Goal: Task Accomplishment & Management: Manage account settings

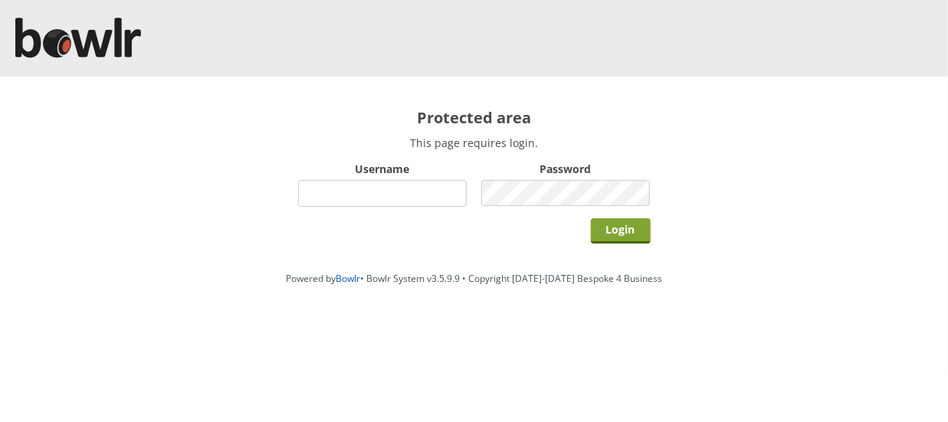
type input "hornseaindoorbowlsclub"
click at [620, 227] on input "Login" at bounding box center [621, 230] width 60 height 25
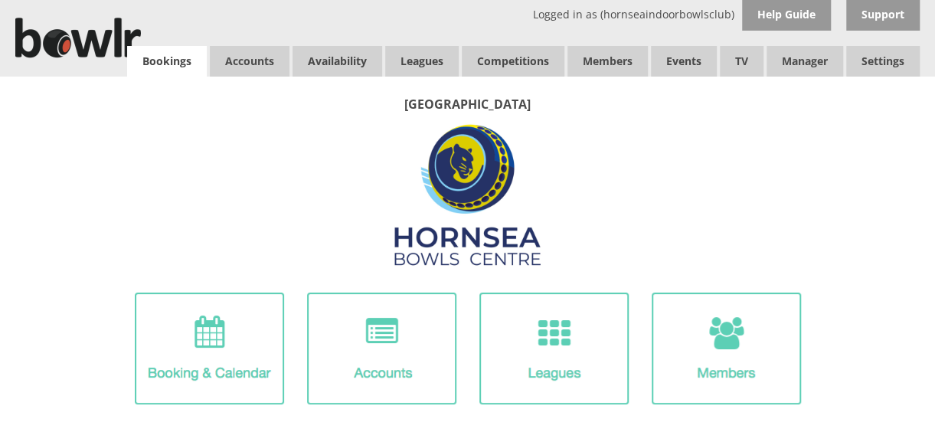
click at [155, 55] on link "Bookings" at bounding box center [167, 61] width 80 height 31
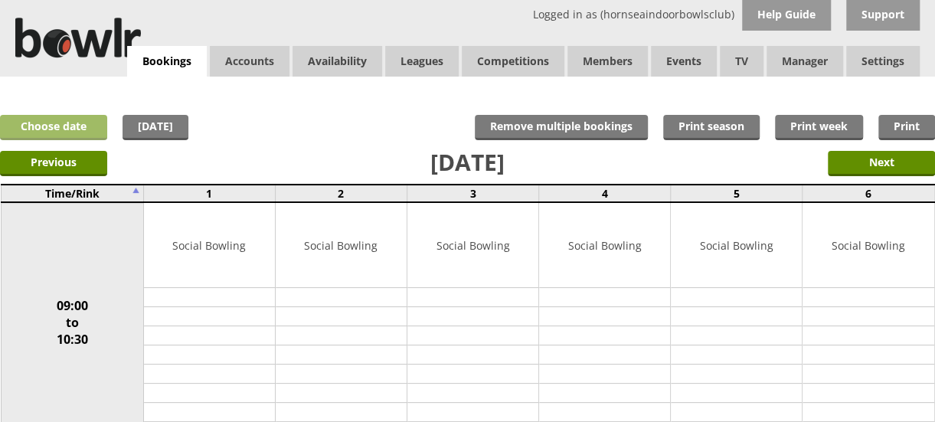
click at [62, 126] on link "Choose date" at bounding box center [53, 127] width 107 height 25
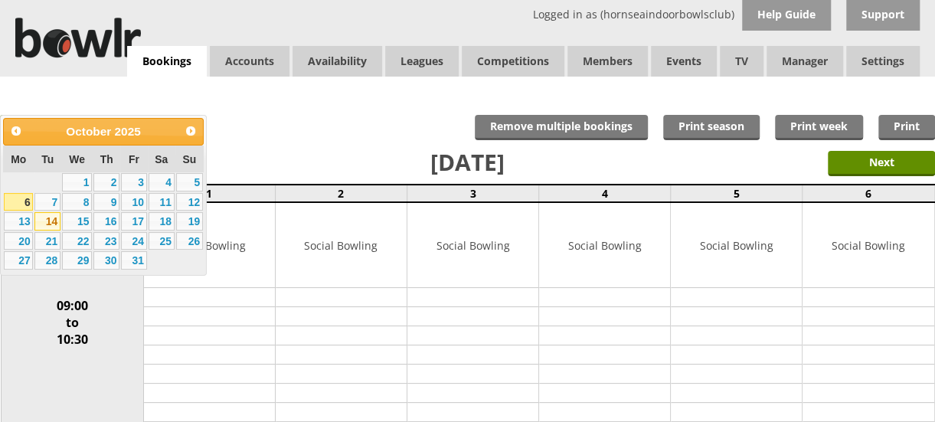
click at [51, 224] on link "14" at bounding box center [47, 221] width 26 height 18
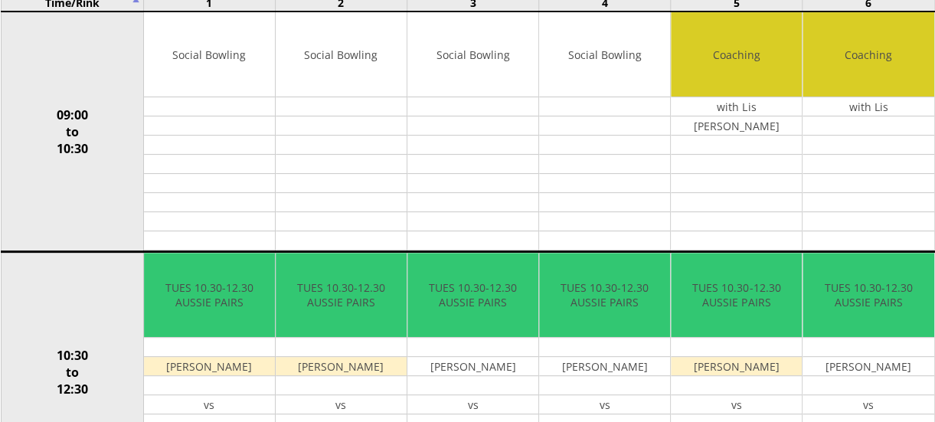
scroll to position [136, 0]
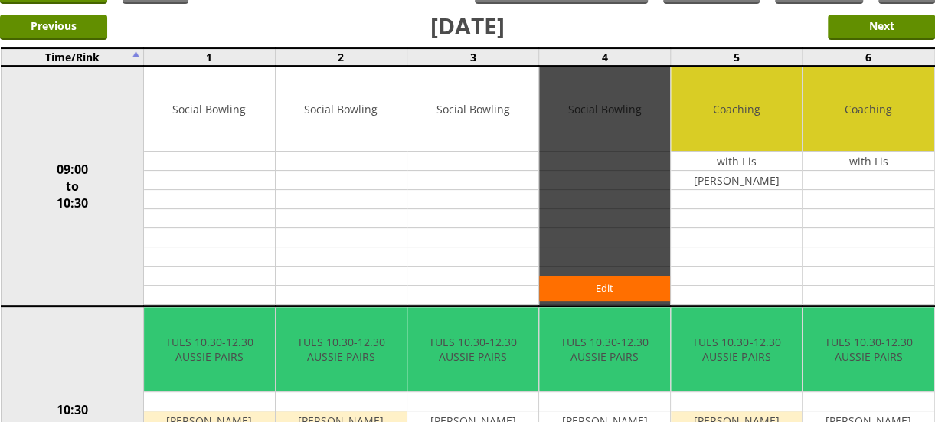
click at [609, 79] on div "Edit" at bounding box center [604, 186] width 131 height 238
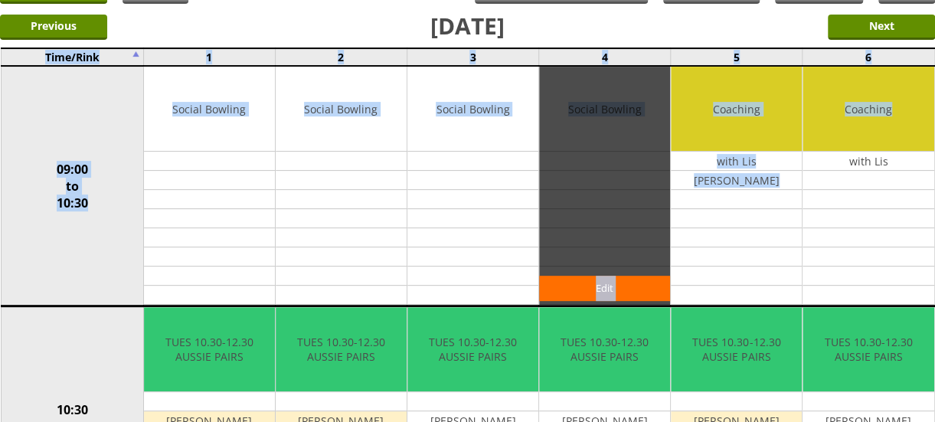
drag, startPoint x: 934, startPoint y: 114, endPoint x: 940, endPoint y: 65, distance: 49.4
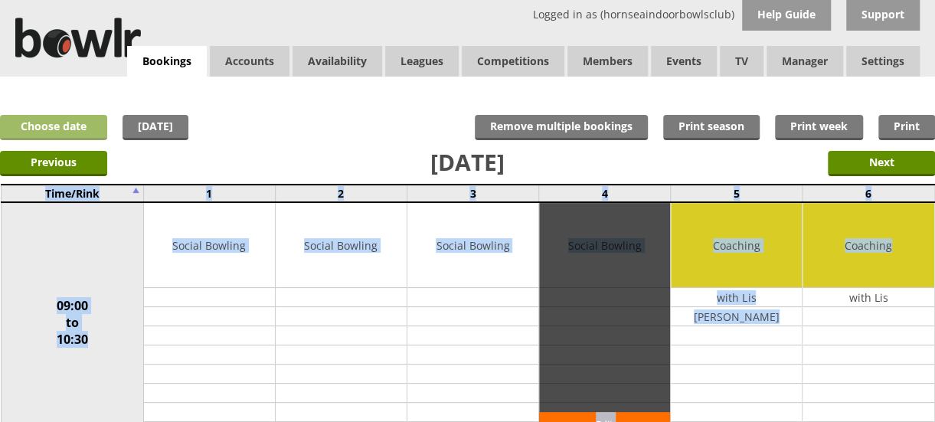
click at [51, 127] on link "Choose date" at bounding box center [53, 127] width 107 height 25
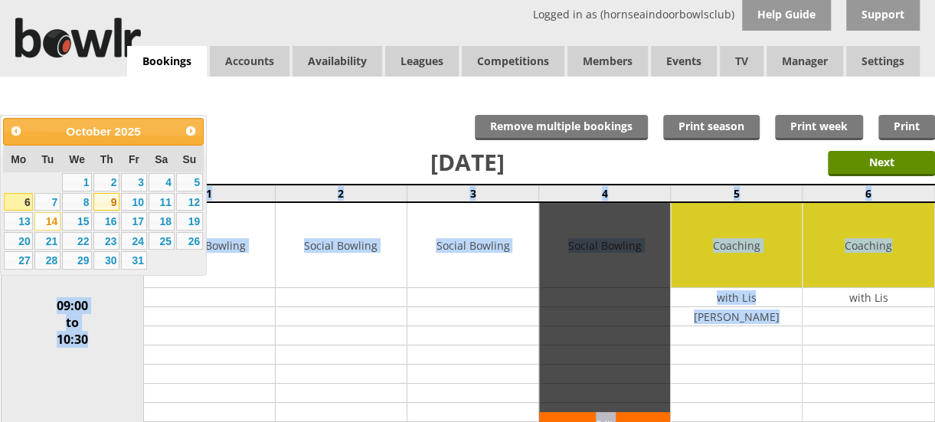
click at [110, 201] on link "9" at bounding box center [106, 202] width 26 height 18
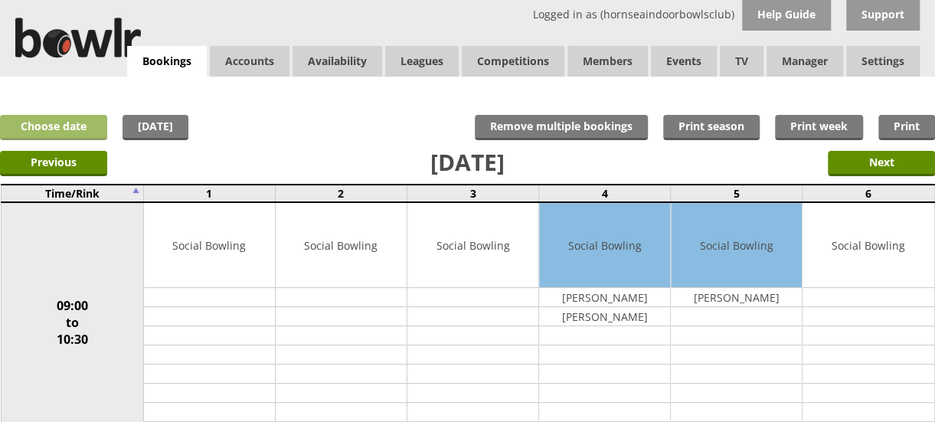
click at [61, 122] on link "Choose date" at bounding box center [53, 127] width 107 height 25
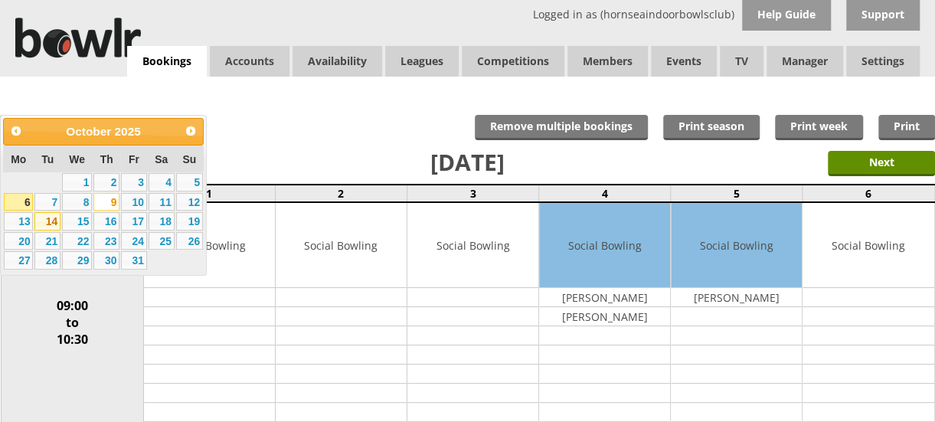
click at [49, 224] on link "14" at bounding box center [47, 221] width 26 height 18
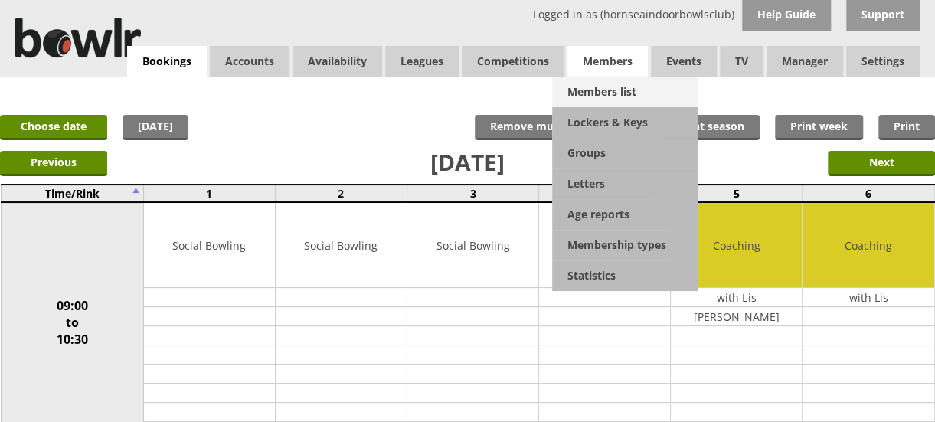
click at [590, 93] on link "Members list" at bounding box center [625, 92] width 146 height 31
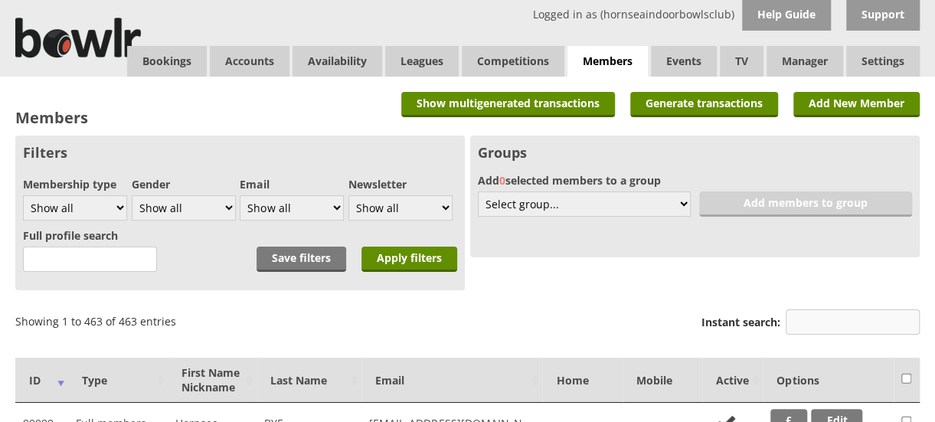
click at [823, 325] on input "Instant search:" at bounding box center [853, 321] width 134 height 25
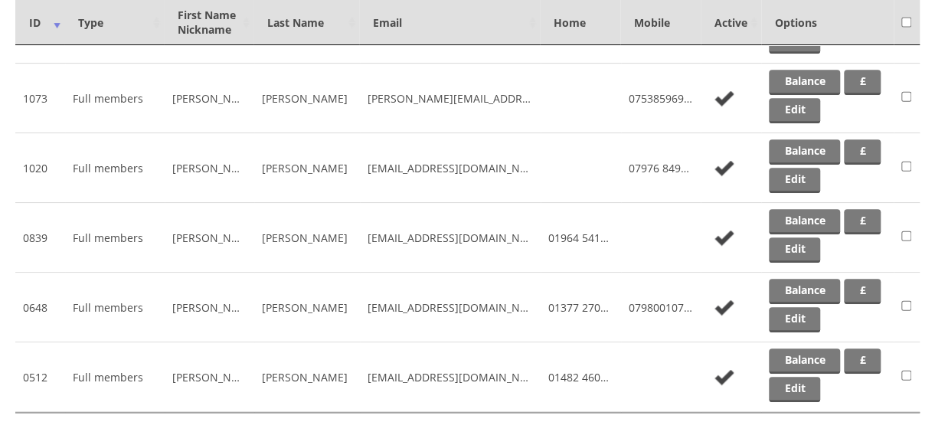
scroll to position [496, 0]
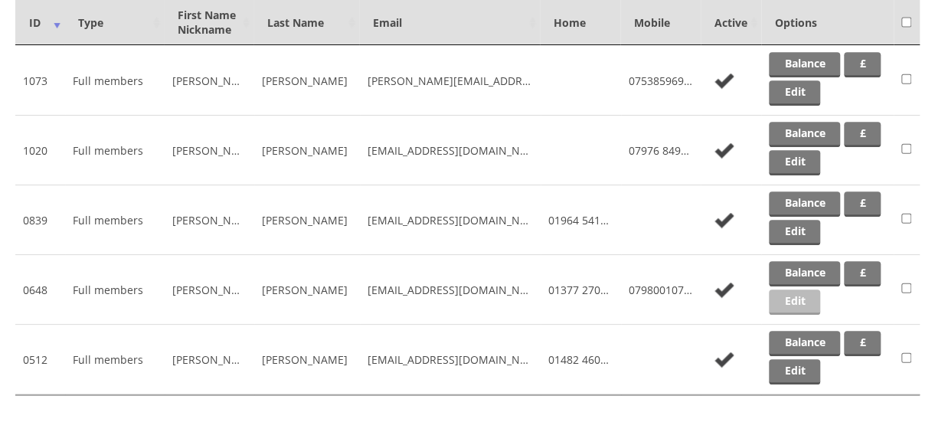
type input "colin"
click at [820, 293] on link "Edit" at bounding box center [794, 302] width 51 height 25
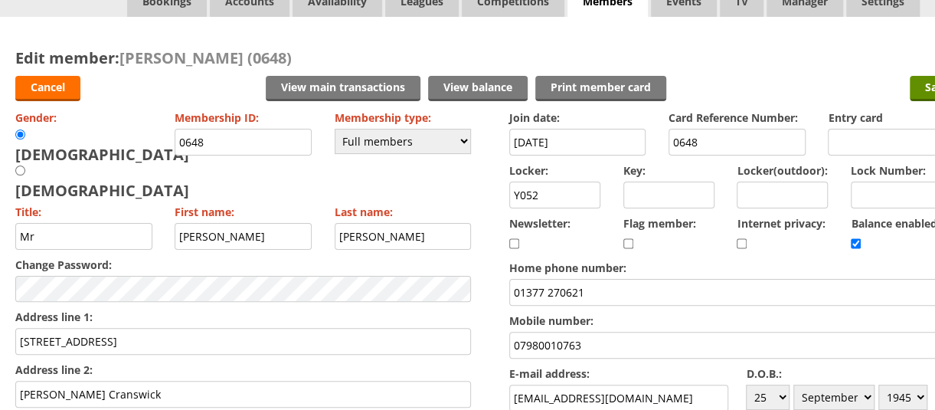
drag, startPoint x: 588, startPoint y: 400, endPoint x: 535, endPoint y: 401, distance: 53.6
click at [535, 401] on div "Join date: 18-09-2021 Card Reference Number: 0648 Entry card Locker: Y052 Key: …" at bounding box center [737, 311] width 456 height 411
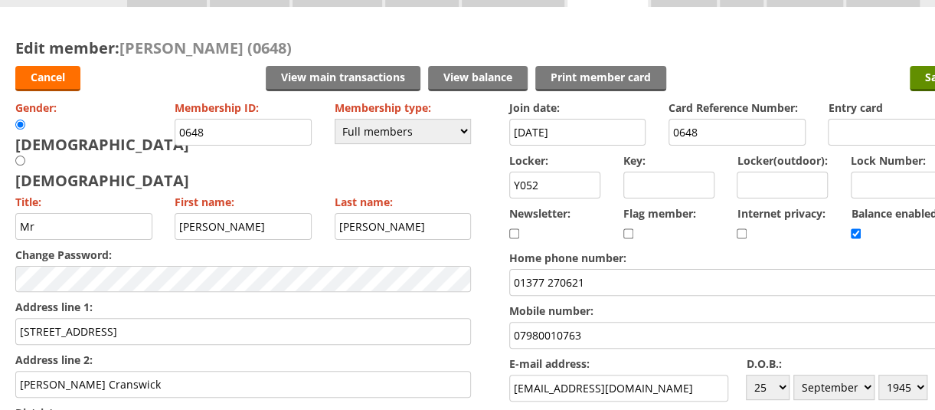
type input "07900107638"
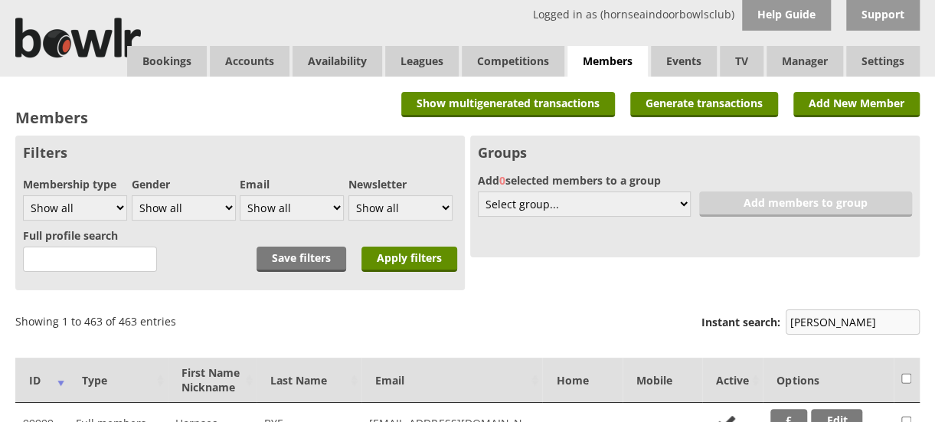
click at [830, 321] on input "colin" at bounding box center [853, 321] width 134 height 25
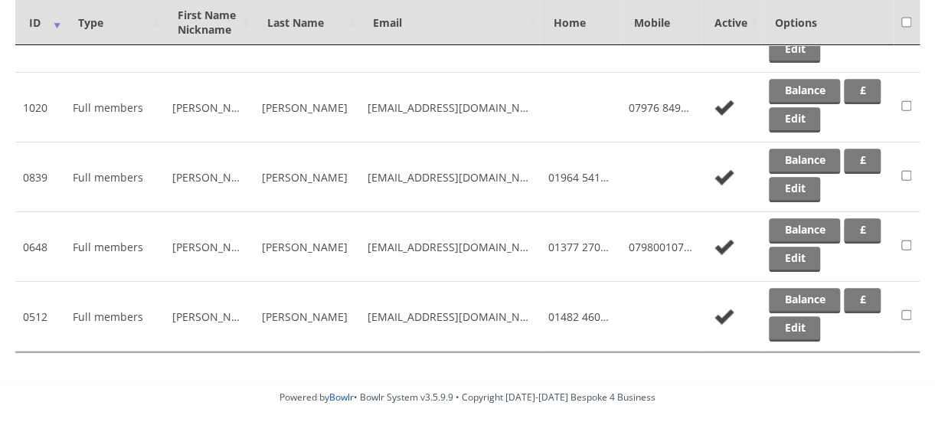
scroll to position [546, 0]
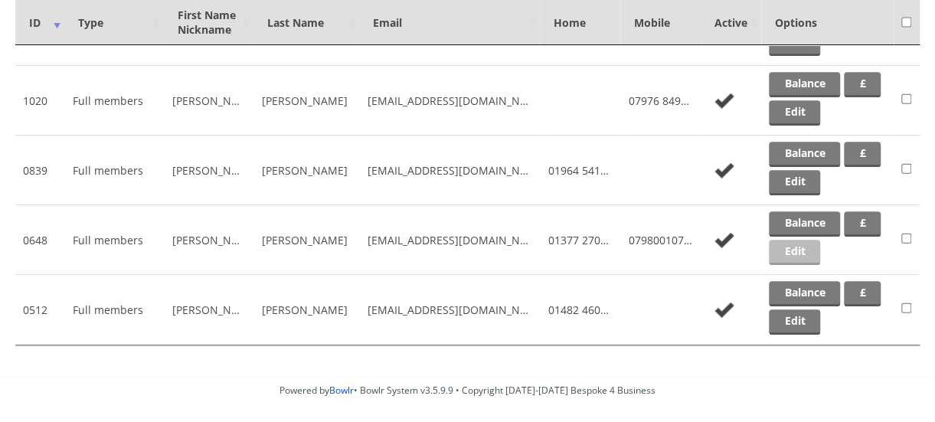
click at [820, 246] on link "Edit" at bounding box center [794, 252] width 51 height 25
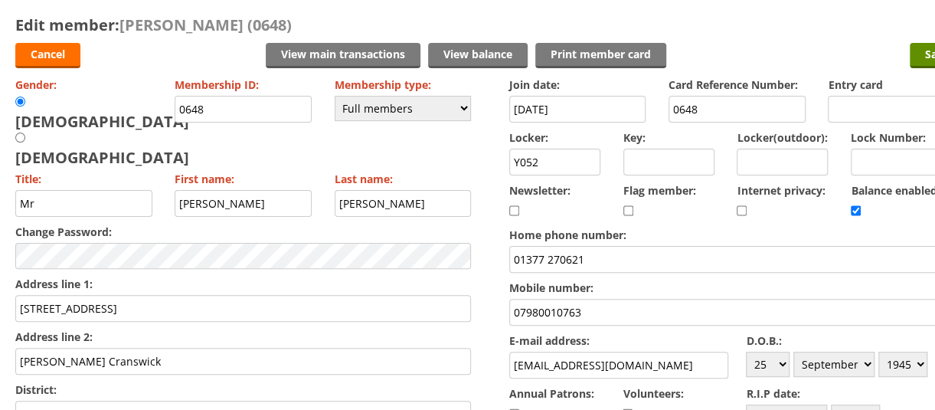
scroll to position [95, 0]
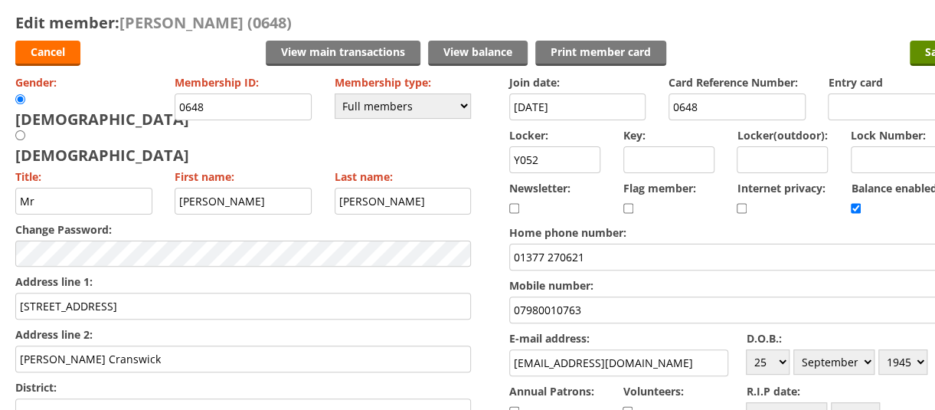
drag, startPoint x: 601, startPoint y: 401, endPoint x: 489, endPoint y: 376, distance: 115.4
drag, startPoint x: 587, startPoint y: 304, endPoint x: 483, endPoint y: 311, distance: 104.4
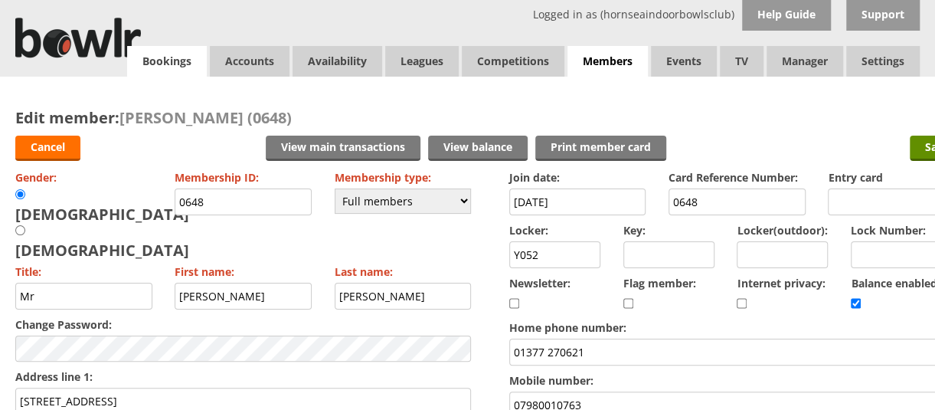
click at [165, 60] on link "Bookings" at bounding box center [167, 61] width 80 height 31
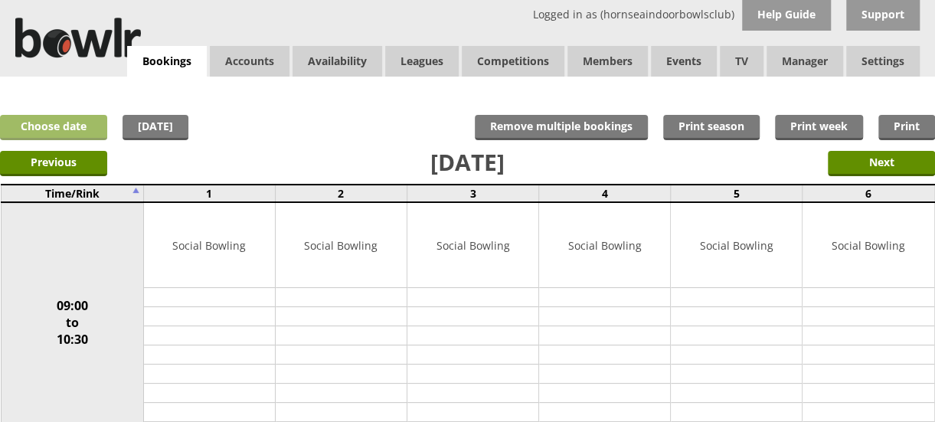
click at [47, 131] on link "Choose date" at bounding box center [53, 127] width 107 height 25
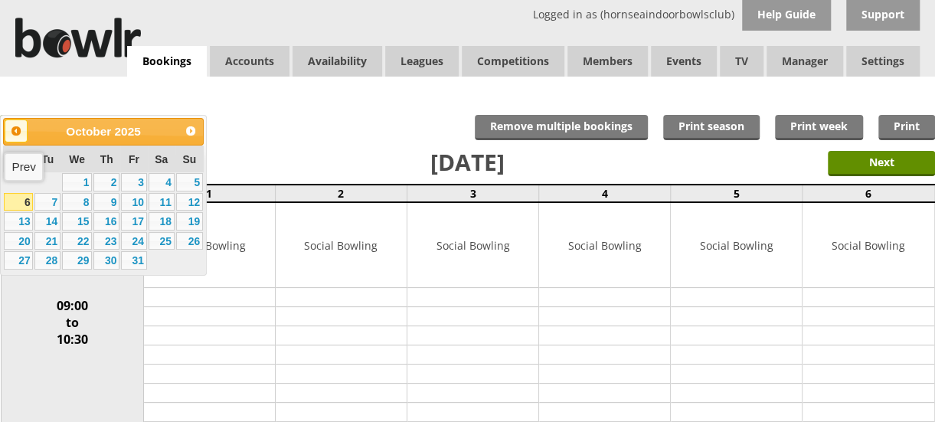
click at [16, 136] on link "Prev" at bounding box center [16, 130] width 23 height 23
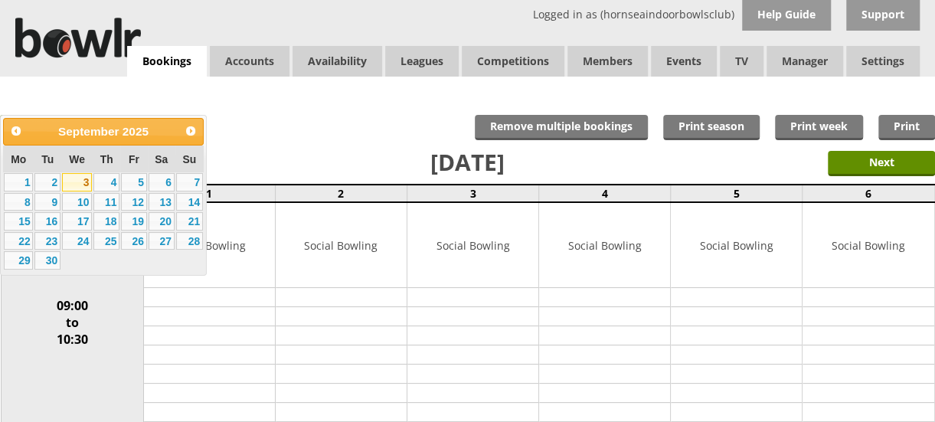
click at [74, 182] on link "3" at bounding box center [77, 182] width 30 height 18
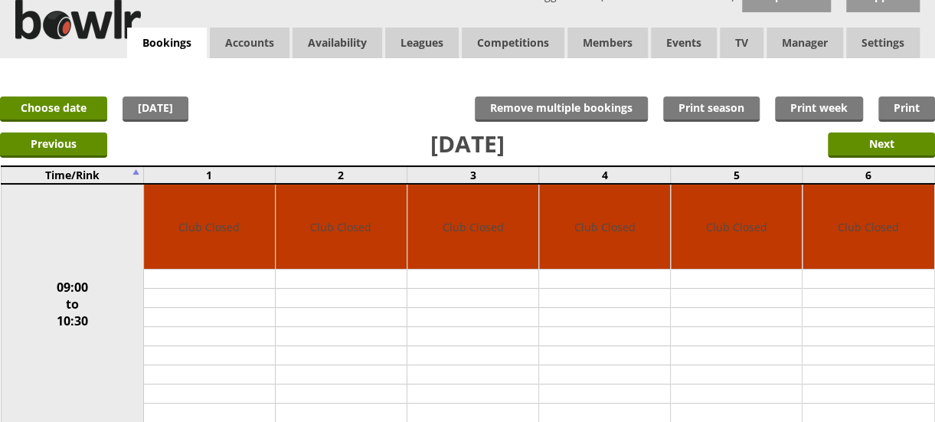
scroll to position [15, 0]
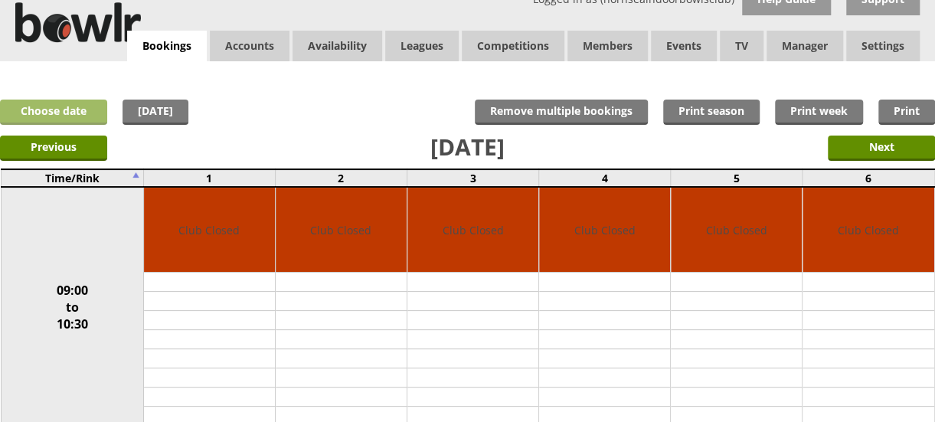
click at [72, 104] on link "Choose date" at bounding box center [53, 112] width 107 height 25
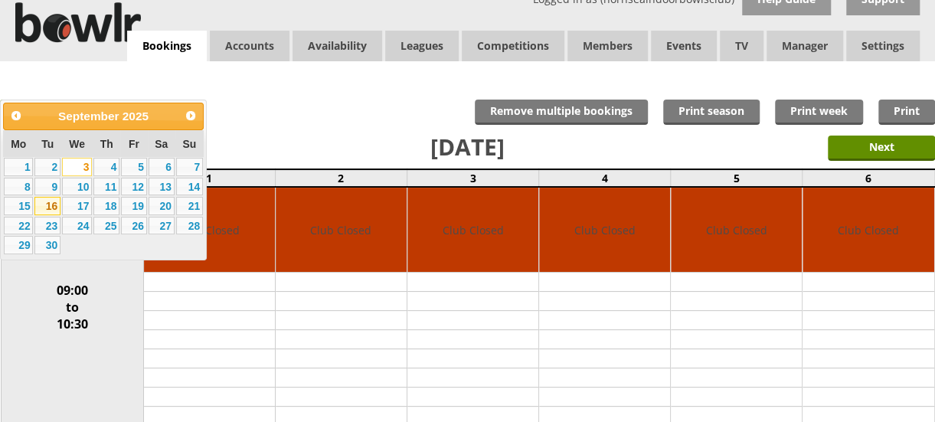
click at [46, 203] on link "16" at bounding box center [47, 206] width 26 height 18
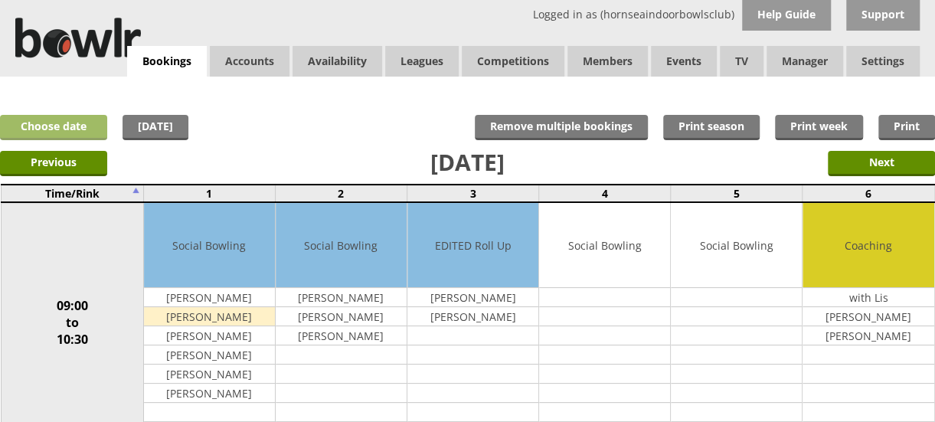
click at [37, 123] on link "Choose date" at bounding box center [53, 127] width 107 height 25
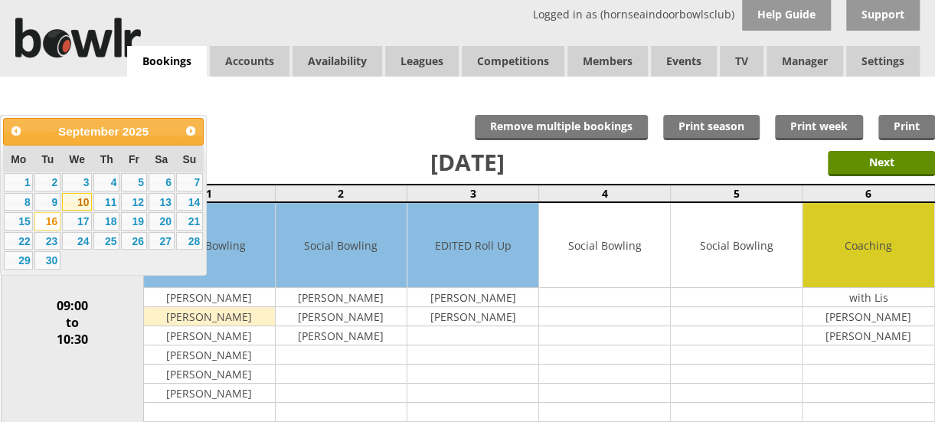
click at [84, 200] on link "10" at bounding box center [77, 202] width 30 height 18
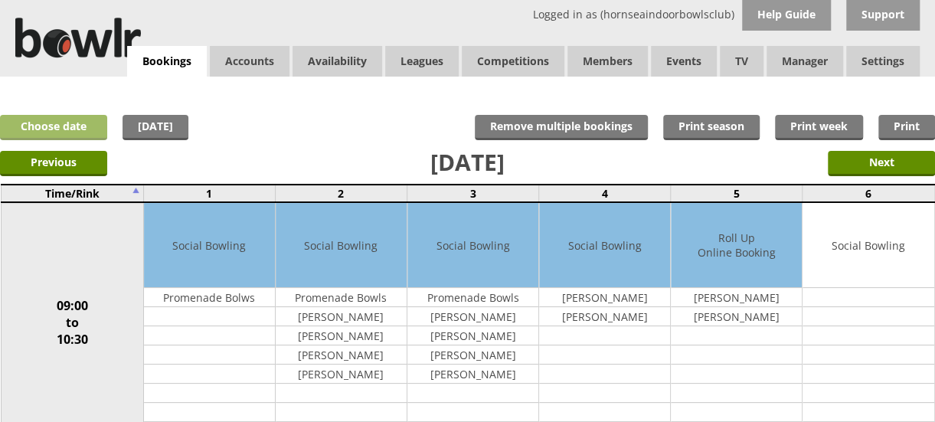
click at [61, 131] on link "Choose date" at bounding box center [53, 127] width 107 height 25
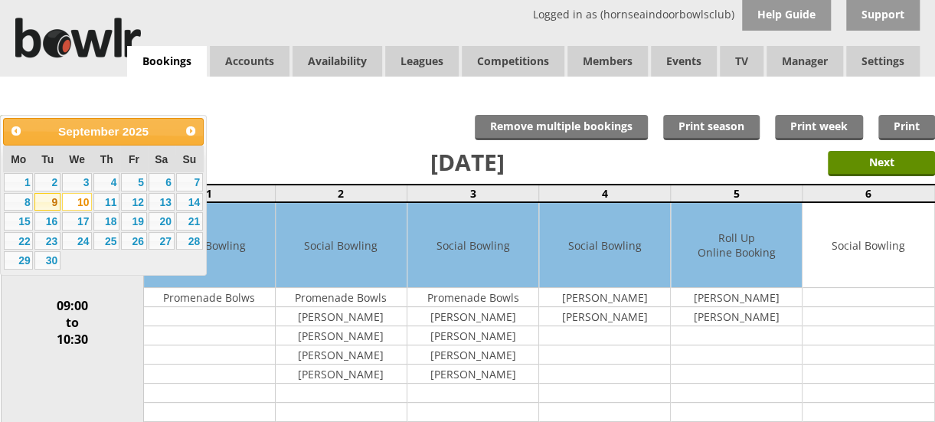
click at [51, 198] on link "9" at bounding box center [47, 202] width 26 height 18
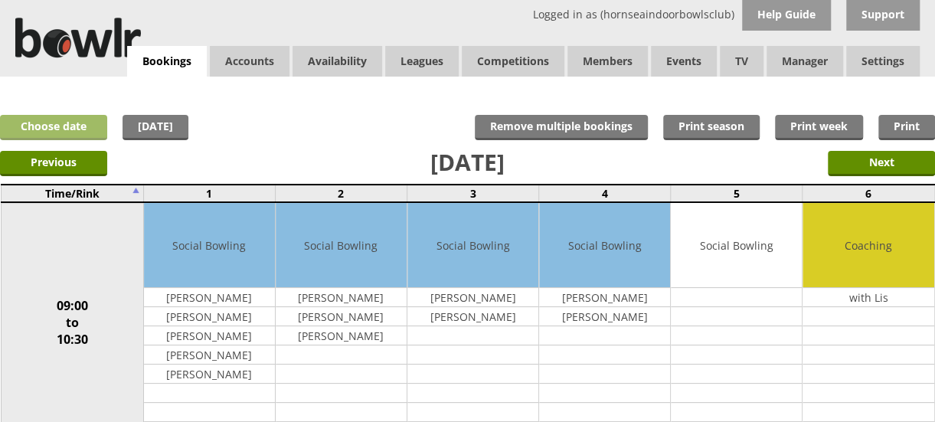
click at [67, 123] on link "Choose date" at bounding box center [53, 127] width 107 height 25
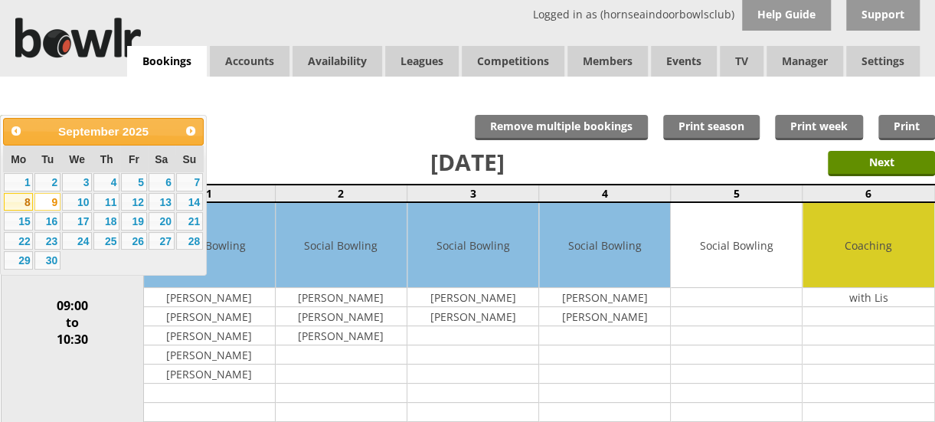
click at [21, 203] on link "8" at bounding box center [18, 202] width 29 height 18
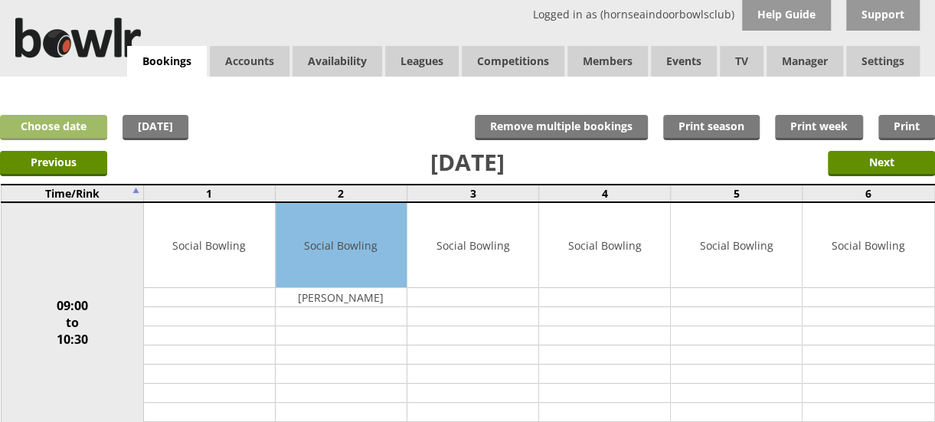
click at [57, 121] on link "Choose date" at bounding box center [53, 127] width 107 height 25
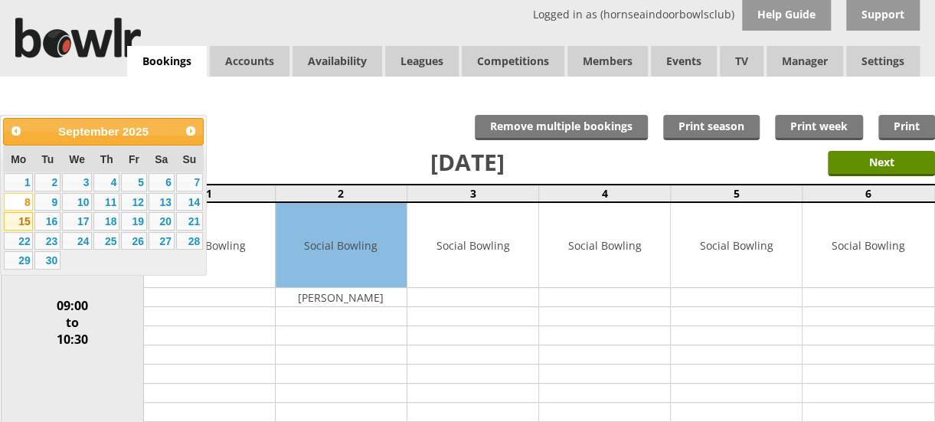
click at [25, 220] on link "15" at bounding box center [18, 221] width 29 height 18
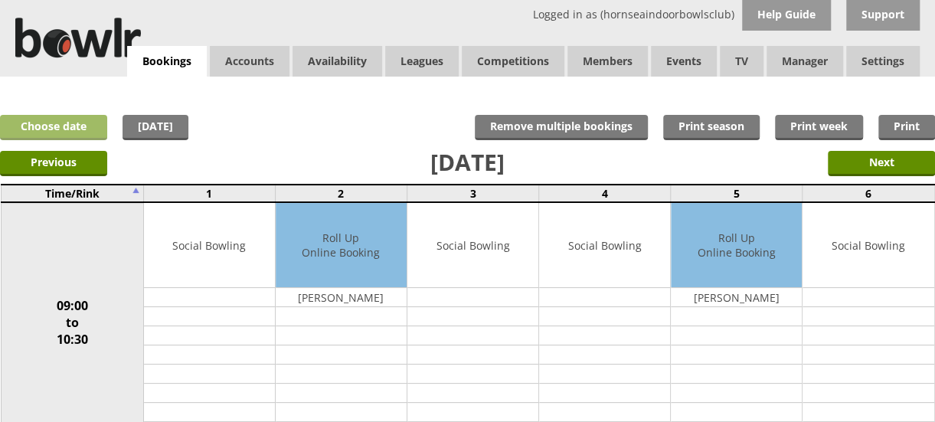
click at [72, 125] on link "Choose date" at bounding box center [53, 127] width 107 height 25
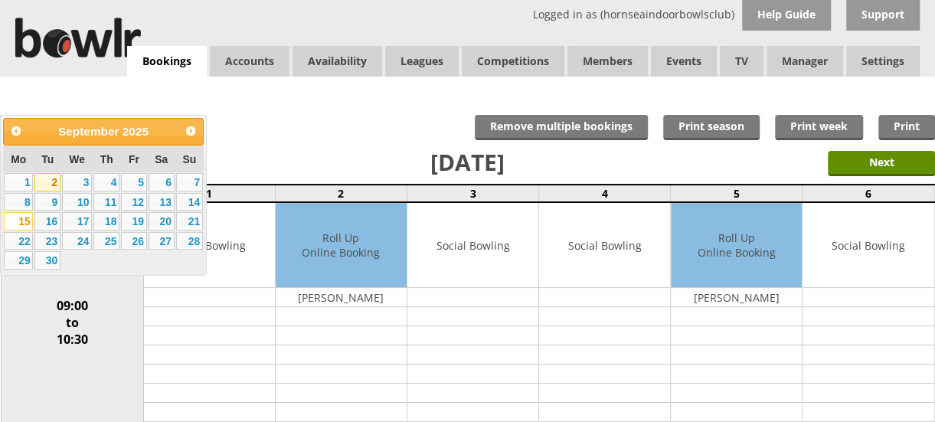
click at [49, 180] on link "2" at bounding box center [47, 182] width 26 height 18
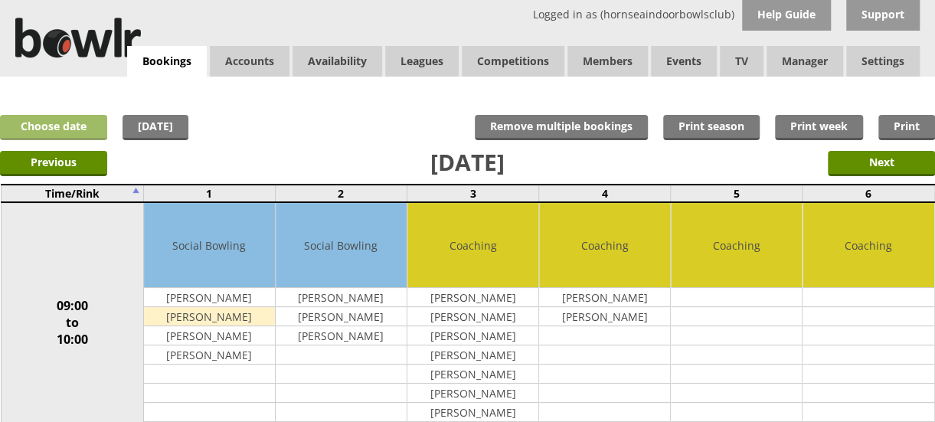
click at [28, 122] on link "Choose date" at bounding box center [53, 127] width 107 height 25
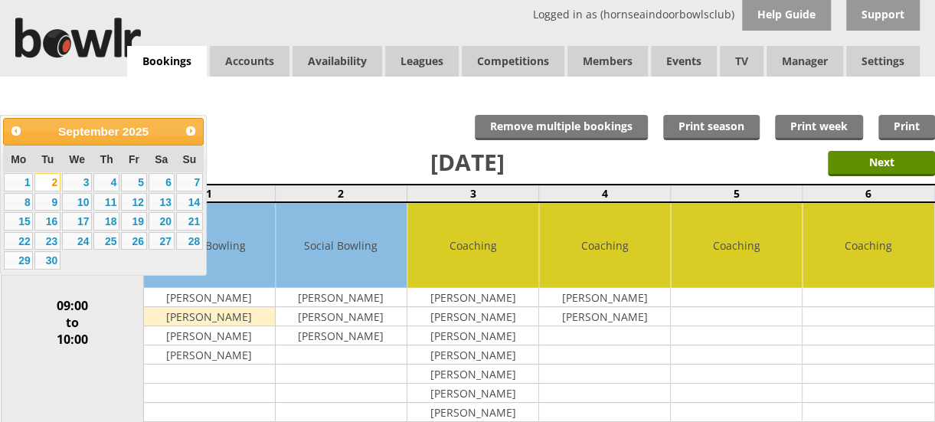
click at [76, 190] on link "3" at bounding box center [77, 182] width 30 height 18
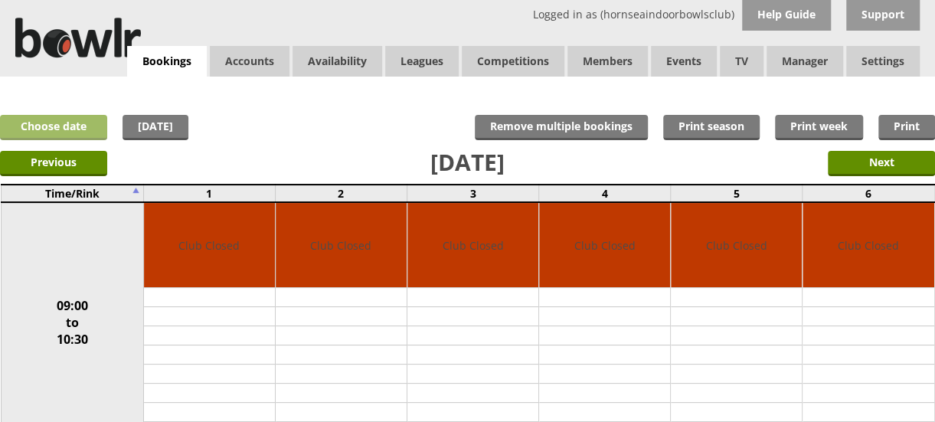
click at [54, 126] on link "Choose date" at bounding box center [53, 127] width 107 height 25
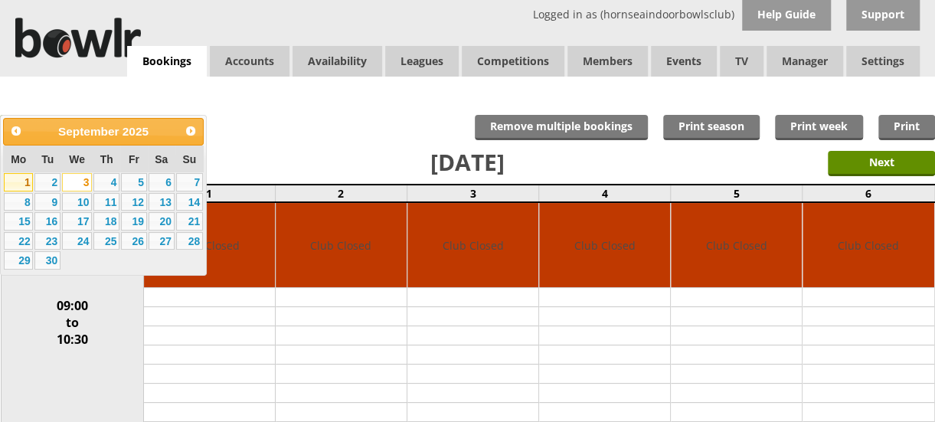
click at [21, 182] on link "1" at bounding box center [18, 182] width 29 height 18
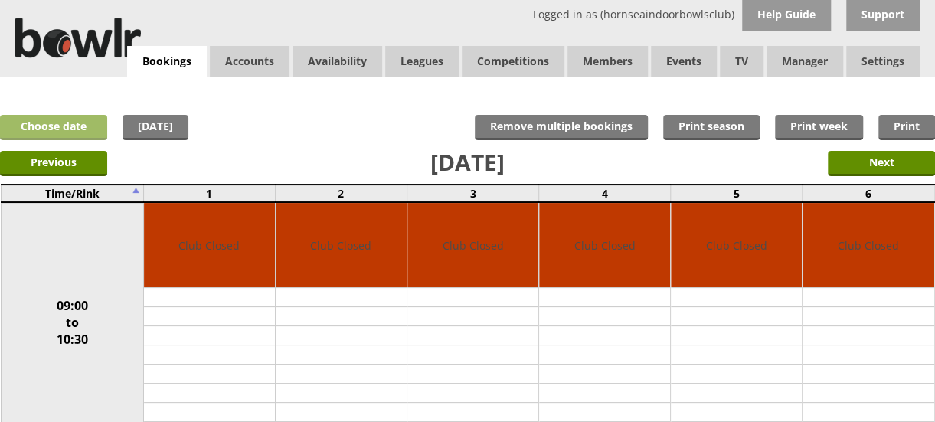
click at [76, 117] on link "Choose date" at bounding box center [53, 127] width 107 height 25
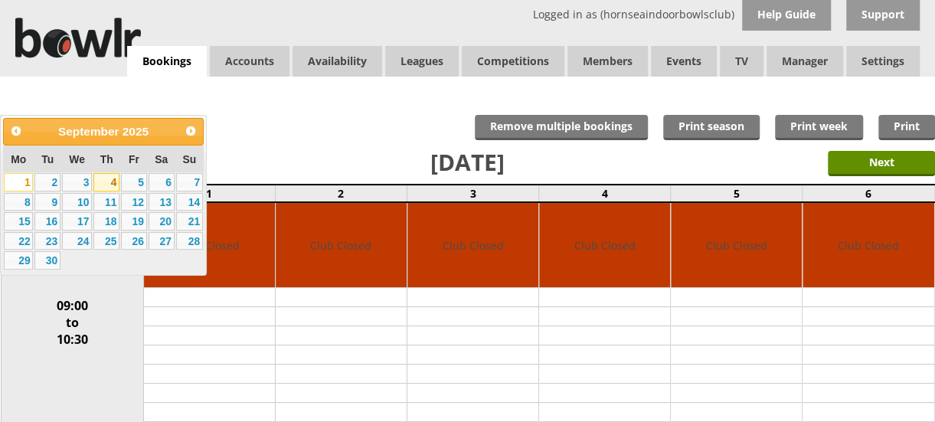
click at [115, 183] on link "4" at bounding box center [106, 182] width 26 height 18
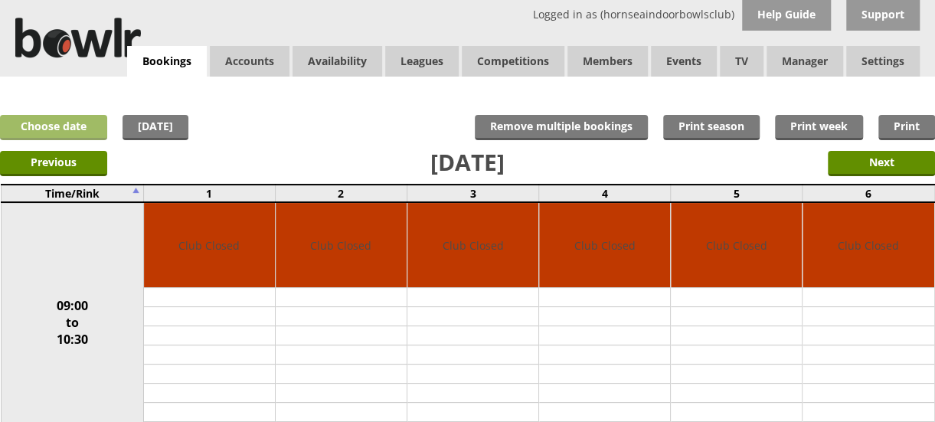
click at [54, 126] on link "Choose date" at bounding box center [53, 127] width 107 height 25
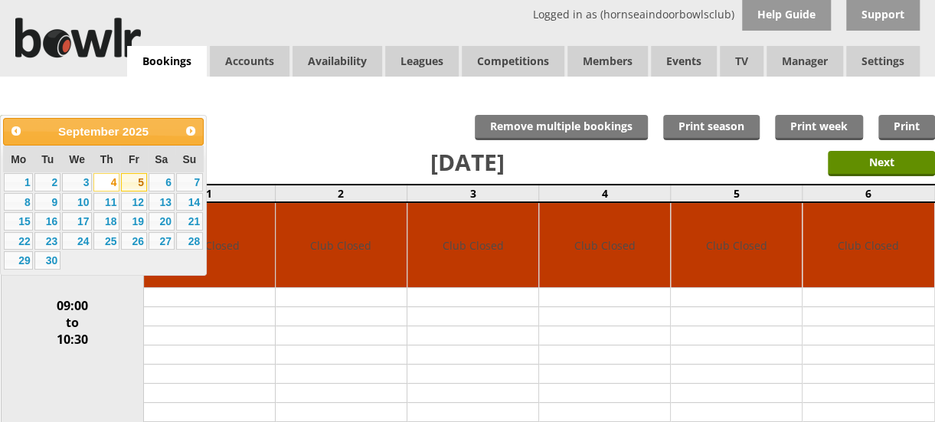
click at [142, 183] on link "5" at bounding box center [134, 182] width 26 height 18
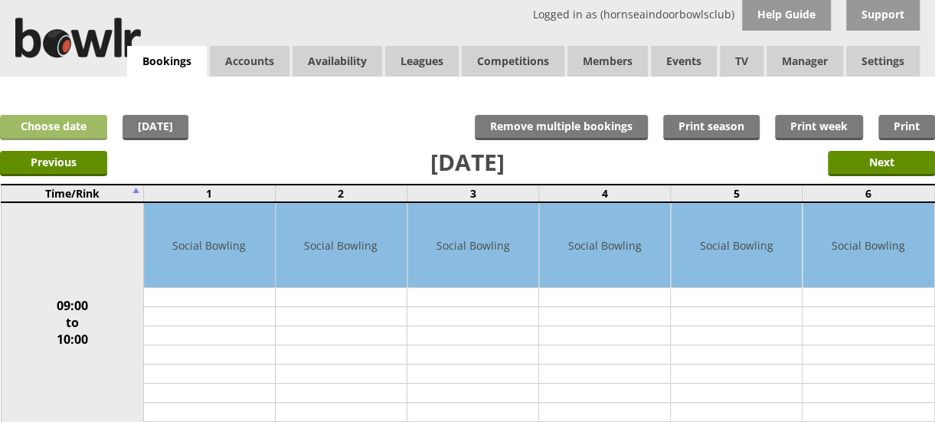
click at [57, 122] on link "Choose date" at bounding box center [53, 127] width 107 height 25
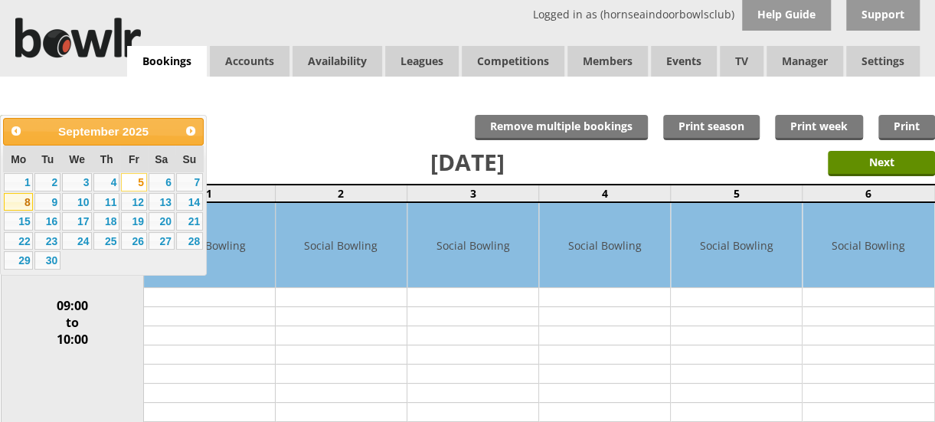
click at [23, 201] on link "8" at bounding box center [18, 202] width 29 height 18
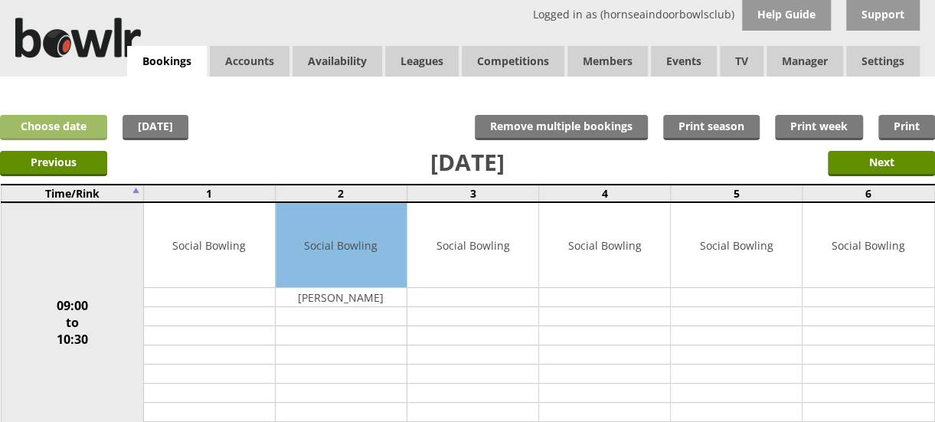
click at [61, 134] on link "Choose date" at bounding box center [53, 127] width 107 height 25
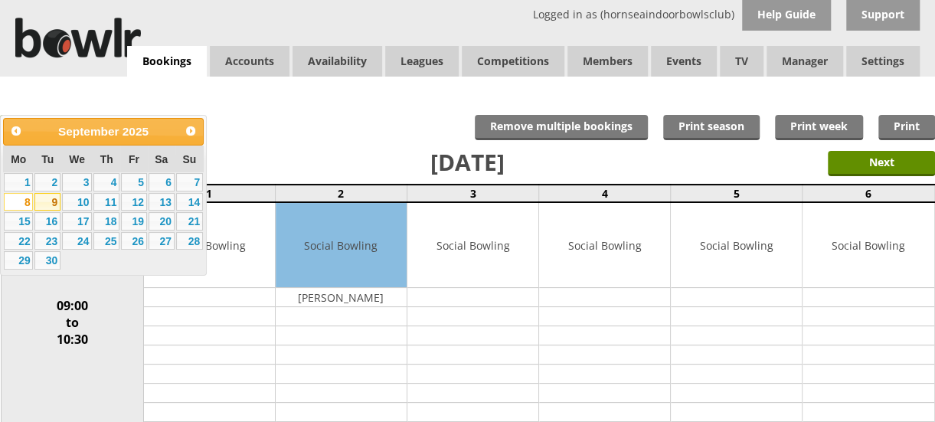
click at [47, 205] on link "9" at bounding box center [47, 202] width 26 height 18
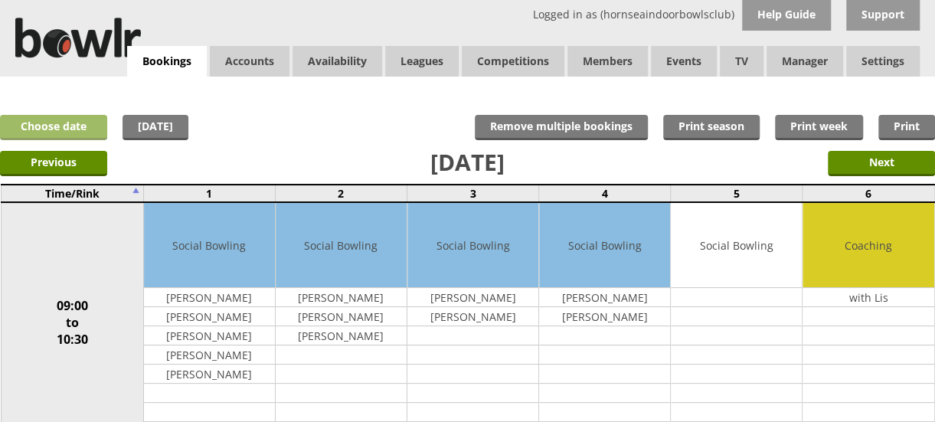
click at [55, 121] on link "Choose date" at bounding box center [53, 127] width 107 height 25
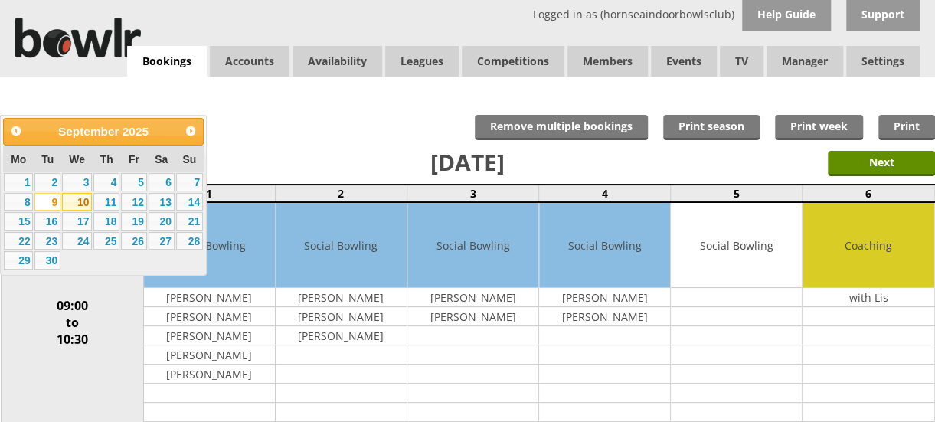
click at [74, 200] on link "10" at bounding box center [77, 202] width 30 height 18
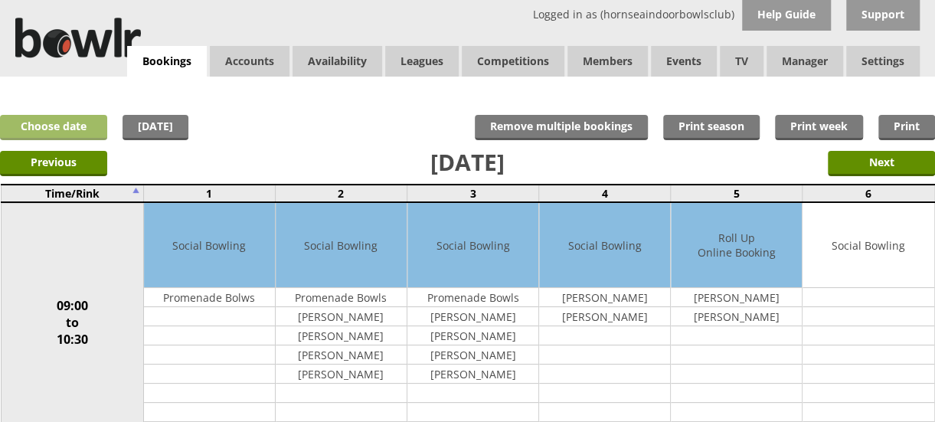
click at [76, 121] on link "Choose date" at bounding box center [53, 127] width 107 height 25
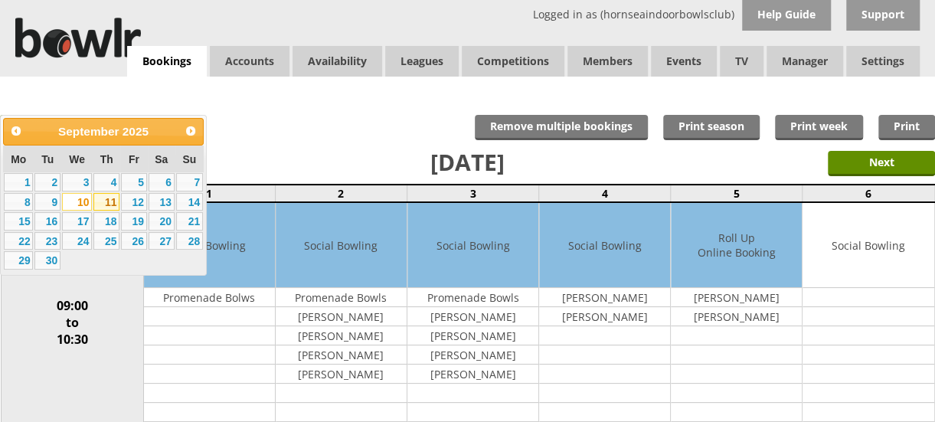
click at [113, 201] on link "11" at bounding box center [106, 202] width 26 height 18
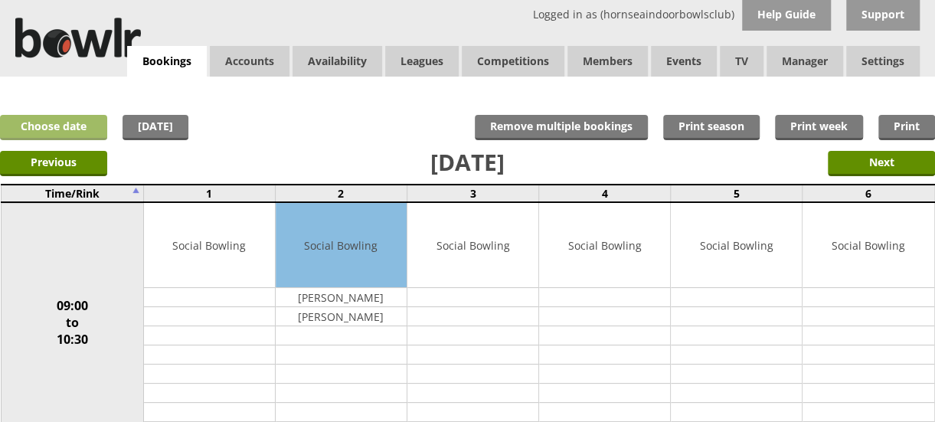
click at [60, 128] on link "Choose date" at bounding box center [53, 127] width 107 height 25
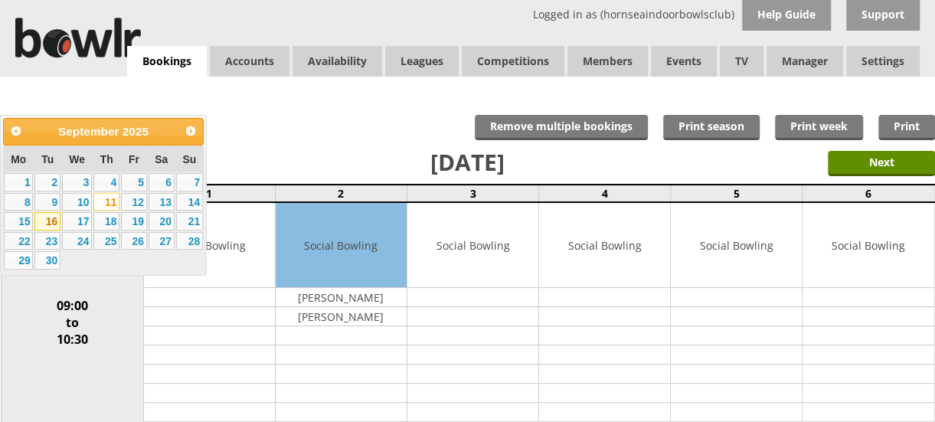
click at [48, 219] on link "16" at bounding box center [47, 221] width 26 height 18
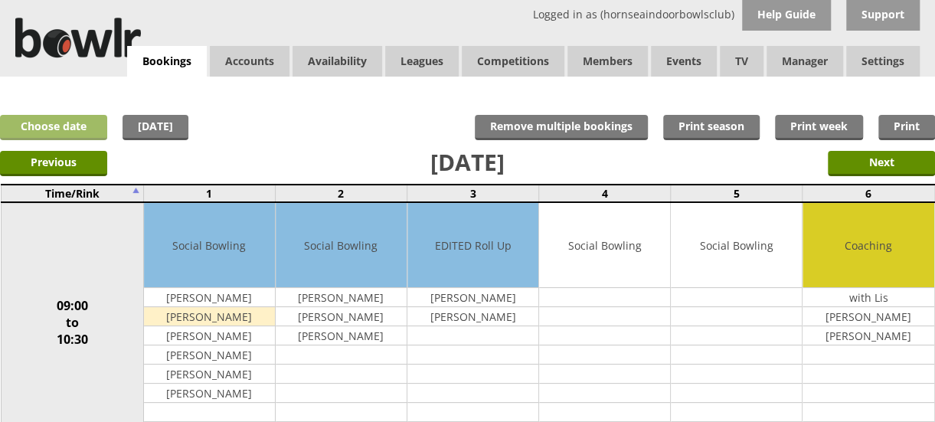
click at [72, 123] on link "Choose date" at bounding box center [53, 127] width 107 height 25
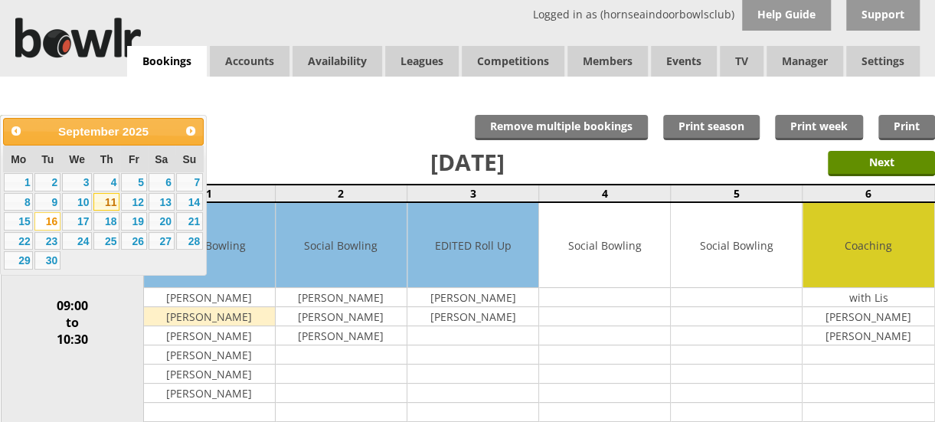
click at [109, 198] on link "11" at bounding box center [106, 202] width 26 height 18
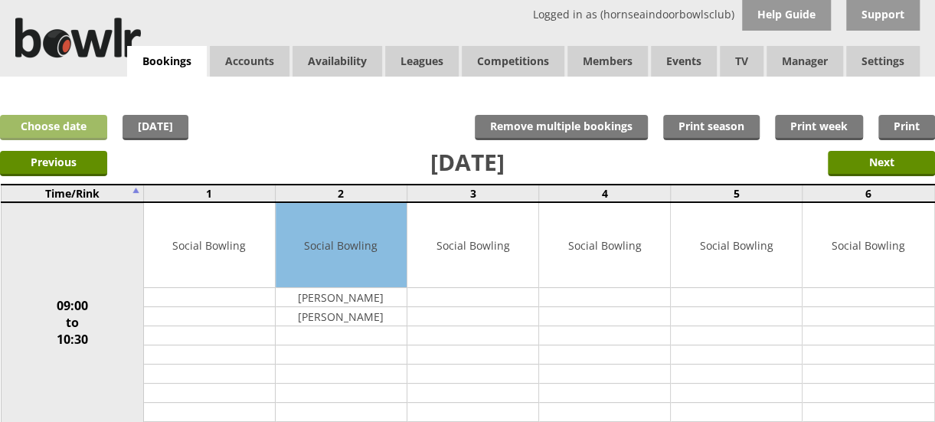
click at [64, 126] on link "Choose date" at bounding box center [53, 127] width 107 height 25
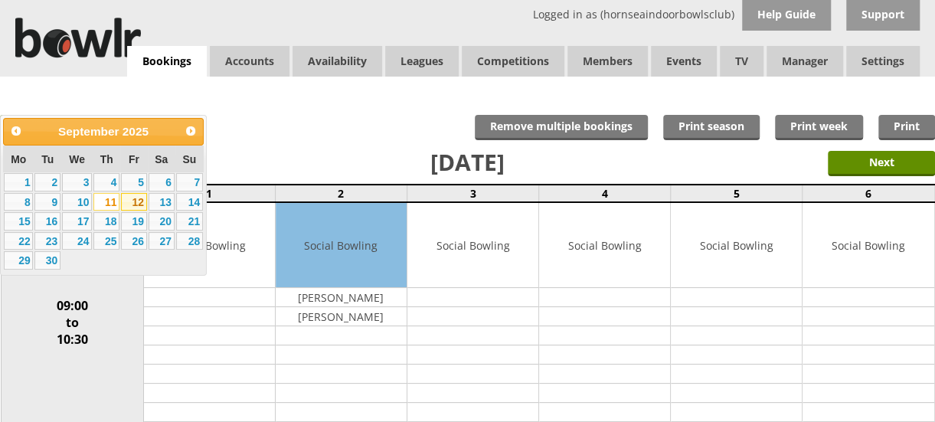
click at [139, 202] on link "12" at bounding box center [134, 202] width 26 height 18
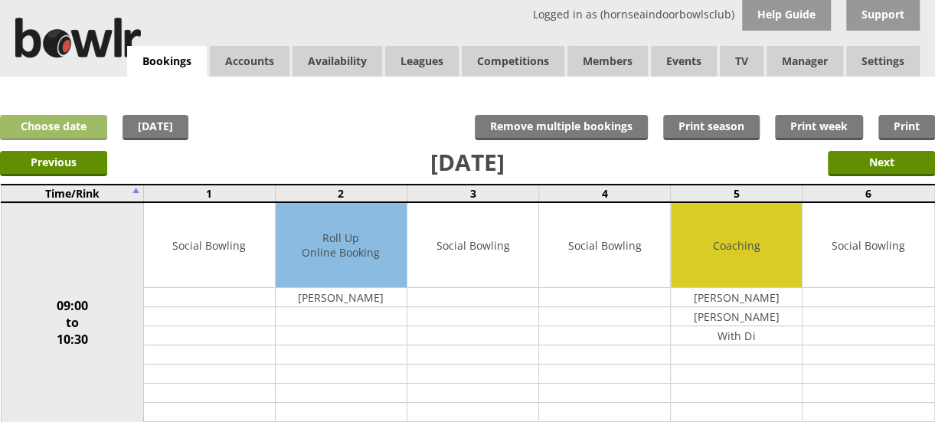
click at [29, 126] on link "Choose date" at bounding box center [53, 127] width 107 height 25
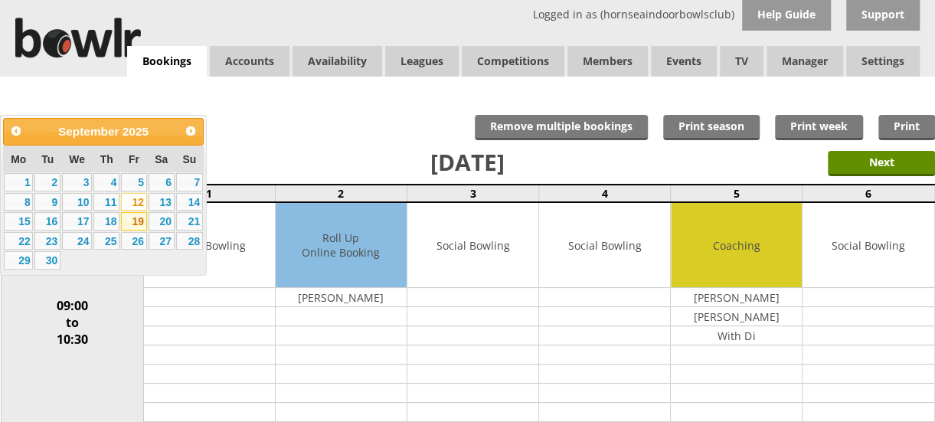
click at [137, 222] on link "19" at bounding box center [134, 221] width 26 height 18
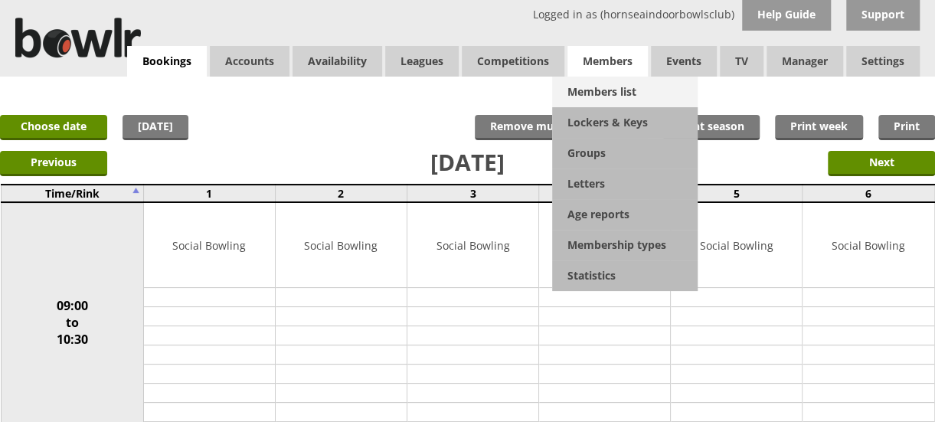
click at [604, 93] on link "Members list" at bounding box center [625, 92] width 146 height 31
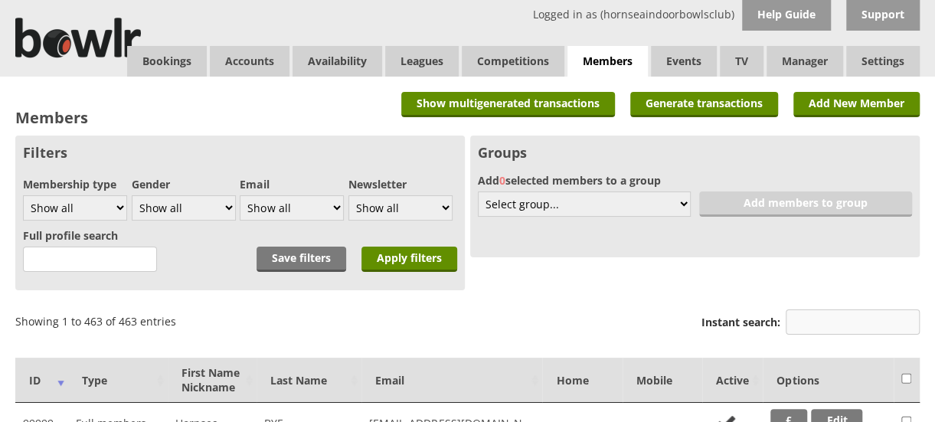
click at [840, 326] on input "Instant search:" at bounding box center [853, 321] width 134 height 25
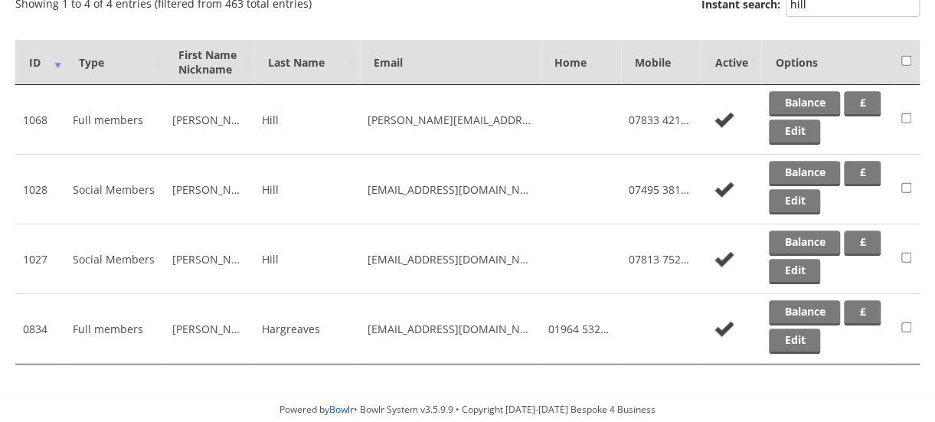
scroll to position [319, 0]
type input "hill"
click at [820, 265] on link "Edit" at bounding box center [794, 270] width 51 height 25
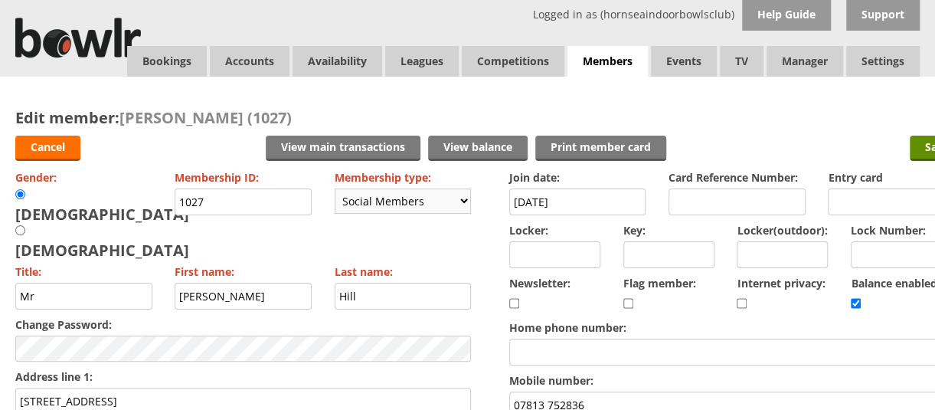
click at [465, 200] on select "Please choose Full members Rollabowl Juniors Social Members Student Pending Lef…" at bounding box center [403, 200] width 137 height 25
select select "7"
click at [335, 188] on select "Please choose Full members Rollabowl Juniors Social Members Student Pending Lef…" at bounding box center [403, 200] width 137 height 25
checkbox input "false"
click at [921, 142] on input "Save" at bounding box center [937, 148] width 55 height 25
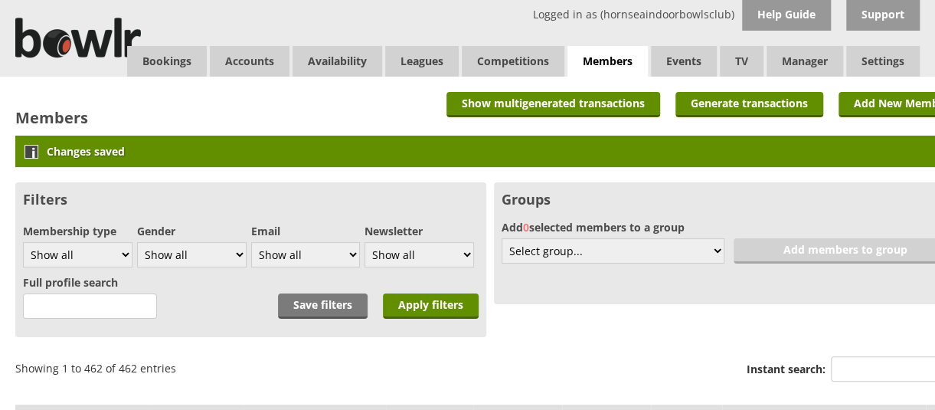
click at [703, 182] on div "Groups Add 0 selected members to a group Select group... Create new 6 without e…" at bounding box center [729, 243] width 471 height 122
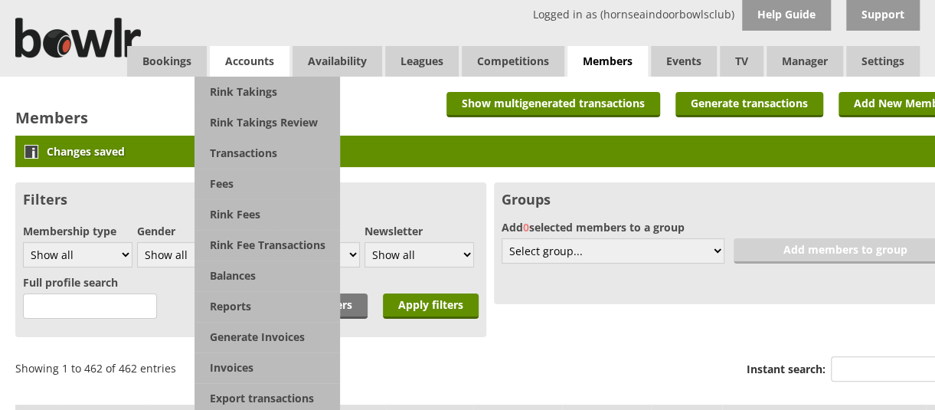
click at [235, 59] on span "Accounts" at bounding box center [250, 61] width 80 height 31
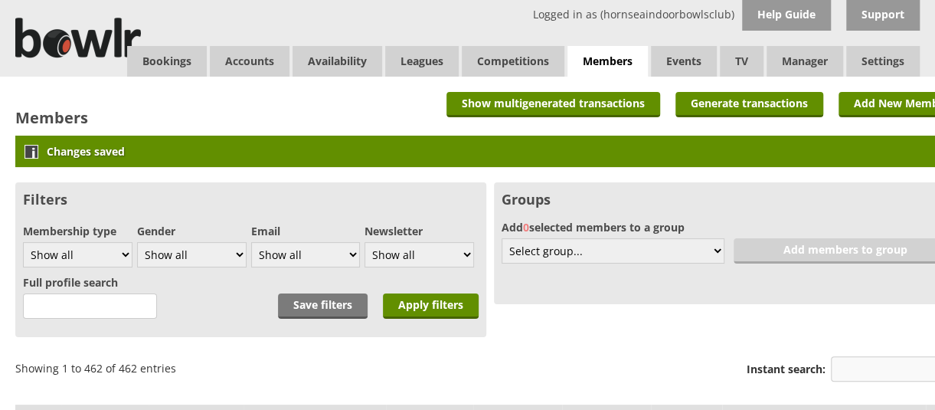
click at [860, 367] on input "Instant search:" at bounding box center [898, 368] width 134 height 25
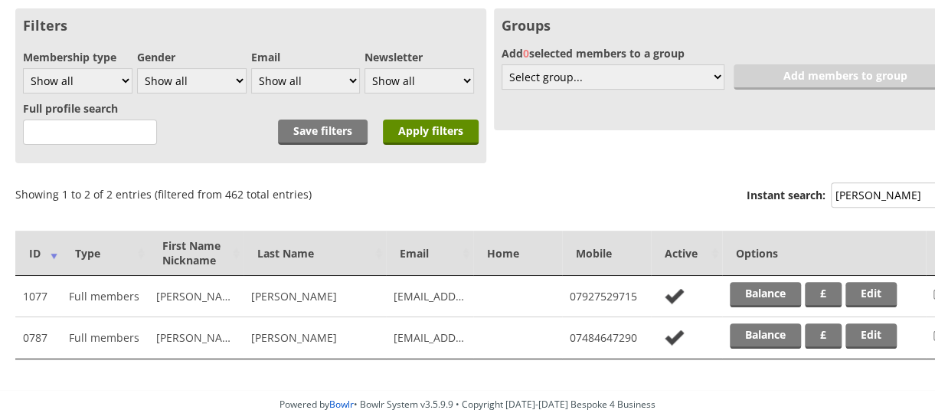
scroll to position [181, 0]
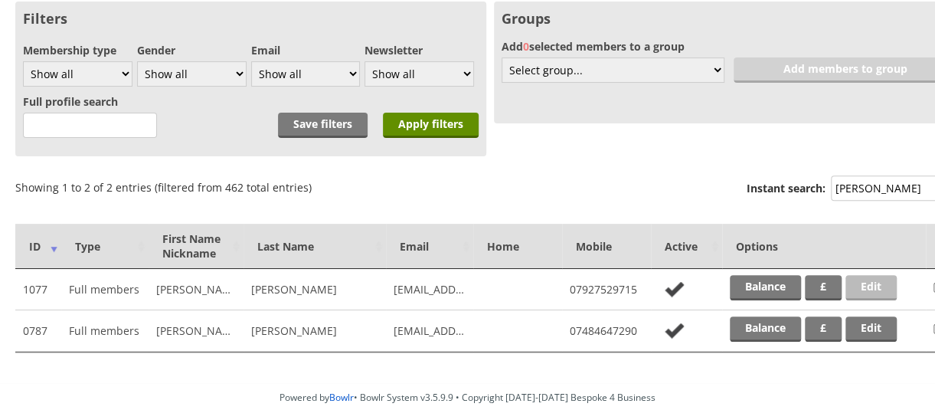
type input "murphy"
click at [875, 288] on link "Edit" at bounding box center [871, 287] width 51 height 25
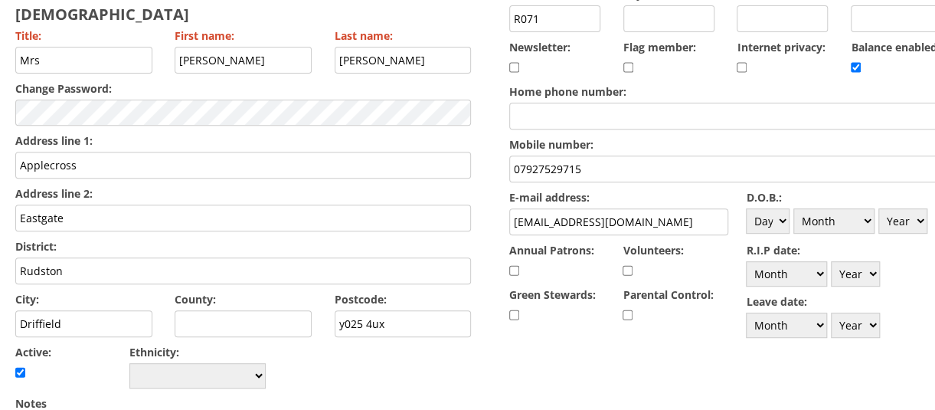
scroll to position [239, 0]
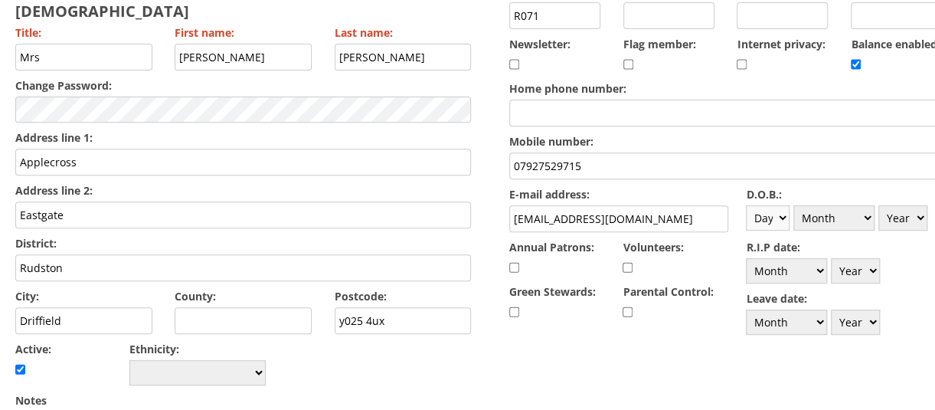
click at [784, 215] on select "Day 1 2 3 4 5 6 7 8 9 10 11 12 13 14 15 16 17 18 19 20 21 22 23 24 25 26 27 28 …" at bounding box center [768, 217] width 44 height 25
select select "25"
click at [746, 205] on select "Day 1 2 3 4 5 6 7 8 9 10 11 12 13 14 15 16 17 18 19 20 21 22 23 24 25 26 27 28 …" at bounding box center [768, 217] width 44 height 25
click at [872, 214] on select "Month January February March April May June July August September October Novem…" at bounding box center [834, 217] width 81 height 25
select select "9"
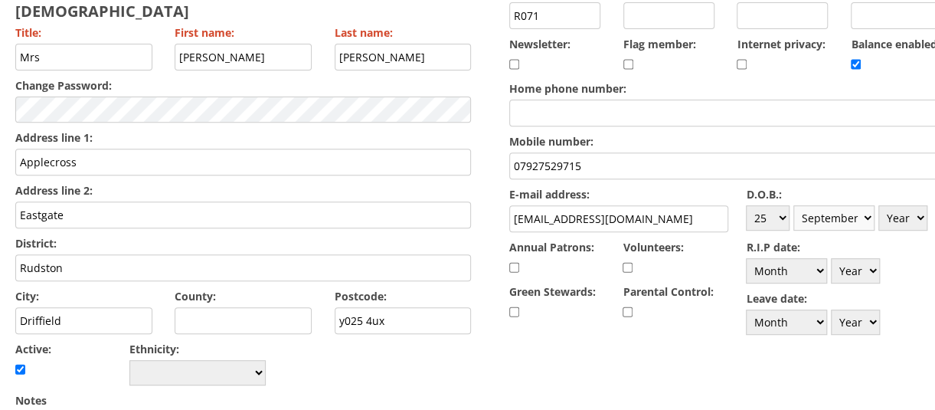
click at [795, 205] on select "Month January February March April May June July August September October Novem…" at bounding box center [834, 217] width 81 height 25
click at [923, 212] on select "Year 1900 1901 1902 1903 1904 1905 1906 1907 1908 1909 1910 1911 1912 1913 1914…" at bounding box center [903, 217] width 49 height 25
select select "1955"
click at [880, 205] on select "Year 1900 1901 1902 1903 1904 1905 1906 1907 1908 1909 1910 1911 1912 1913 1914…" at bounding box center [903, 217] width 49 height 25
click at [349, 307] on input "y025 4ux" at bounding box center [403, 320] width 137 height 27
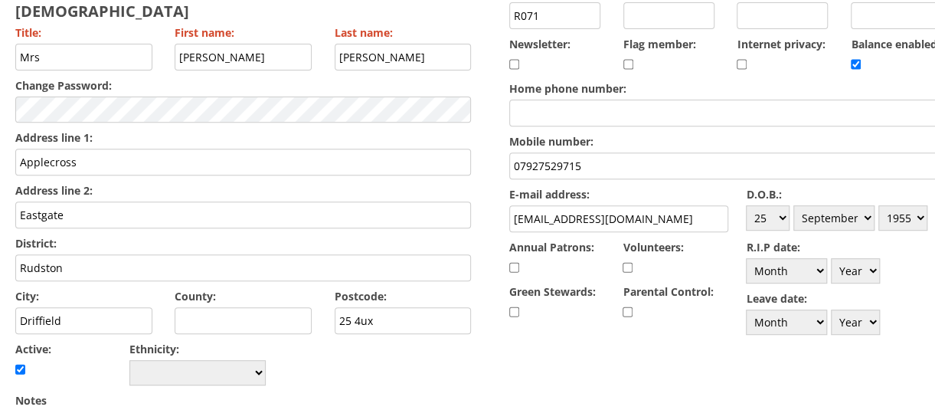
click at [340, 307] on input "25 4ux" at bounding box center [403, 320] width 137 height 27
drag, startPoint x: 390, startPoint y: 273, endPoint x: 377, endPoint y: 273, distance: 13.0
click at [377, 307] on input "YO25 4ux" at bounding box center [403, 320] width 137 height 27
type input "YO25 4UX"
click at [110, 201] on input "Eastgate" at bounding box center [243, 214] width 456 height 27
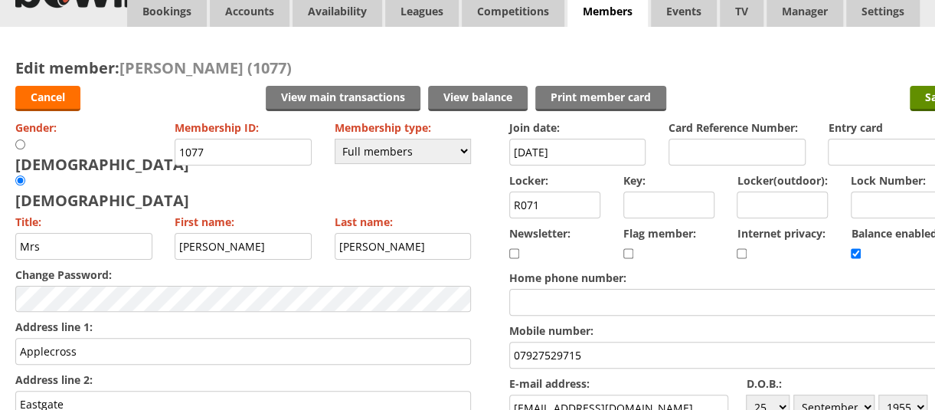
scroll to position [39, 0]
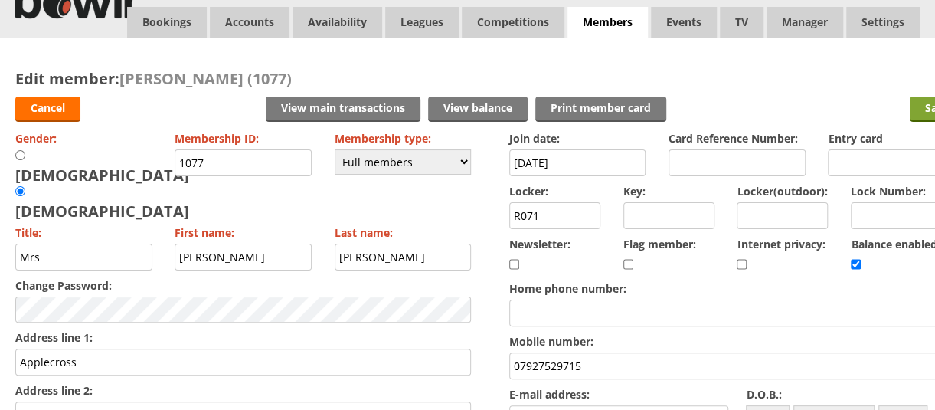
type input "Eastgate"
click at [924, 106] on input "Save" at bounding box center [937, 109] width 55 height 25
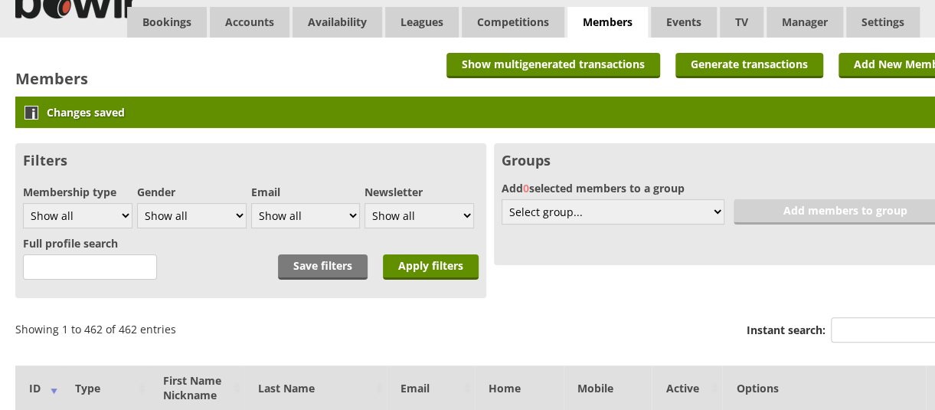
scroll to position [196, 0]
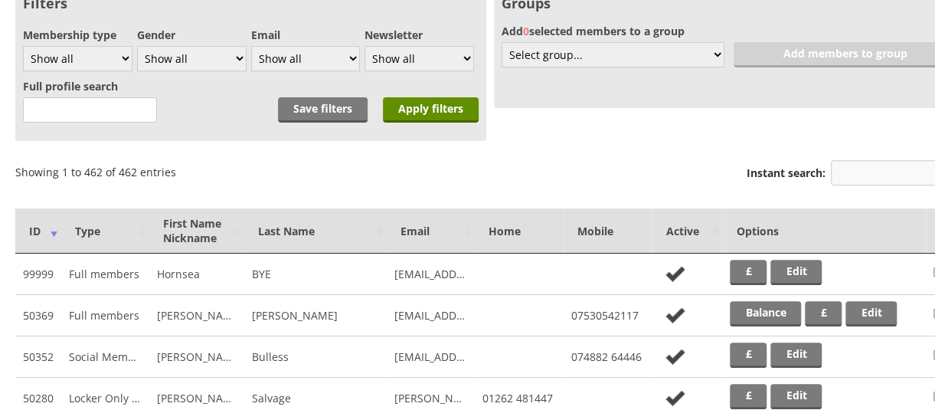
click at [859, 175] on input "Instant search:" at bounding box center [898, 172] width 134 height 25
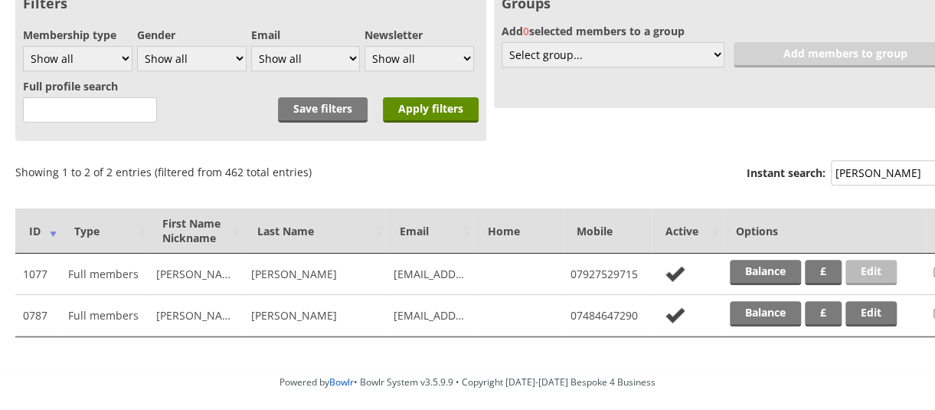
type input "[PERSON_NAME]"
click at [866, 269] on link "Edit" at bounding box center [871, 272] width 51 height 25
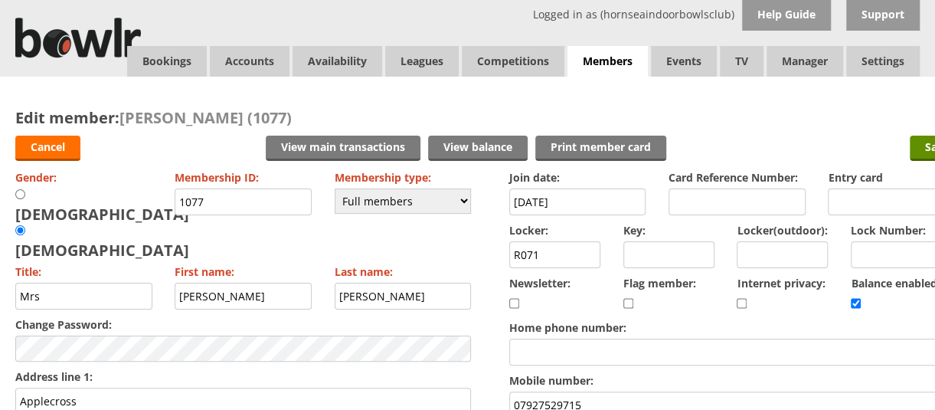
drag, startPoint x: 565, startPoint y: 255, endPoint x: 466, endPoint y: 254, distance: 98.0
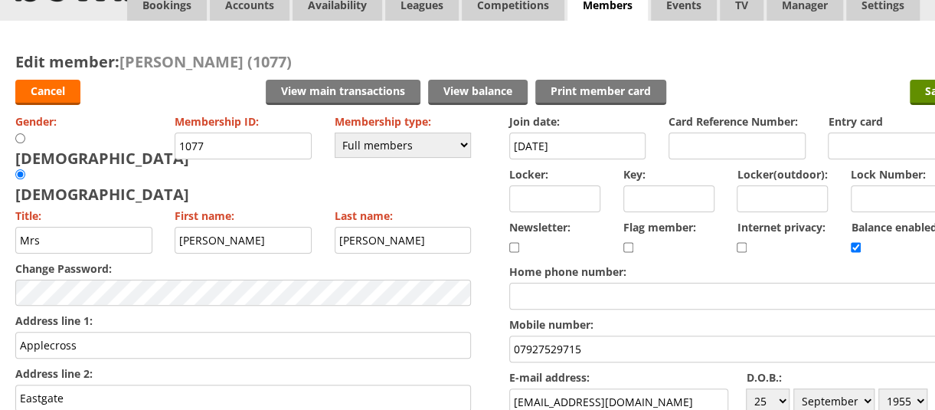
scroll to position [19, 0]
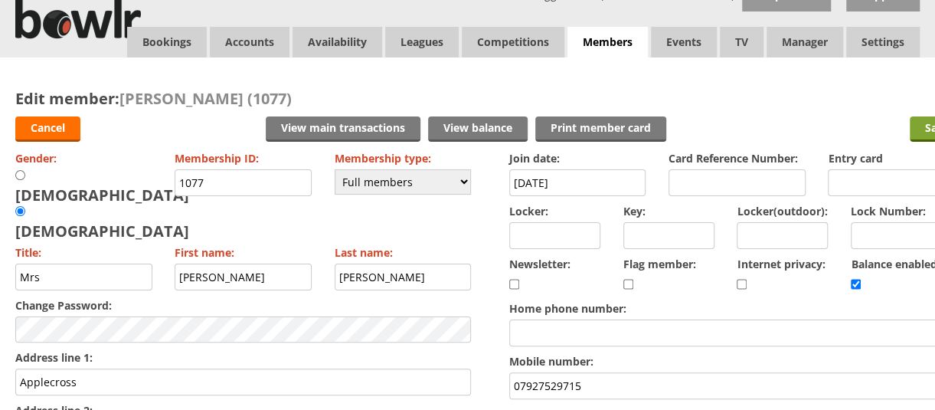
click at [924, 131] on input "Save" at bounding box center [937, 128] width 55 height 25
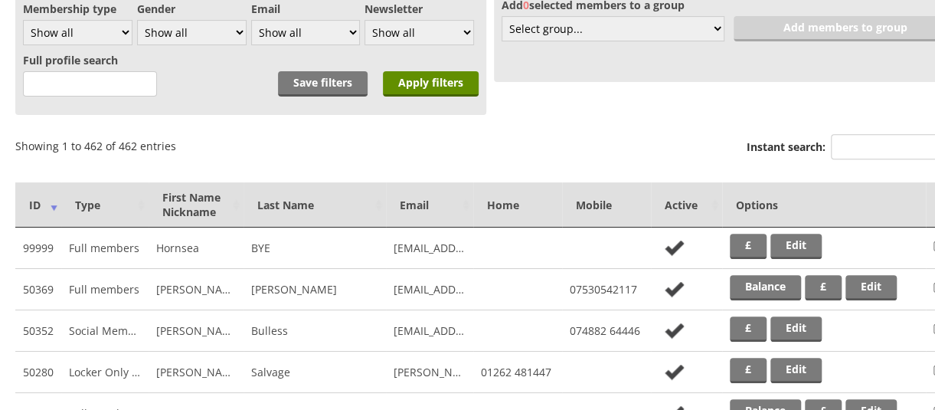
scroll to position [301, 0]
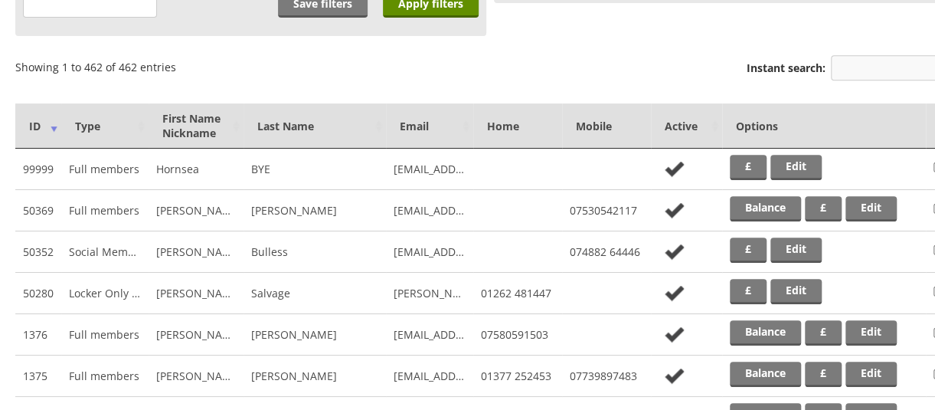
click at [873, 75] on input "Instant search:" at bounding box center [898, 67] width 134 height 25
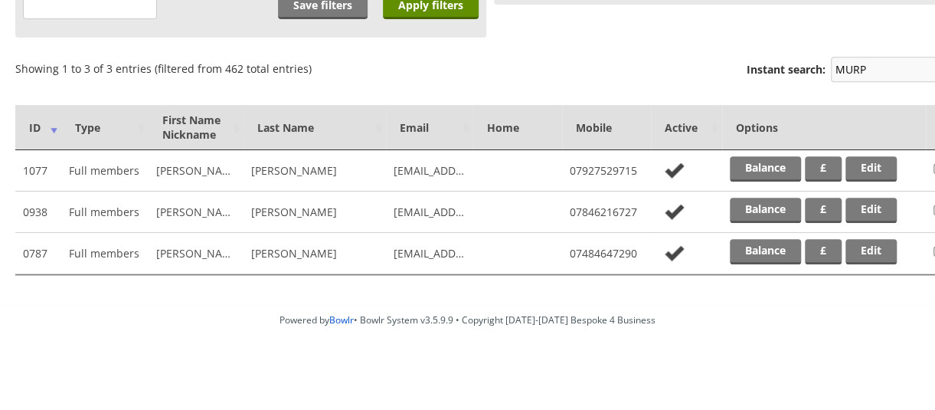
scroll to position [259, 0]
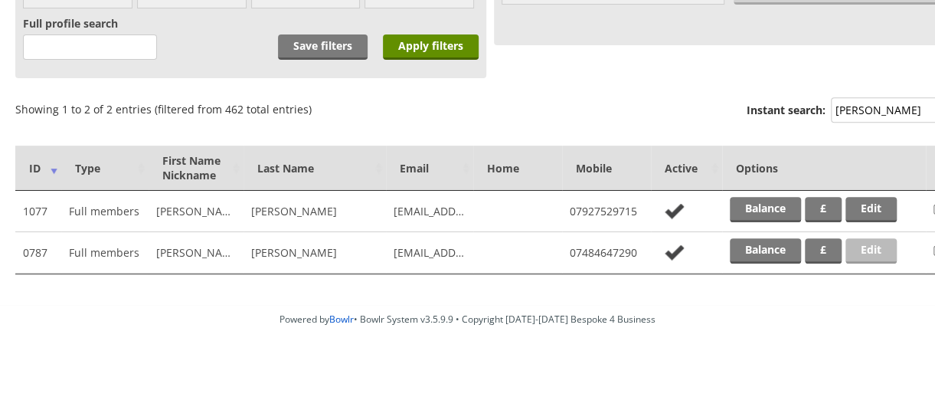
type input "MURPHY"
click at [866, 247] on link "Edit" at bounding box center [871, 250] width 51 height 25
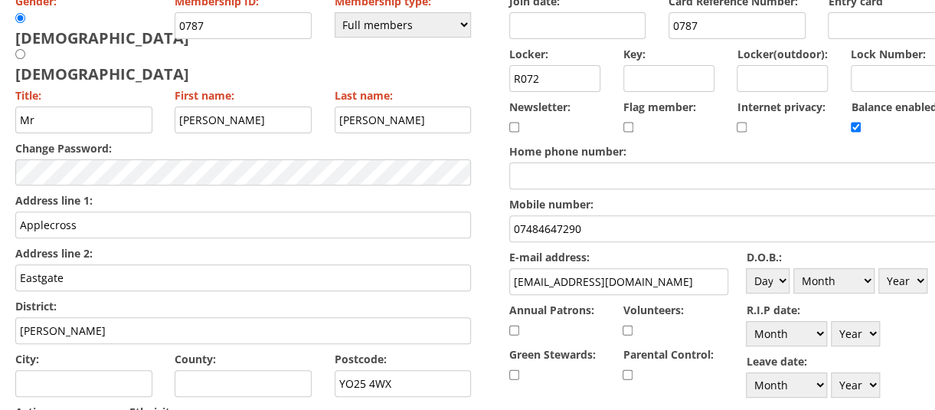
scroll to position [220, 0]
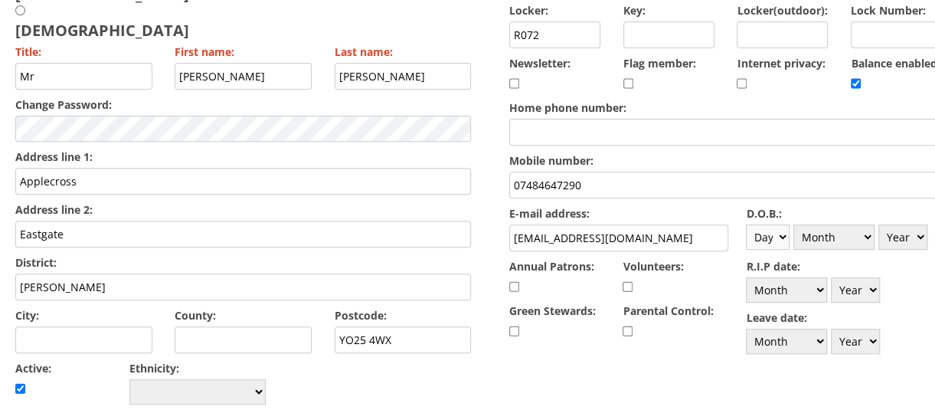
click at [783, 233] on select "Day 1 2 3 4 5 6 7 8 9 10 11 12 13 14 15 16 17 18 19 20 21 22 23 24 25 26 27 28 …" at bounding box center [768, 236] width 44 height 25
select select "5"
click at [746, 224] on select "Day 1 2 3 4 5 6 7 8 9 10 11 12 13 14 15 16 17 18 19 20 21 22 23 24 25 26 27 28 …" at bounding box center [768, 236] width 44 height 25
click at [813, 234] on select "Month January February March April May June July August September October Novem…" at bounding box center [834, 236] width 81 height 25
select select "5"
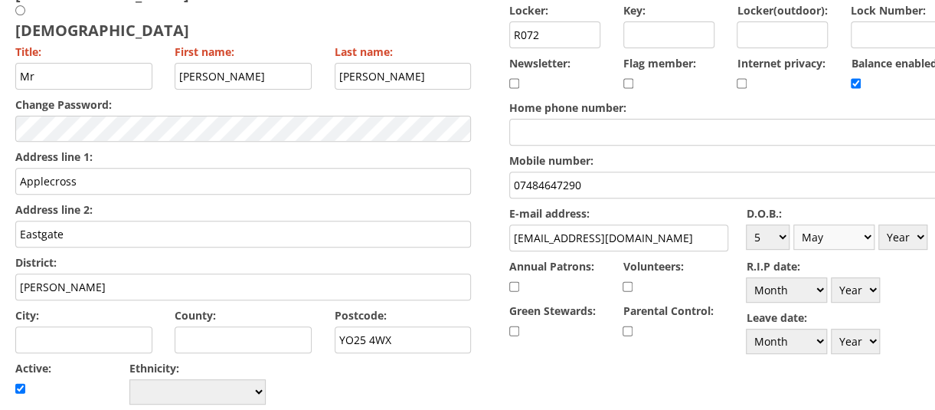
click at [795, 224] on select "Month January February March April May June July August September October Novem…" at bounding box center [834, 236] width 81 height 25
click at [925, 239] on select "Year 1900 1901 1902 1903 1904 1905 1906 1907 1908 1909 1910 1911 1912 1913 1914…" at bounding box center [903, 236] width 49 height 25
click at [931, 69] on div "Balance enabled:" at bounding box center [908, 74] width 114 height 44
click at [924, 231] on select "Year 1900 1901 1902 1903 1904 1905 1906 1907 1908 1909 1910 1911 1912 1913 1914…" at bounding box center [903, 236] width 49 height 25
select select "1954"
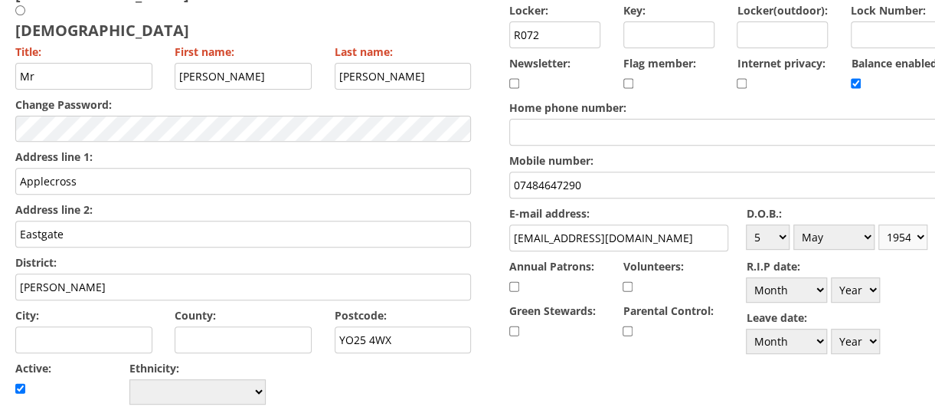
click at [880, 224] on select "Year 1900 1901 1902 1903 1904 1905 1906 1907 1908 1909 1910 1911 1912 1913 1914…" at bounding box center [903, 236] width 49 height 25
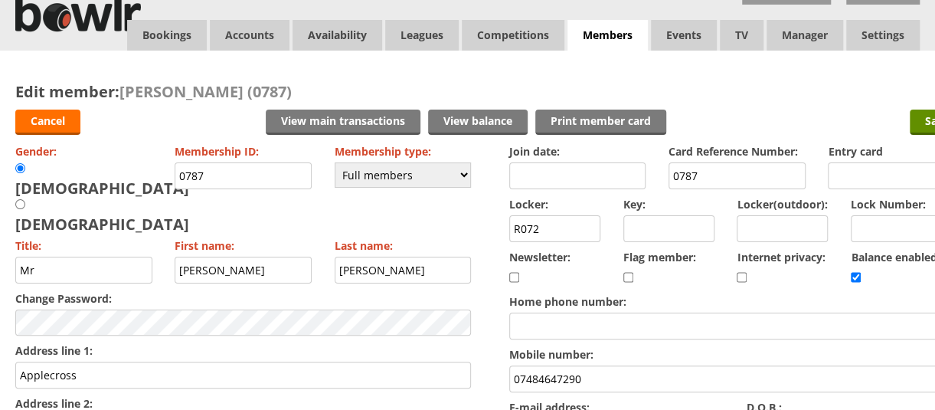
scroll to position [21, 0]
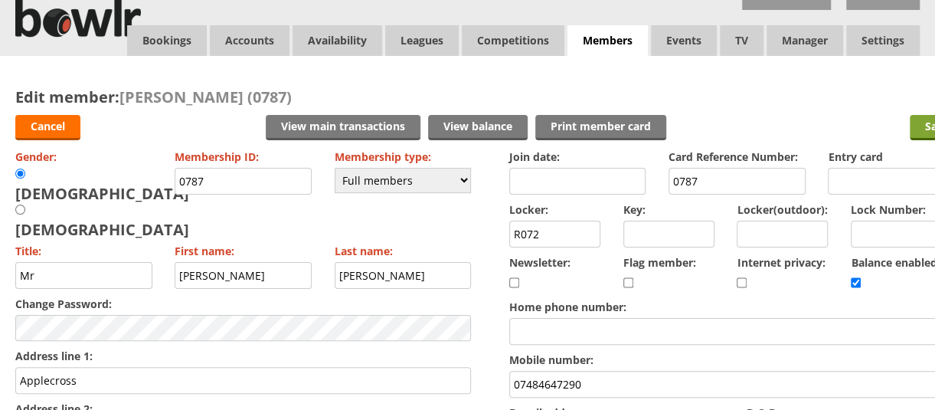
click at [921, 127] on input "Save" at bounding box center [937, 127] width 55 height 25
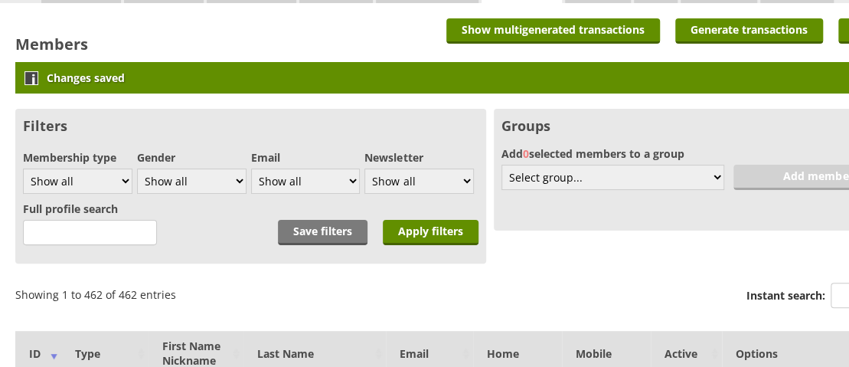
scroll to position [162, 0]
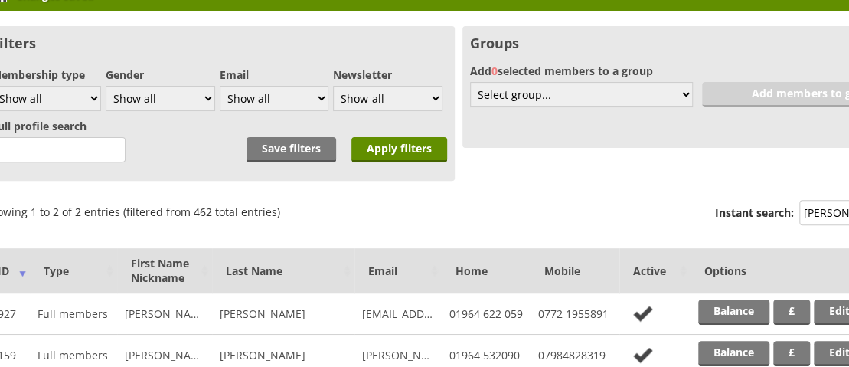
scroll to position [153, 31]
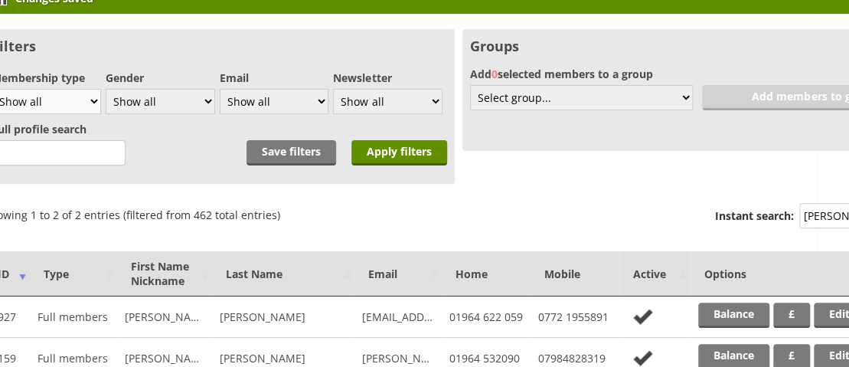
type input "[PERSON_NAME]"
click at [95, 100] on select "Show all Full members Rollabowl Juniors Social Members Student Pending Left R.I…" at bounding box center [47, 101] width 110 height 25
select select "7"
click at [0, 89] on select "Show all Full members Rollabowl Juniors Social Members Student Pending Left R.I…" at bounding box center [47, 101] width 110 height 25
click at [402, 155] on input "Apply filters" at bounding box center [400, 152] width 96 height 25
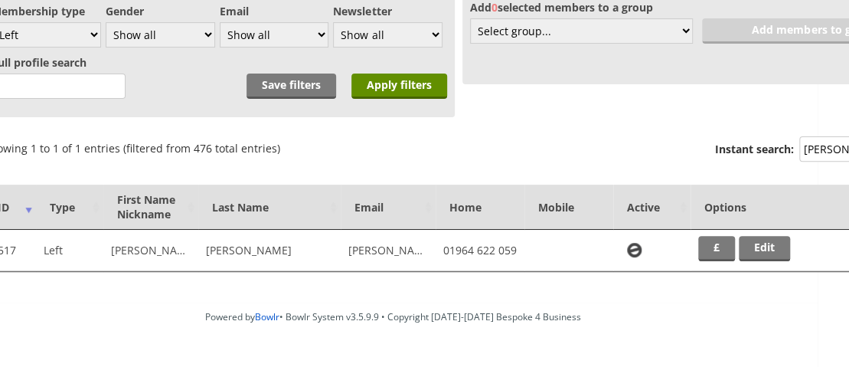
scroll to position [176, 31]
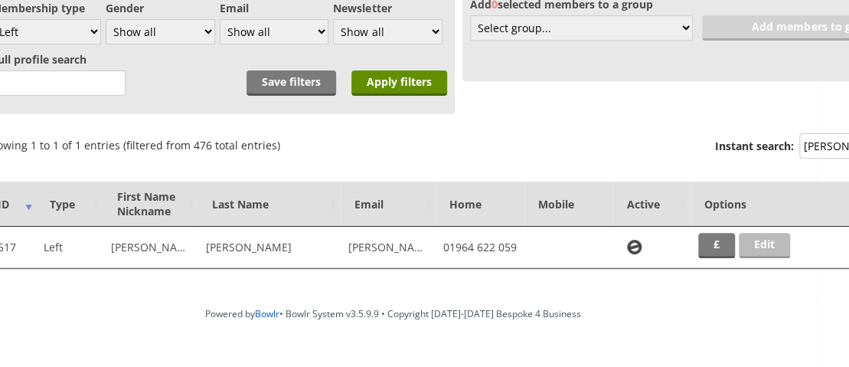
type input "SUTTON"
click at [764, 241] on link "Edit" at bounding box center [764, 245] width 51 height 25
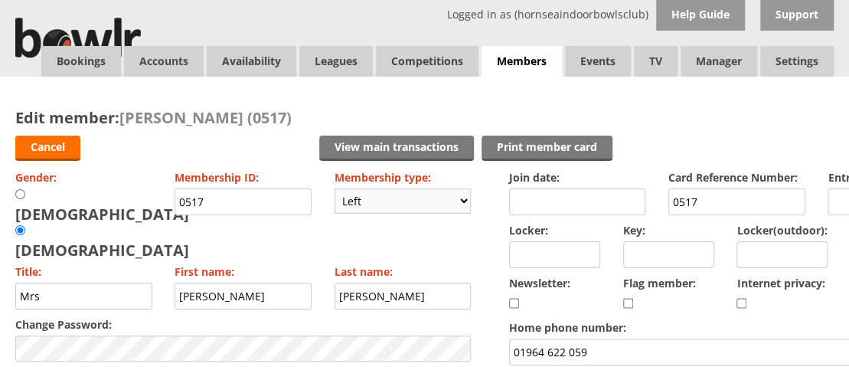
click at [464, 205] on select "Please choose Full members Rollabowl Juniors Social Members Student Pending Lef…" at bounding box center [403, 200] width 137 height 25
select select "1"
click at [335, 188] on select "Please choose Full members Rollabowl Juniors Social Members Student Pending Lef…" at bounding box center [403, 200] width 137 height 25
checkbox input "true"
click at [551, 257] on input "Locker:" at bounding box center [554, 254] width 91 height 27
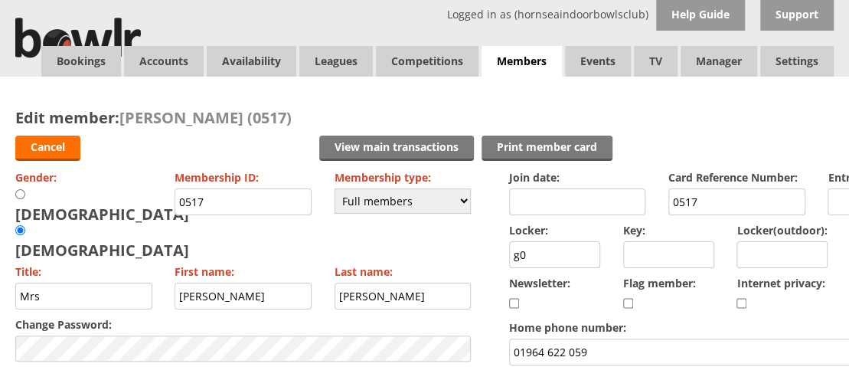
type input "g"
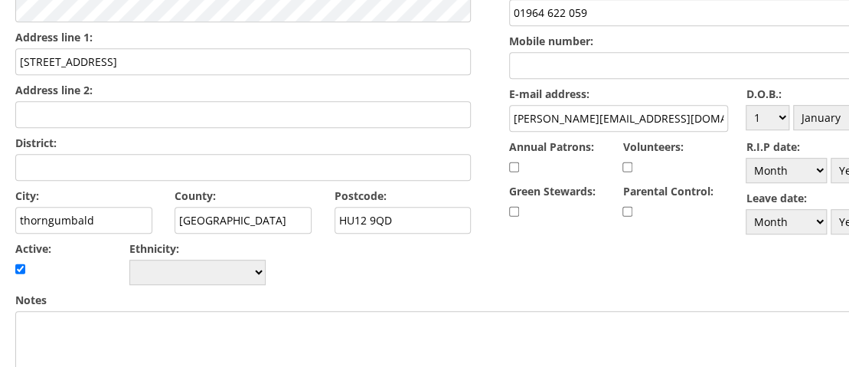
scroll to position [342, 0]
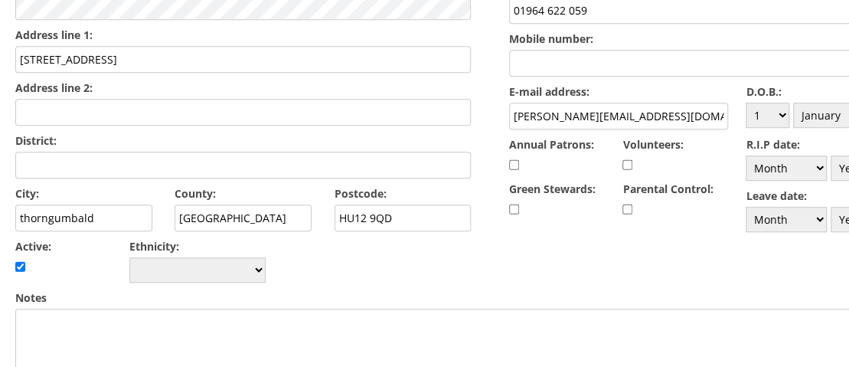
type input "G008"
click at [25, 205] on input "thorngumbald" at bounding box center [83, 218] width 137 height 27
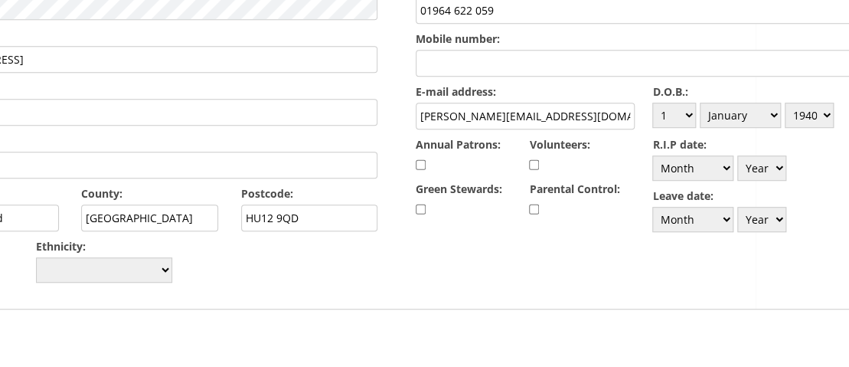
scroll to position [342, 131]
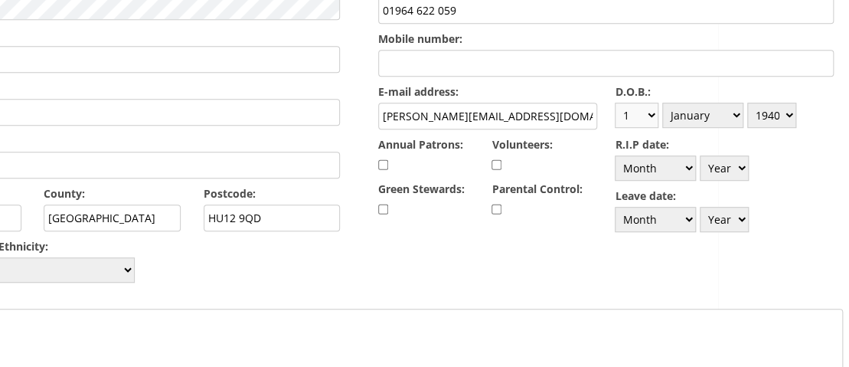
type input "Thorngumbald"
click at [653, 115] on select "Day 1 2 3 4 5 6 7 8 9 10 11 12 13 14 15 16 17 18 19 20 21 22 23 24 25 26 27 28 …" at bounding box center [637, 115] width 44 height 25
select select "30"
click at [615, 103] on select "Day 1 2 3 4 5 6 7 8 9 10 11 12 13 14 15 16 17 18 19 20 21 22 23 24 25 26 27 28 …" at bounding box center [637, 115] width 44 height 25
click at [738, 111] on select "Month January February March April May June July August September October Novem…" at bounding box center [703, 115] width 81 height 25
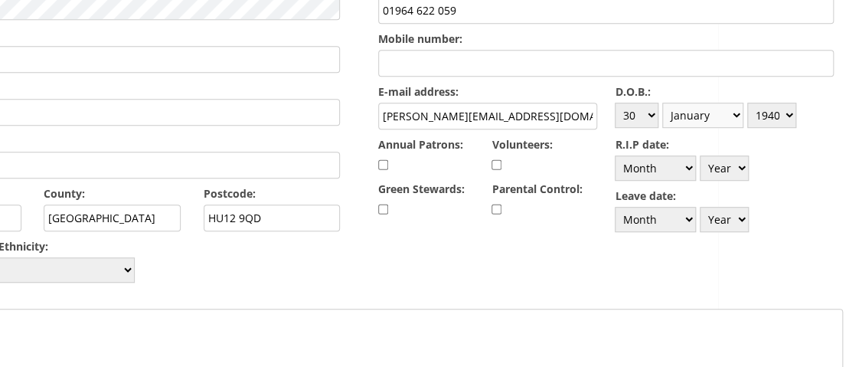
select select "9"
click at [663, 103] on select "Month January February March April May June July August September October Novem…" at bounding box center [703, 115] width 81 height 25
click at [789, 111] on select "Year [DATE] 1901 1902 1903 1904 1905 1906 1907 1908 1909 1910 1911 1912 1913 19…" at bounding box center [772, 115] width 49 height 25
select select "1941"
click at [749, 103] on select "Year [DATE] 1901 1902 1903 1904 1905 1906 1907 1908 1909 1910 1911 1912 1913 19…" at bounding box center [772, 115] width 49 height 25
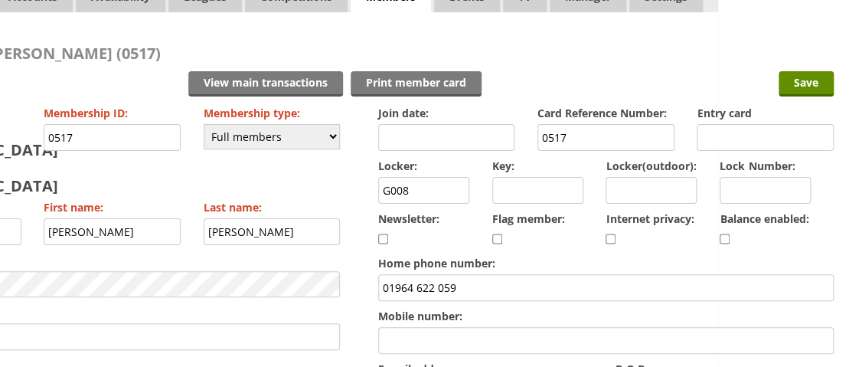
scroll to position [61, 131]
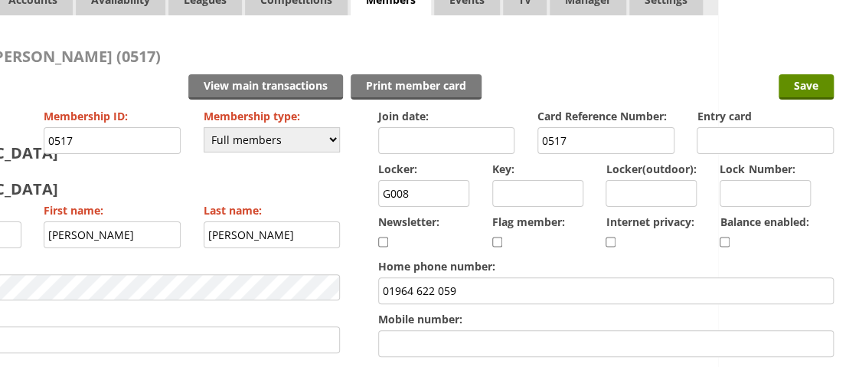
click at [725, 243] on input "checkbox" at bounding box center [725, 242] width 10 height 18
checkbox input "true"
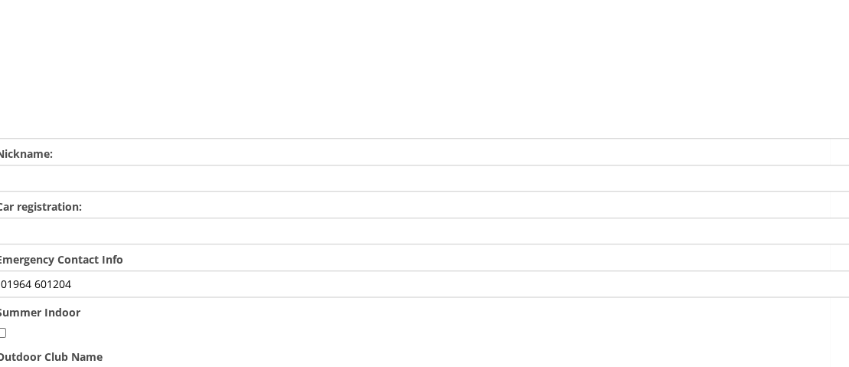
scroll to position [674, 0]
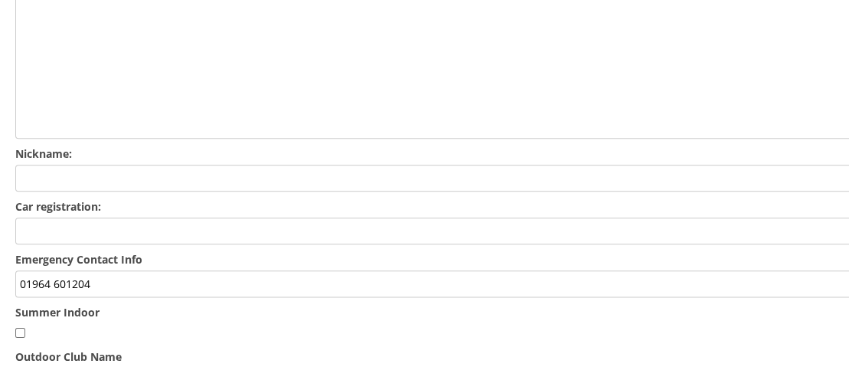
click at [20, 270] on input "01964 601204" at bounding box center [490, 283] width 950 height 27
drag, startPoint x: 92, startPoint y: 237, endPoint x: 60, endPoint y: 235, distance: 32.2
click at [60, 270] on input "01964 601204" at bounding box center [490, 283] width 950 height 27
click at [18, 270] on input "01964 622059" at bounding box center [490, 283] width 950 height 27
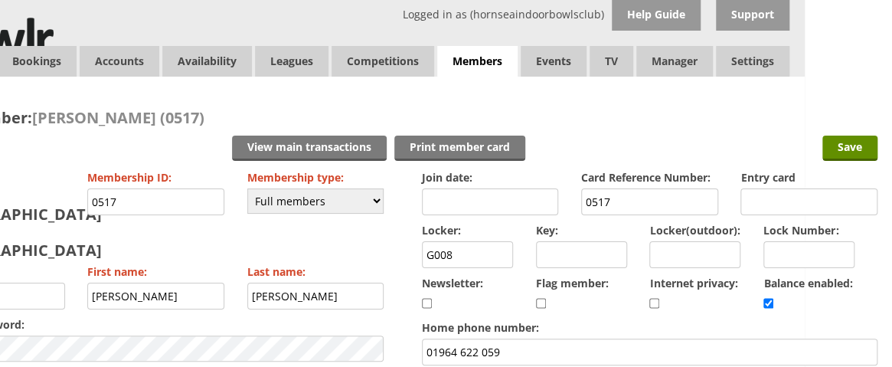
scroll to position [0, 88]
type input "JOHN SUTTON 01964 622059"
click at [847, 152] on input "Save" at bounding box center [849, 148] width 55 height 25
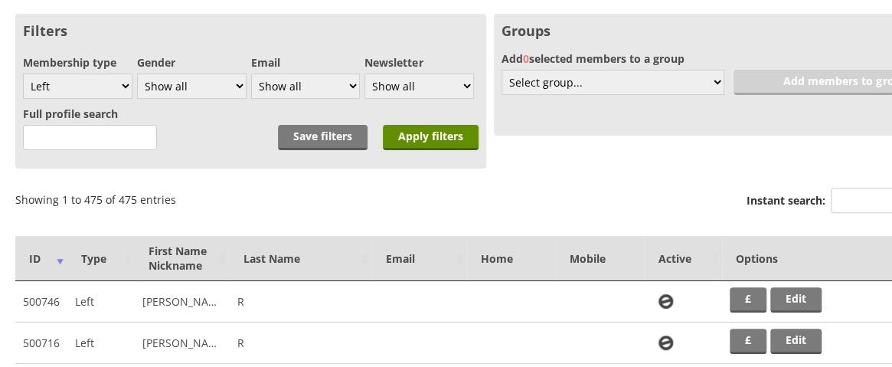
scroll to position [321, 0]
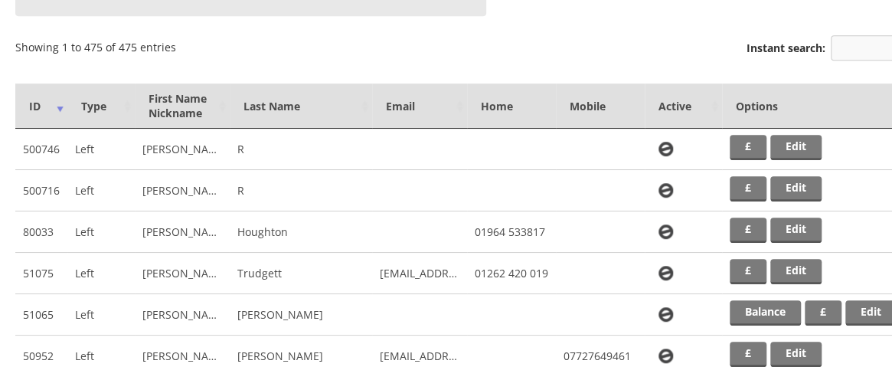
click at [866, 47] on input "Instant search:" at bounding box center [898, 47] width 134 height 25
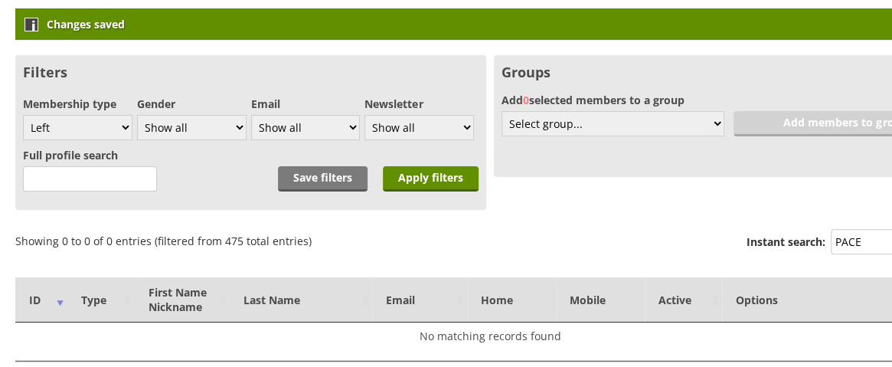
scroll to position [118, 0]
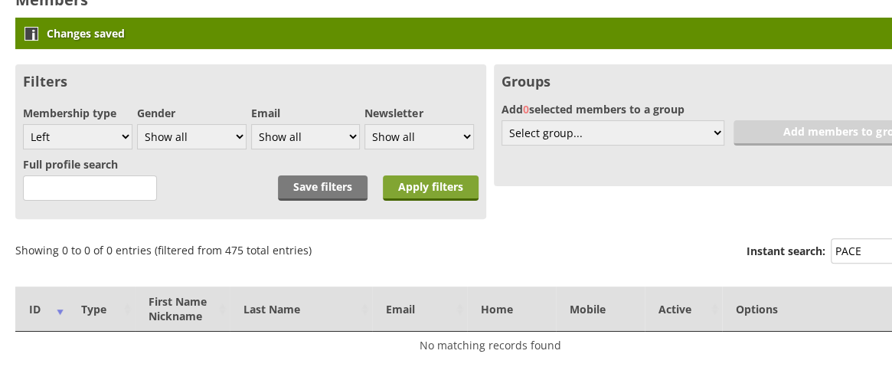
type input "PACE"
click at [426, 185] on input "Apply filters" at bounding box center [431, 187] width 96 height 25
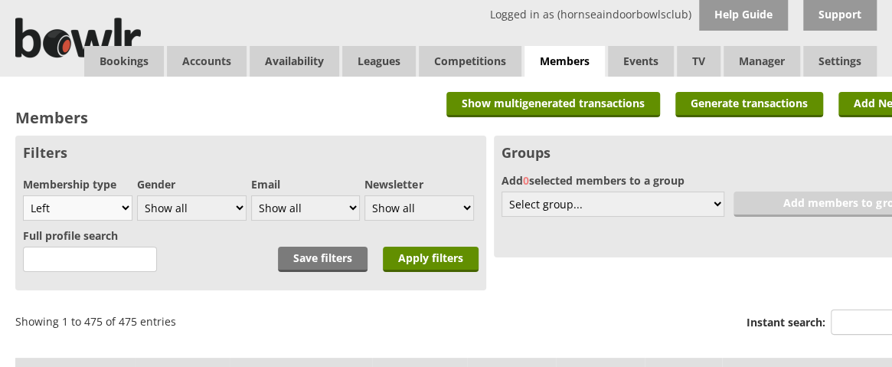
click at [121, 203] on select "Show all Full members Rollabowl Juniors Social Members Student Pending Left R.I…" at bounding box center [78, 207] width 110 height 25
select select "1"
click at [23, 195] on select "Show all Full members Rollabowl Juniors Social Members Student Pending Left R.I…" at bounding box center [78, 207] width 110 height 25
click at [445, 263] on input "Apply filters" at bounding box center [431, 259] width 96 height 25
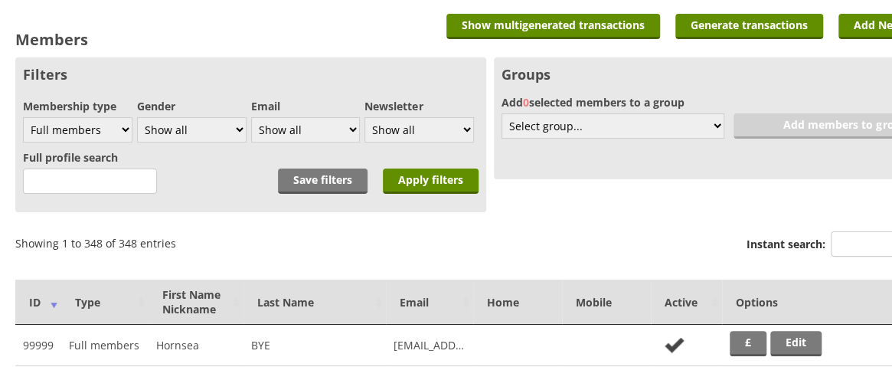
scroll to position [145, 0]
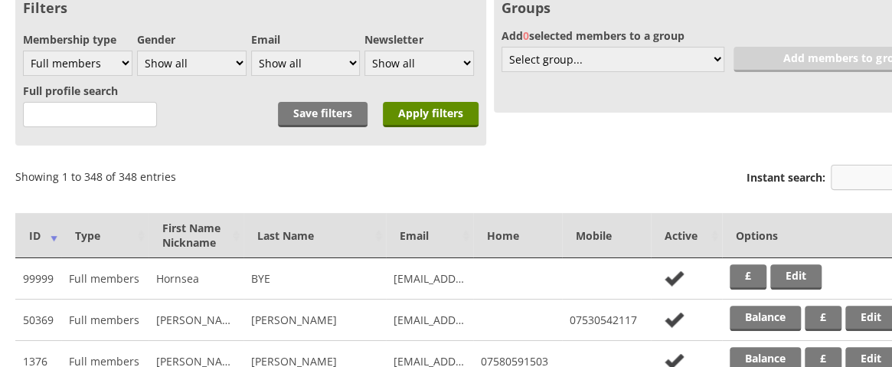
click at [854, 180] on input "Instant search:" at bounding box center [898, 177] width 134 height 25
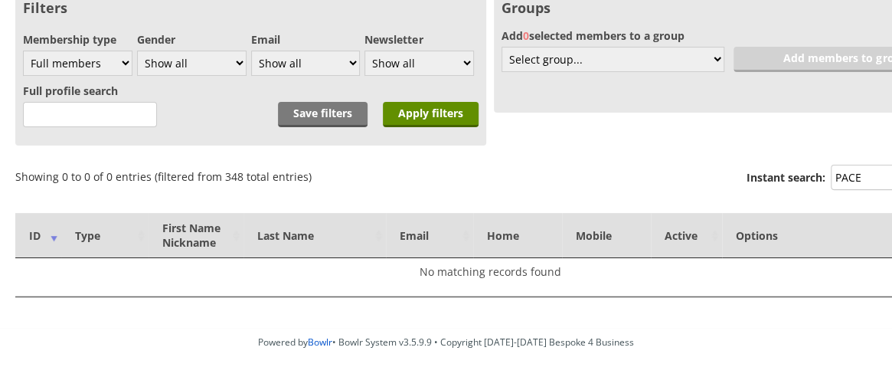
type input "PACE"
click at [888, 0] on h3 "Groups" at bounding box center [730, 7] width 456 height 18
click at [129, 61] on select "Show all Full members Rollabowl Juniors Social Members Student Pending Left R.I…" at bounding box center [78, 63] width 110 height 25
select select "7"
click at [23, 51] on select "Show all Full members Rollabowl Juniors Social Members Student Pending Left R.I…" at bounding box center [78, 63] width 110 height 25
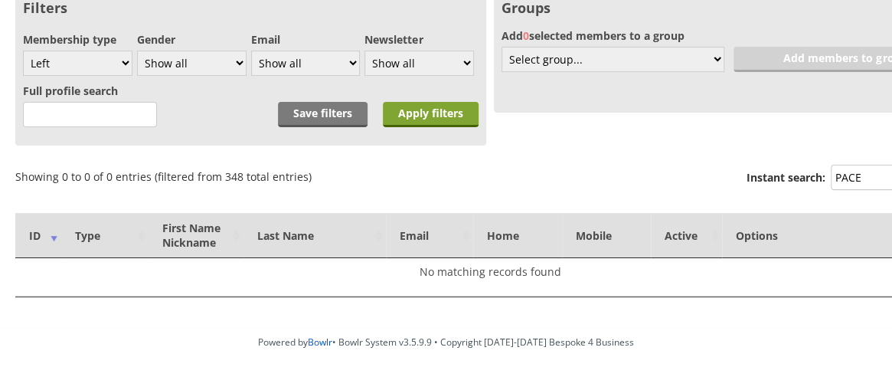
click at [449, 110] on input "Apply filters" at bounding box center [431, 114] width 96 height 25
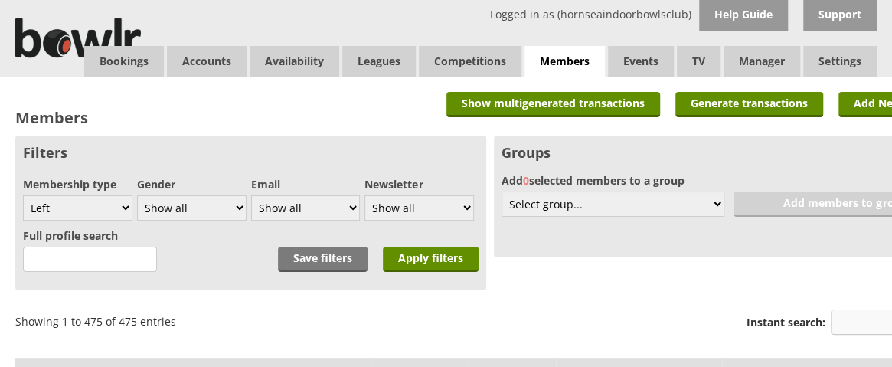
click at [844, 332] on input "Instant search:" at bounding box center [898, 321] width 134 height 25
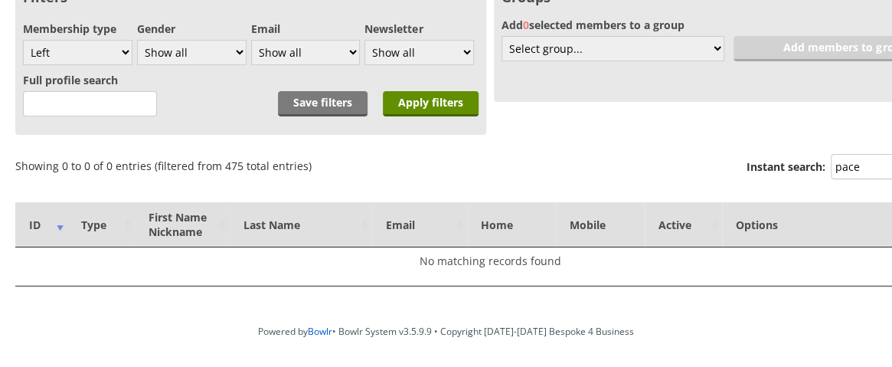
scroll to position [179, 0]
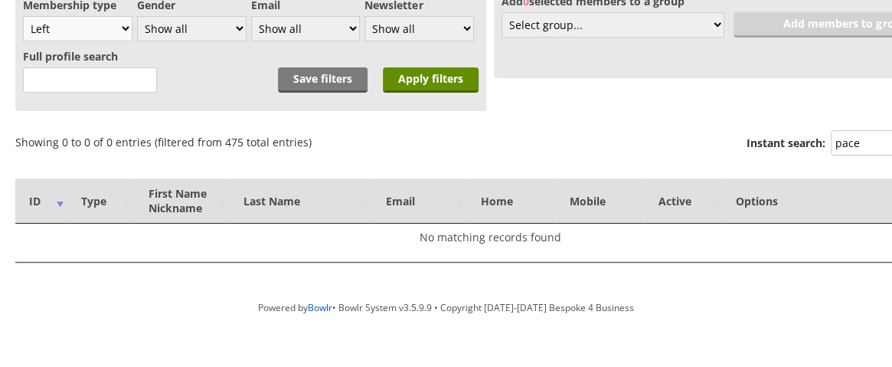
type input "pace"
click at [126, 21] on select "Show all Full members Rollabowl Juniors Social Members Student Pending Left R.I…" at bounding box center [78, 28] width 110 height 25
select select "21"
click at [23, 16] on select "Show all Full members Rollabowl Juniors Social Members Student Pending Left R.I…" at bounding box center [78, 28] width 110 height 25
click at [443, 82] on input "Apply filters" at bounding box center [431, 79] width 96 height 25
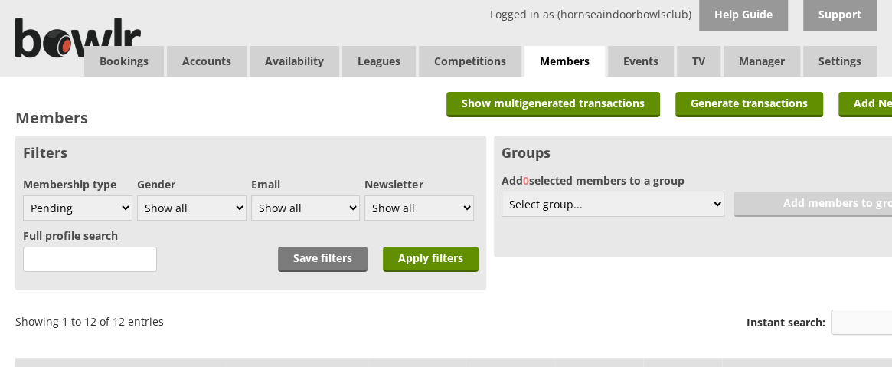
click at [866, 324] on input "Instant search:" at bounding box center [898, 321] width 134 height 25
type input "pace"
click at [126, 203] on select "Show all Full members Rollabowl Juniors Social Members Student Pending Left R.I…" at bounding box center [78, 207] width 110 height 25
select select "1"
click at [23, 195] on select "Show all Full members Rollabowl Juniors Social Members Student Pending Left R.I…" at bounding box center [78, 207] width 110 height 25
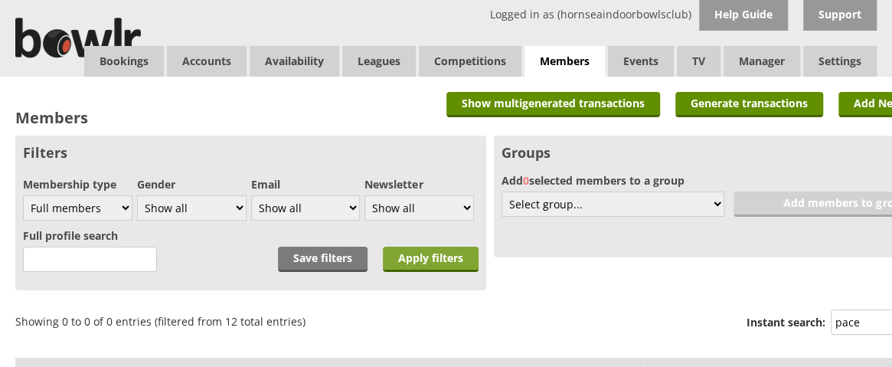
click at [437, 260] on input "Apply filters" at bounding box center [431, 259] width 96 height 25
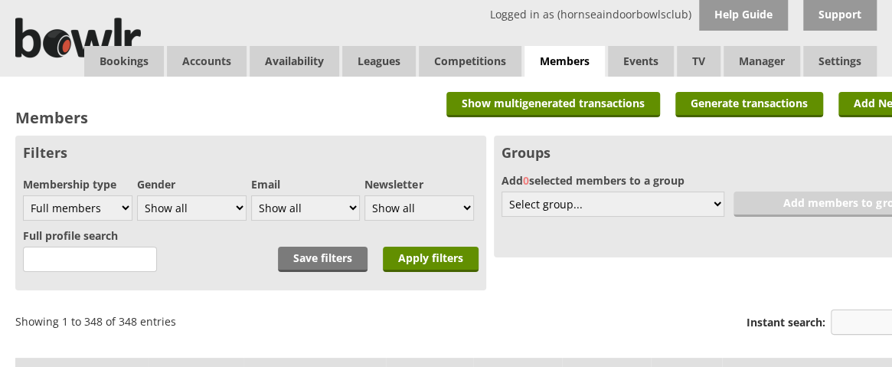
click at [869, 332] on input "Instant search:" at bounding box center [898, 321] width 134 height 25
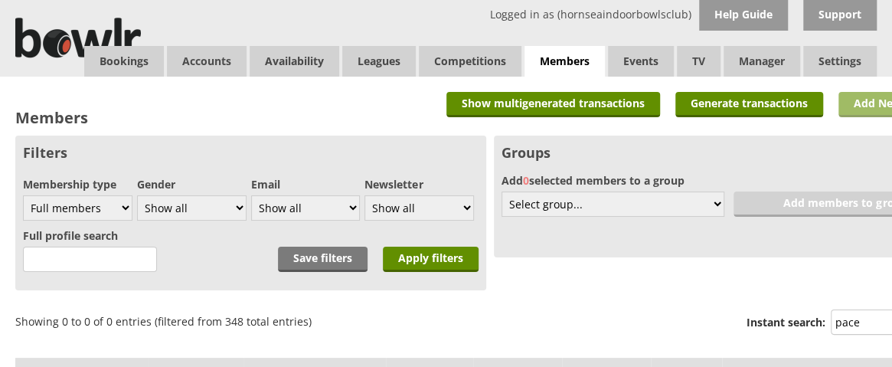
type input "pace"
click at [858, 108] on link "Add New Member" at bounding box center [902, 104] width 126 height 25
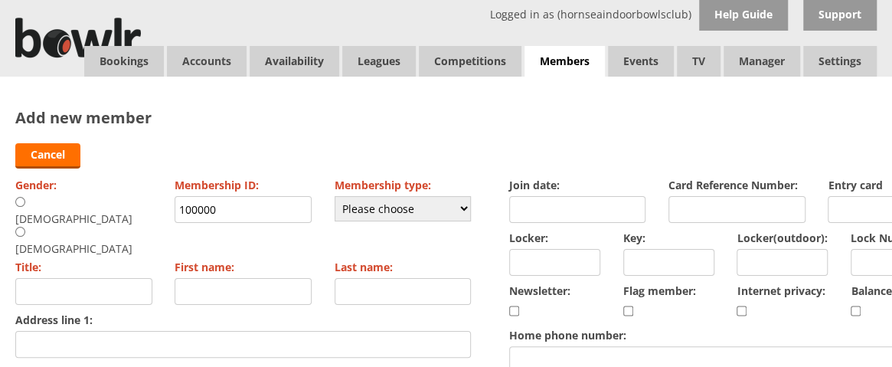
click at [21, 204] on input "radio" at bounding box center [20, 201] width 10 height 11
radio input "true"
type input "Mr"
drag, startPoint x: 227, startPoint y: 215, endPoint x: 153, endPoint y: 212, distance: 73.6
click at [153, 212] on div "Gender: Male Female Membership ID: 100000 Membership type: Please choose Full m…" at bounding box center [243, 373] width 456 height 398
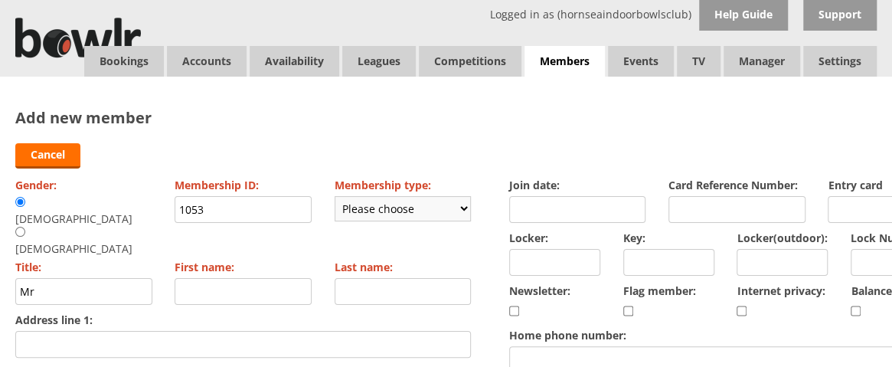
type input "1053"
click at [424, 215] on select "Please choose Full members Rollabowl Juniors Social Members Student Pending Lef…" at bounding box center [403, 208] width 137 height 25
select select "1"
click at [335, 196] on select "Please choose Full members Rollabowl Juniors Social Members Student Pending Lef…" at bounding box center [403, 208] width 137 height 25
checkbox input "true"
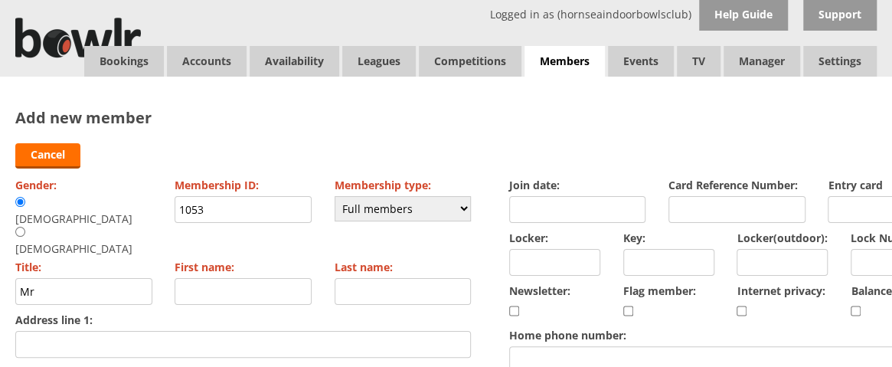
click at [210, 276] on div "First name:" at bounding box center [243, 282] width 137 height 53
click at [207, 278] on input "First name:" at bounding box center [243, 291] width 137 height 27
type input "[PERSON_NAME]"
click at [394, 278] on input "Last name:" at bounding box center [403, 291] width 137 height 27
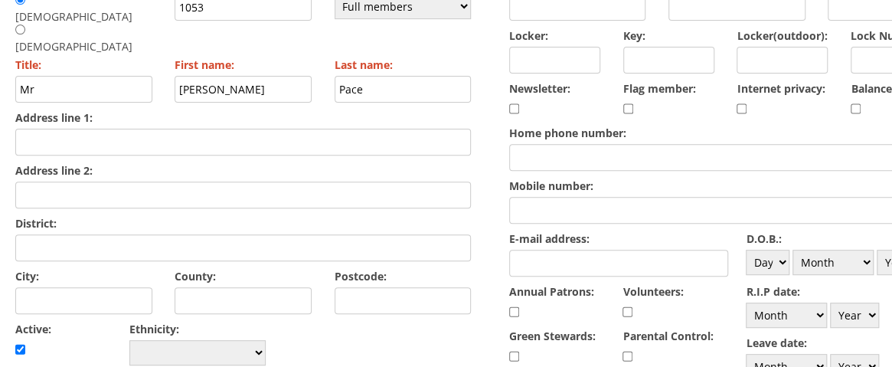
scroll to position [207, 0]
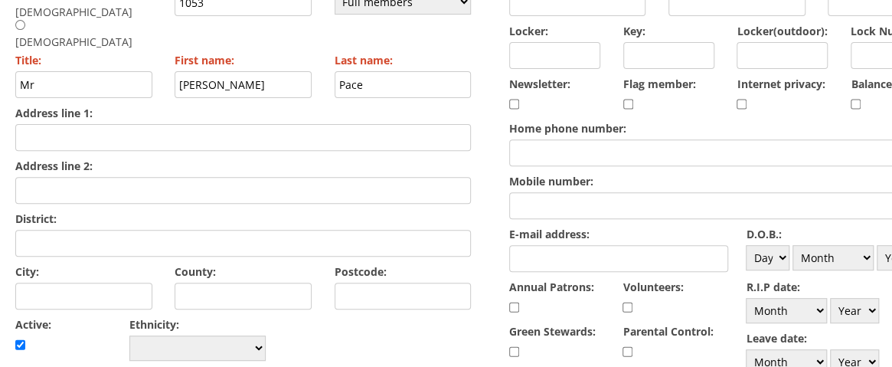
type input "Pace"
click at [278, 124] on input "Address line 1:" at bounding box center [243, 137] width 456 height 27
type input "10 Shaftesbury Avenue"
click at [104, 283] on input "City:" at bounding box center [83, 296] width 137 height 27
type input "Hornsea"
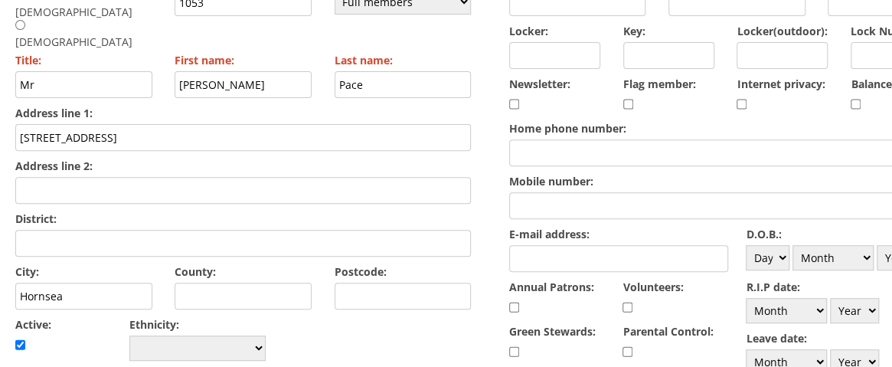
click at [375, 283] on input "Postcode:" at bounding box center [403, 296] width 137 height 27
type input "HU18 1LX"
click at [578, 143] on input "Home phone number:" at bounding box center [737, 152] width 456 height 27
type input "01964 533266"
click at [565, 204] on input "Mobile number:" at bounding box center [737, 205] width 456 height 27
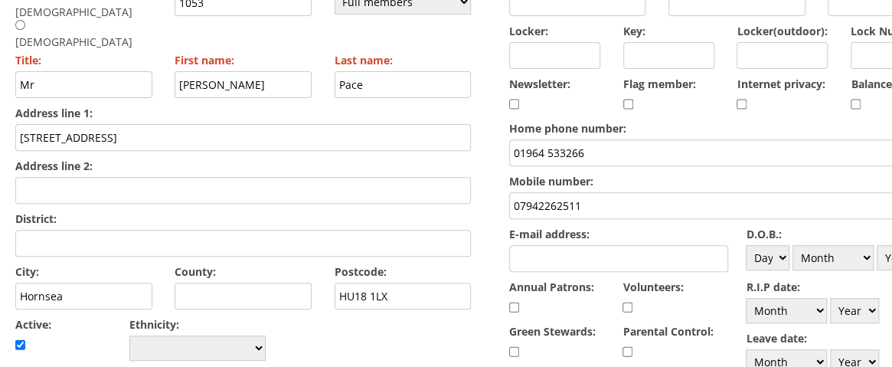
type input "07942262511"
click at [668, 254] on input "E-mail address:" at bounding box center [618, 258] width 219 height 27
type input "dpace0704@gmail.com"
click at [778, 257] on select "Day 1 2 3 4 5 6 7 8 9 10 11 12 13 14 15 16 17 18 19 20 21 22 23 24 25 26 27 28 …" at bounding box center [768, 257] width 44 height 25
select select "30"
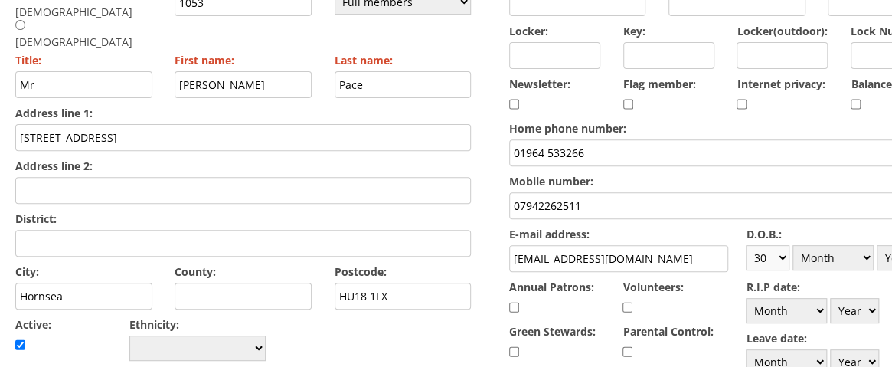
click at [746, 245] on select "Day 1 2 3 4 5 6 7 8 9 10 11 12 13 14 15 16 17 18 19 20 21 22 23 24 25 26 27 28 …" at bounding box center [768, 257] width 44 height 25
click at [834, 255] on select "Month January February March April May June July August September October Novem…" at bounding box center [833, 257] width 81 height 25
select select "7"
click at [794, 245] on select "Month January February March April May June July August September October Novem…" at bounding box center [833, 257] width 81 height 25
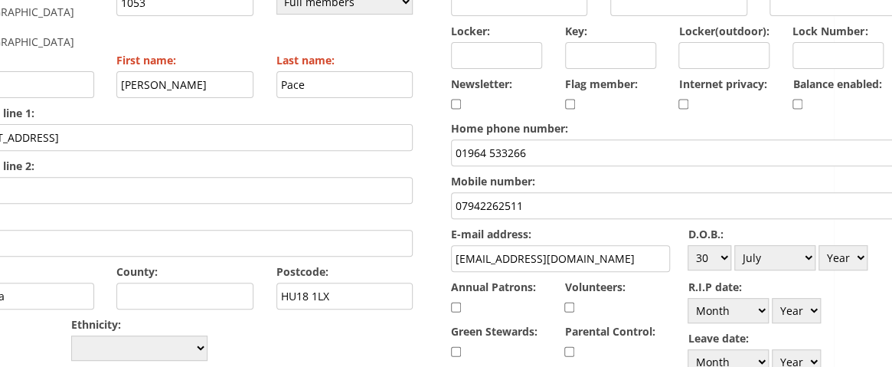
scroll to position [207, 72]
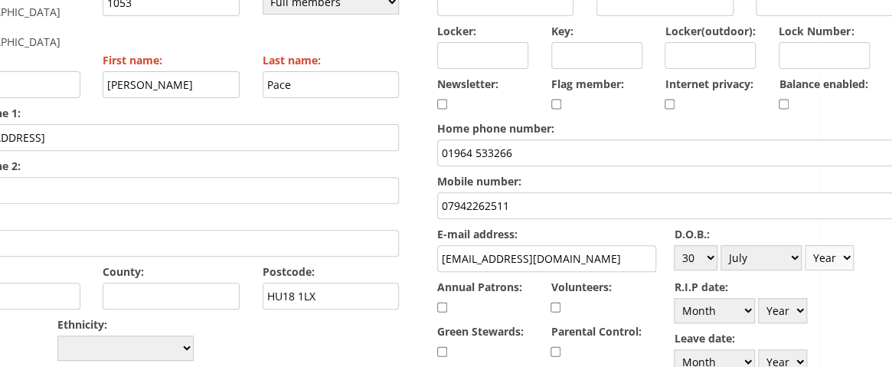
click at [848, 255] on select "Year 1900 1901 1902 1903 1904 1905 1906 1907 1908 1909 1910 1911 1912 1913 1914…" at bounding box center [829, 257] width 49 height 25
select select "1936"
click at [806, 245] on select "Year 1900 1901 1902 1903 1904 1905 1906 1907 1908 1909 1910 1911 1912 1913 1914…" at bounding box center [829, 257] width 49 height 25
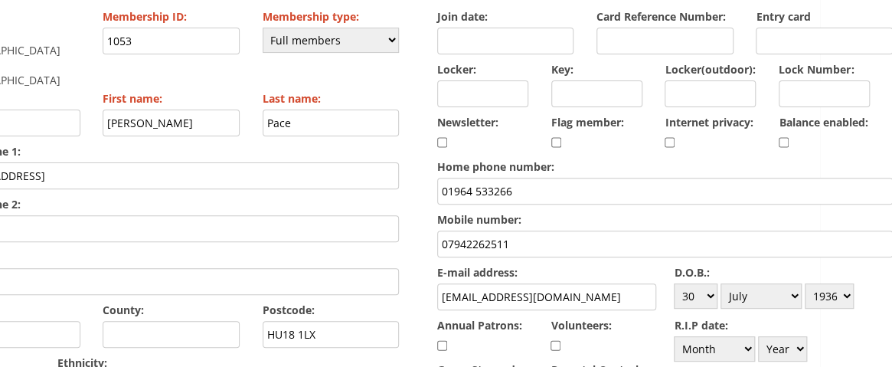
scroll to position [100, 72]
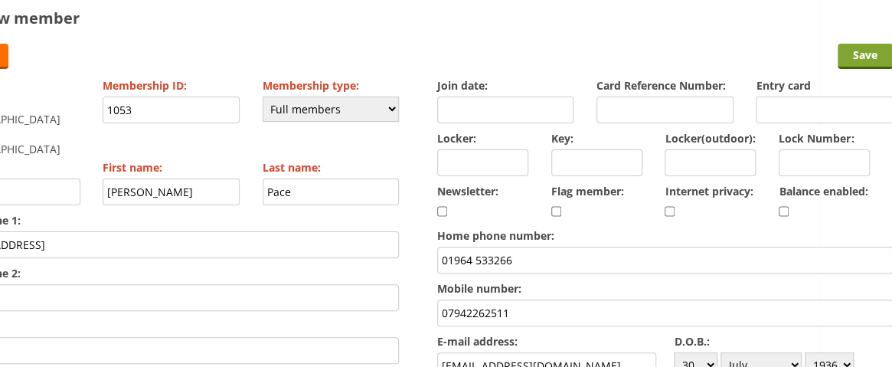
click at [865, 51] on input "Save" at bounding box center [865, 56] width 55 height 25
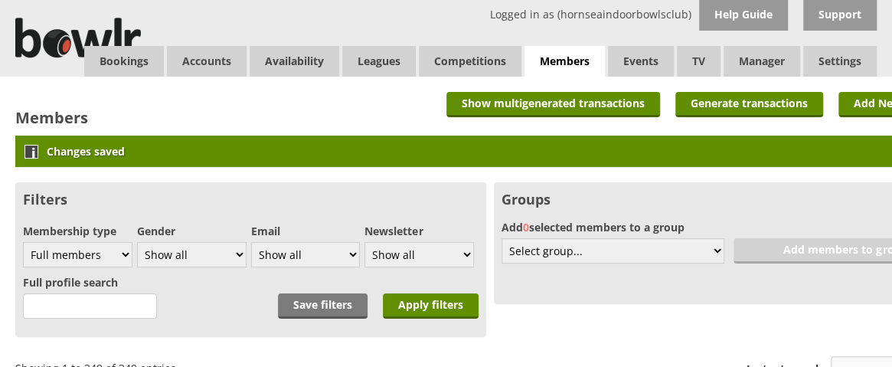
click at [853, 356] on input "Instant search:" at bounding box center [898, 368] width 134 height 25
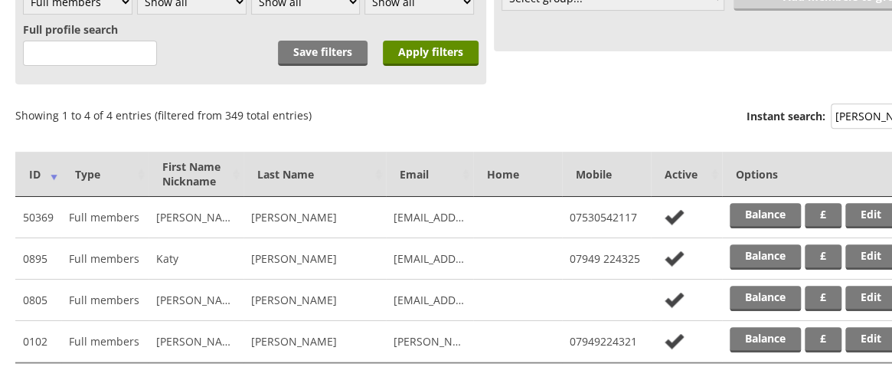
scroll to position [256, 0]
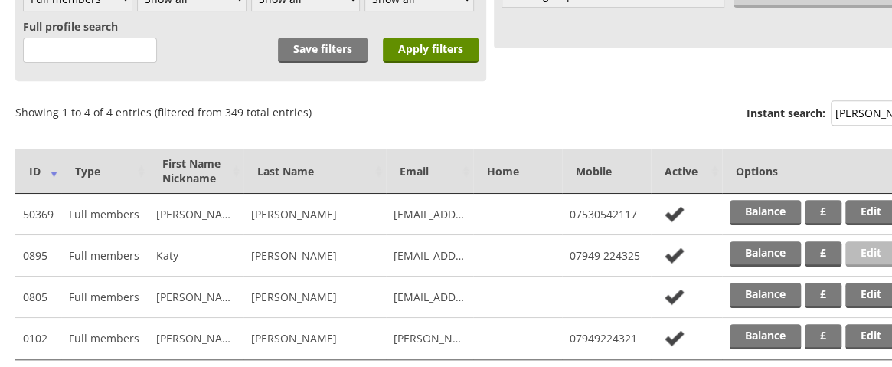
type input "baxter"
click at [879, 246] on link "Edit" at bounding box center [871, 253] width 51 height 25
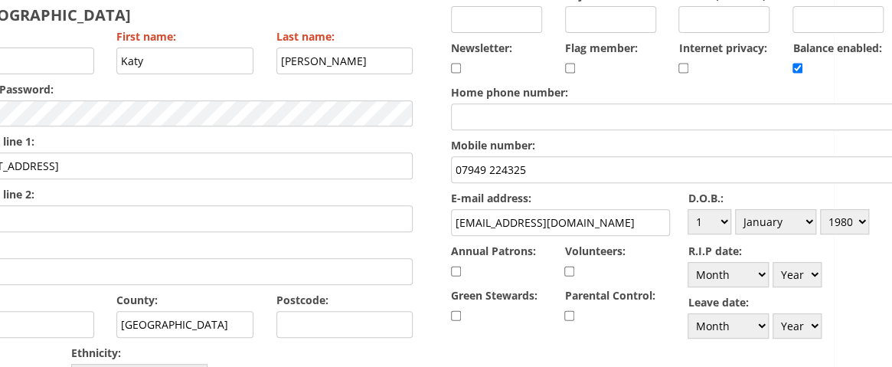
scroll to position [235, 70]
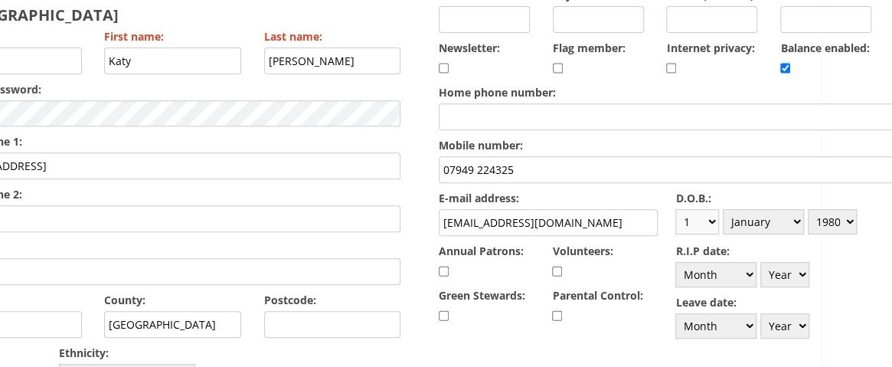
click at [715, 221] on select "Day 1 2 3 4 5 6 7 8 9 10 11 12 13 14 15 16 17 18 19 20 21 22 23 24 25 26 27 28 …" at bounding box center [698, 221] width 44 height 25
select select "30"
click at [676, 209] on select "Day 1 2 3 4 5 6 7 8 9 10 11 12 13 14 15 16 17 18 19 20 21 22 23 24 25 26 27 28 …" at bounding box center [698, 221] width 44 height 25
click at [794, 226] on select "Month January February March April May June July August September October Novem…" at bounding box center [763, 221] width 81 height 25
select select "9"
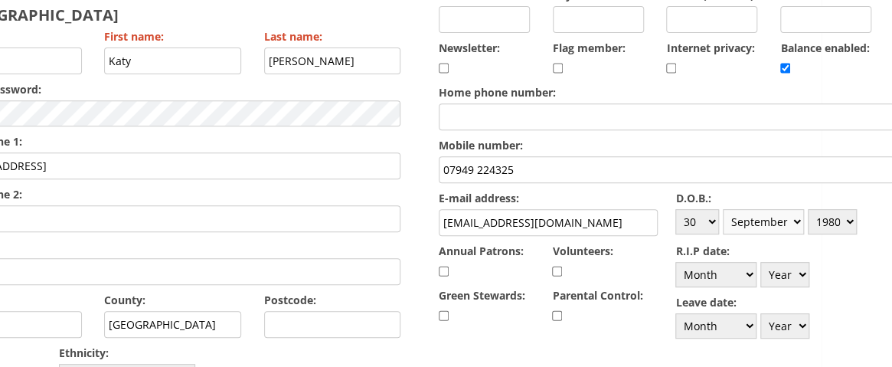
click at [725, 209] on select "Month January February March April May June July August September October Novem…" at bounding box center [763, 221] width 81 height 25
click at [855, 215] on select "Year [DATE] 1901 1902 1903 1904 1905 1906 1907 1908 1909 1910 1911 1912 1913 19…" at bounding box center [832, 221] width 49 height 25
select select "1994"
click at [810, 209] on select "Year [DATE] 1901 1902 1903 1904 1905 1906 1907 1908 1909 1910 1911 1912 1913 19…" at bounding box center [832, 221] width 49 height 25
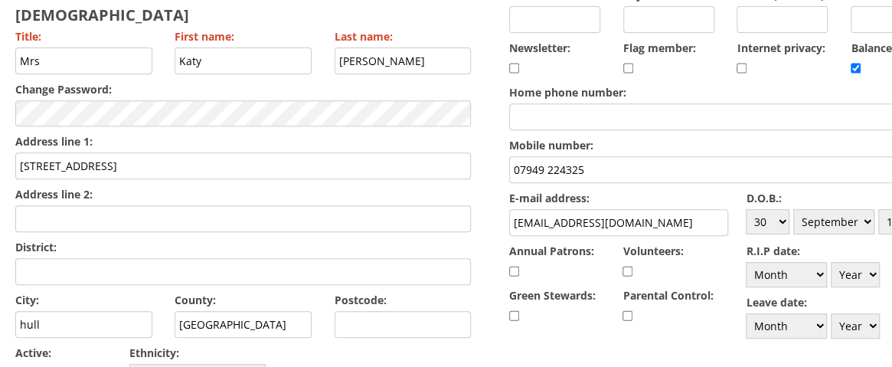
drag, startPoint x: 123, startPoint y: 117, endPoint x: -5, endPoint y: 120, distance: 127.2
type input "2 Thornton Dale"
click at [24, 311] on input "hull" at bounding box center [83, 324] width 137 height 27
type input "Hull"
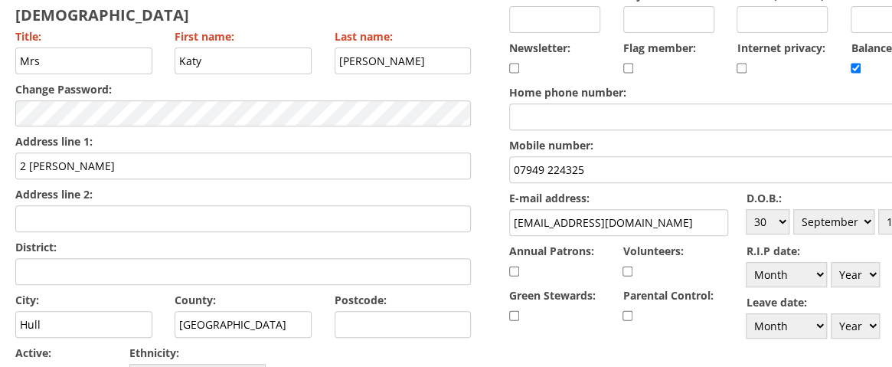
click at [364, 311] on input "Postcode:" at bounding box center [403, 324] width 137 height 27
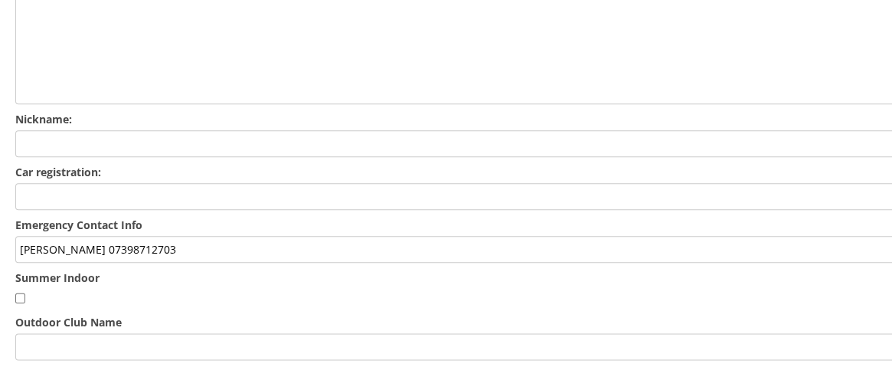
scroll to position [716, 0]
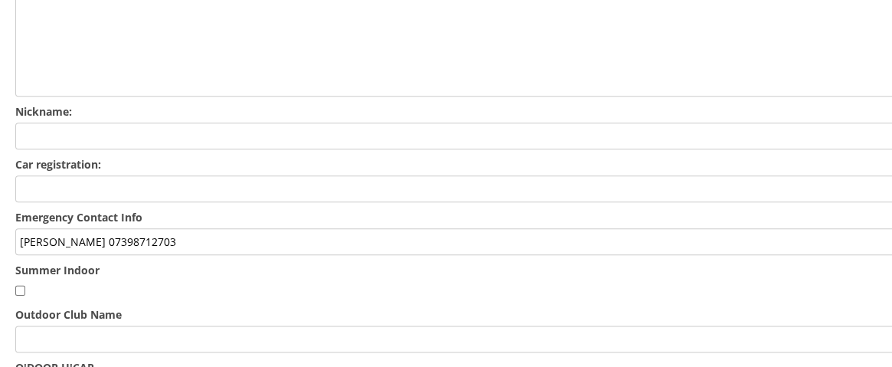
type input "HU9 2LT"
click at [21, 228] on input "richard 07398712703" at bounding box center [490, 241] width 950 height 27
click at [361, 228] on input "James Baxter (brother) 07949n224321 (Was Richard 07398712703" at bounding box center [490, 241] width 950 height 27
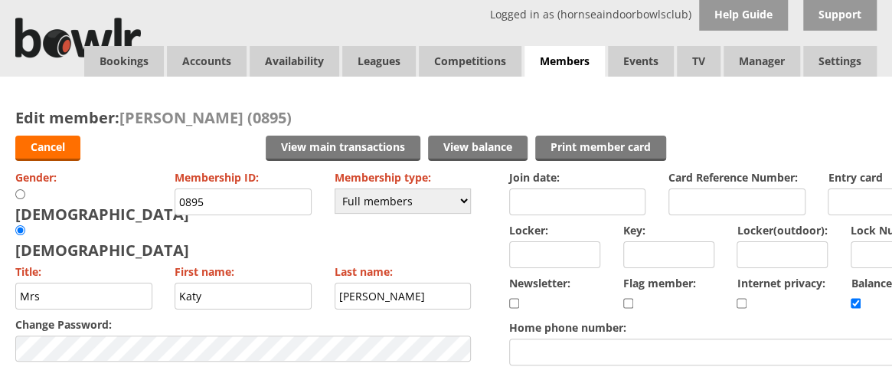
scroll to position [0, 88]
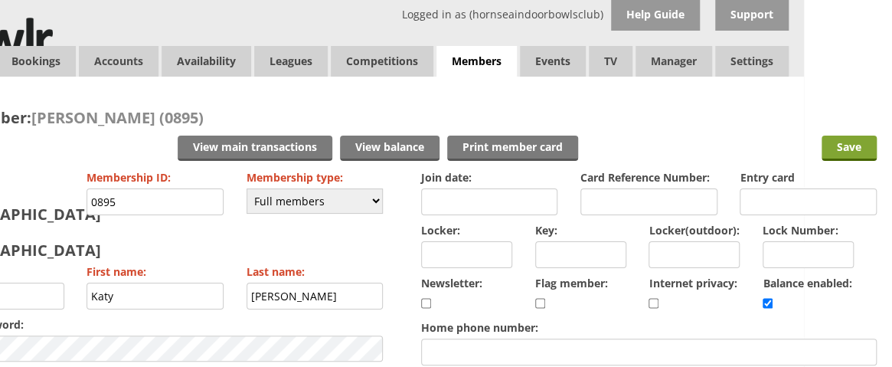
type input "James Baxter (brother) 07949n224321 (Was Richard 07398712703)"
click at [862, 140] on input "Save" at bounding box center [849, 148] width 55 height 25
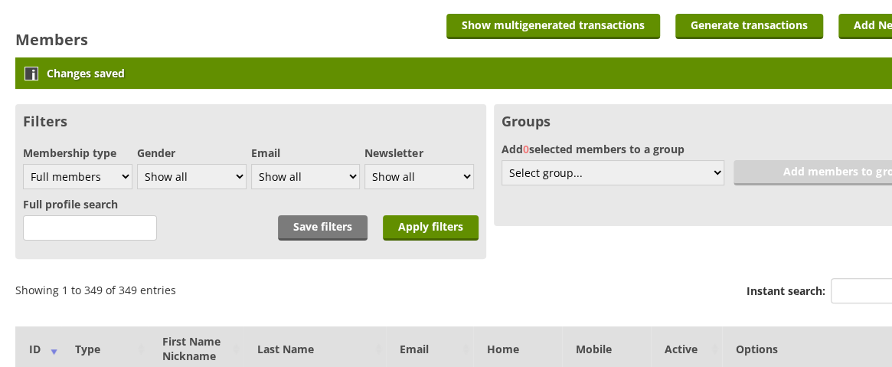
scroll to position [101, 0]
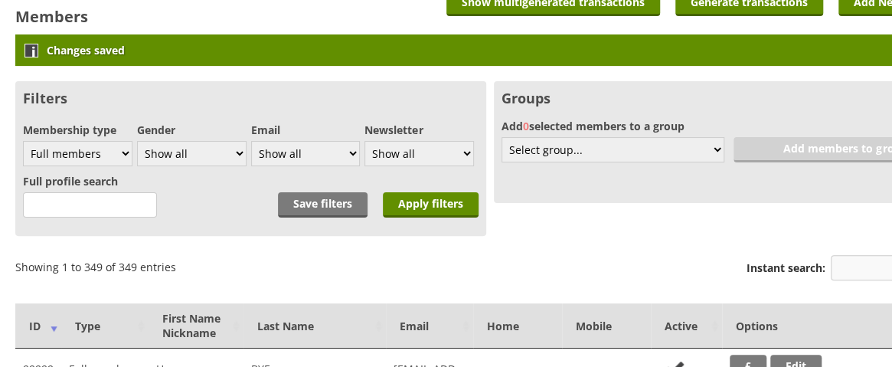
click at [849, 270] on input "Instant search:" at bounding box center [898, 267] width 134 height 25
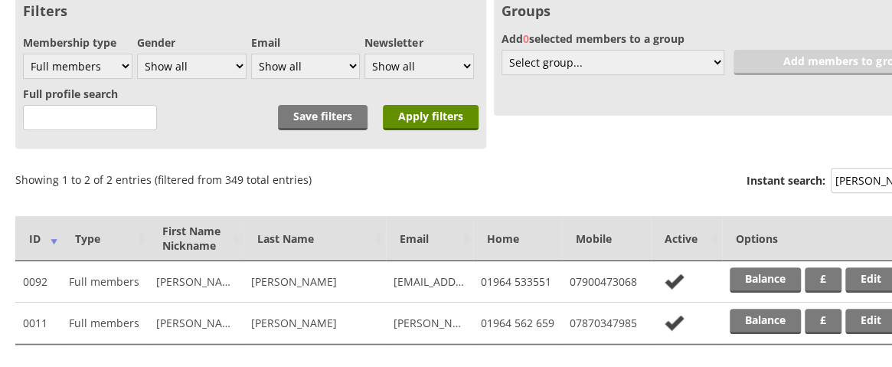
scroll to position [185, 0]
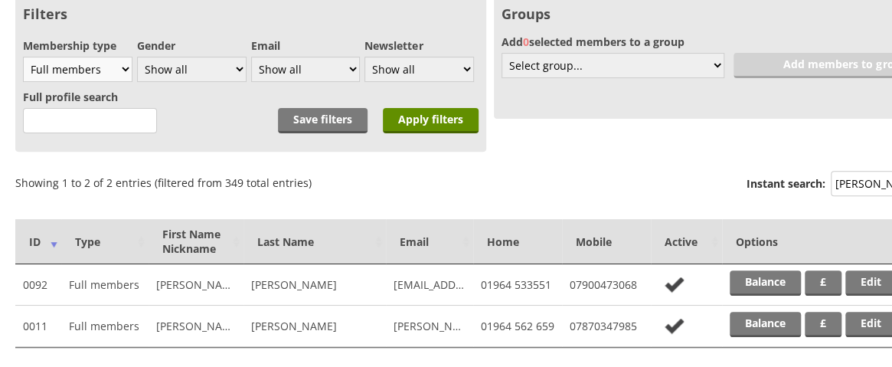
type input "[PERSON_NAME]"
click at [128, 64] on select "Show all Full members Rollabowl Juniors Social Members Student Pending Left R.I…" at bounding box center [78, 69] width 110 height 25
select select "3"
click at [23, 57] on select "Show all Full members Rollabowl Juniors Social Members Student Pending Left R.I…" at bounding box center [78, 69] width 110 height 25
click at [418, 117] on input "Apply filters" at bounding box center [431, 120] width 96 height 25
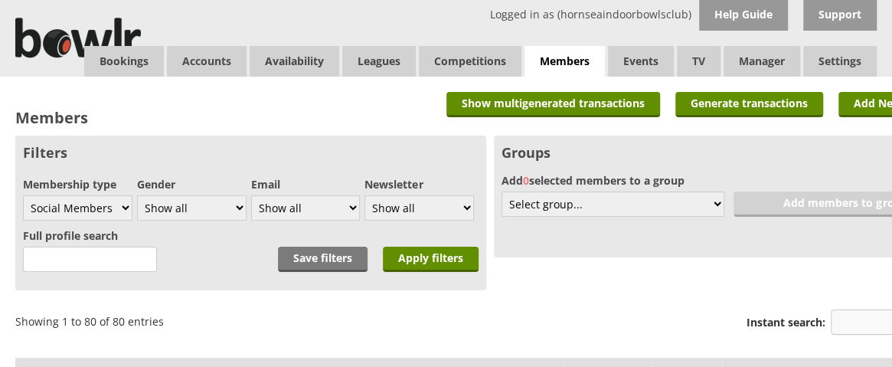
click at [859, 326] on input "Instant search:" at bounding box center [898, 321] width 134 height 25
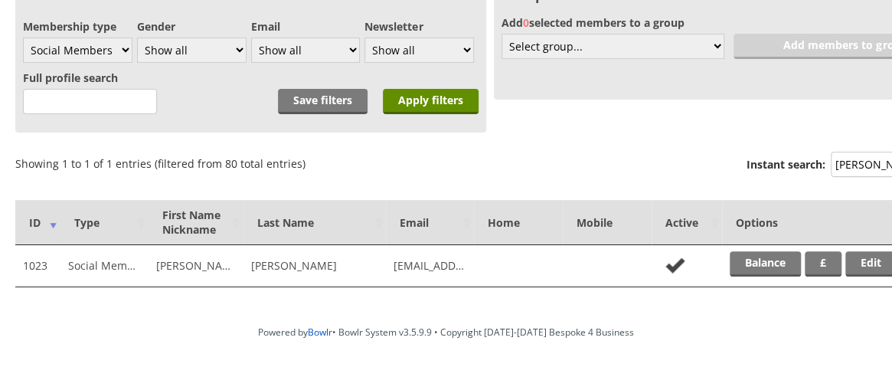
scroll to position [174, 0]
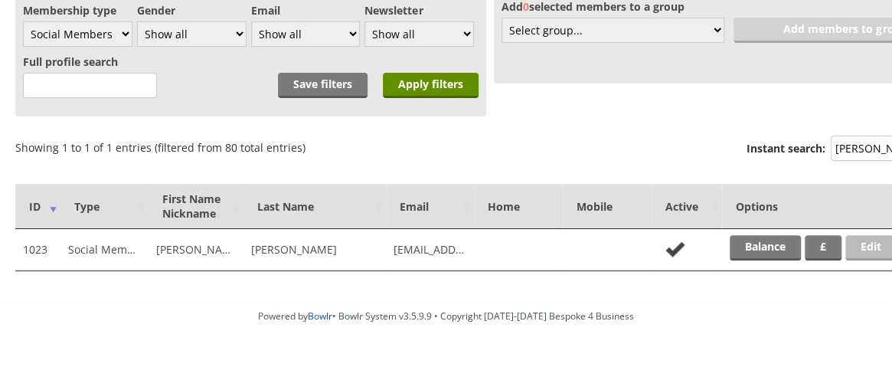
type input "[PERSON_NAME]"
click at [870, 244] on link "Edit" at bounding box center [871, 247] width 51 height 25
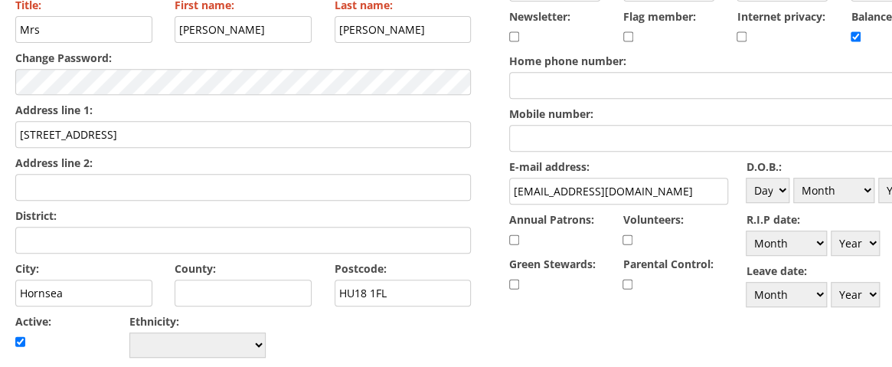
scroll to position [268, 0]
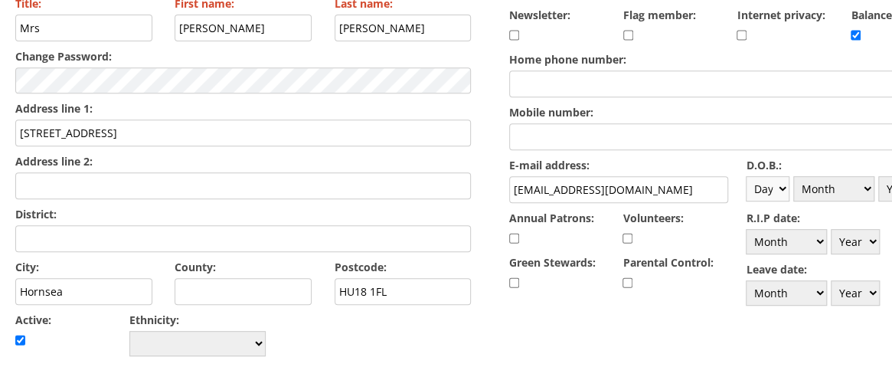
click at [784, 188] on select "Day 1 2 3 4 5 6 7 8 9 10 11 12 13 14 15 16 17 18 19 20 21 22 23 24 25 26 27 28 …" at bounding box center [768, 188] width 44 height 25
select select "1"
click at [746, 176] on select "Day 1 2 3 4 5 6 7 8 9 10 11 12 13 14 15 16 17 18 19 20 21 22 23 24 25 26 27 28 …" at bounding box center [768, 188] width 44 height 25
click at [845, 178] on select "Month January February March April May June July August September October Novem…" at bounding box center [834, 188] width 81 height 25
select select "1"
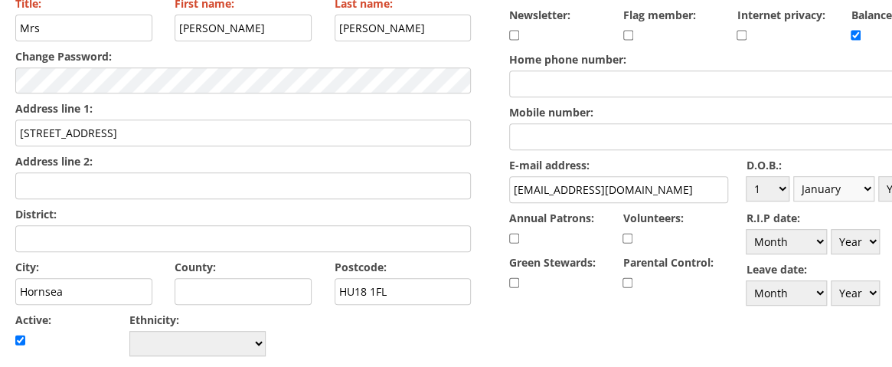
click at [795, 176] on select "Month January February March April May June July August September October Novem…" at bounding box center [834, 188] width 81 height 25
click at [887, 186] on select "Year 1900 1901 1902 1903 1904 1905 1906 1907 1908 1909 1910 1911 1912 1913 1914…" at bounding box center [903, 188] width 49 height 25
select select "1954"
click at [880, 176] on select "Year 1900 1901 1902 1903 1904 1905 1906 1907 1908 1909 1910 1911 1912 1913 1914…" at bounding box center [903, 188] width 49 height 25
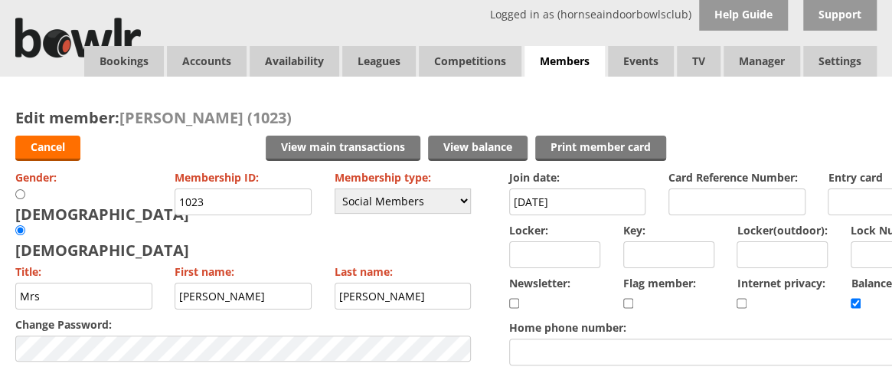
scroll to position [0, 88]
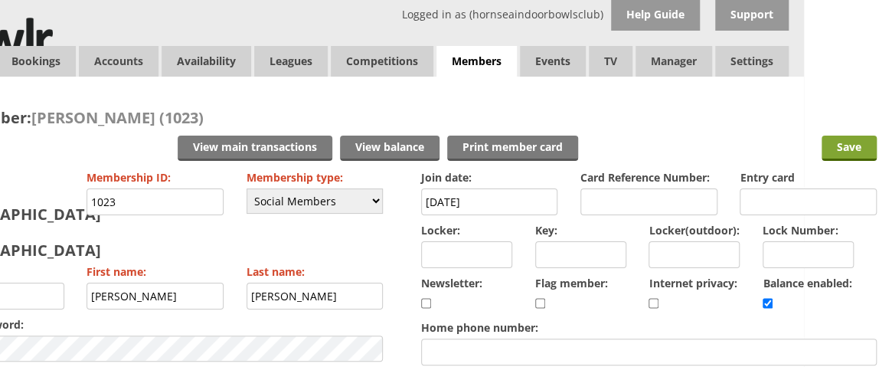
click at [853, 152] on input "Save" at bounding box center [849, 148] width 55 height 25
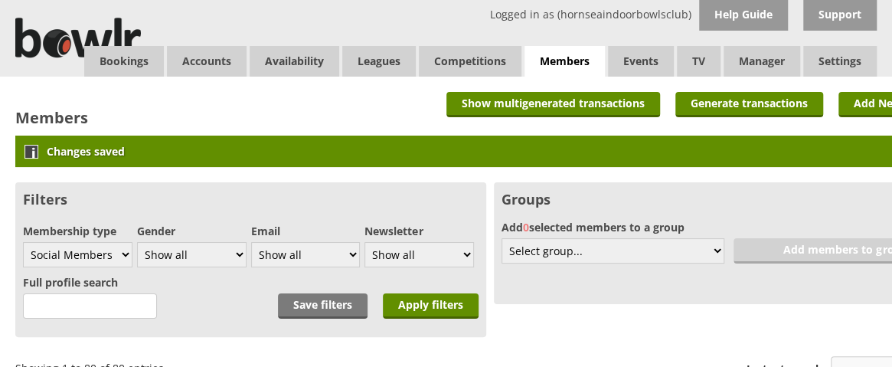
click at [846, 362] on input "Instant search:" at bounding box center [898, 368] width 134 height 25
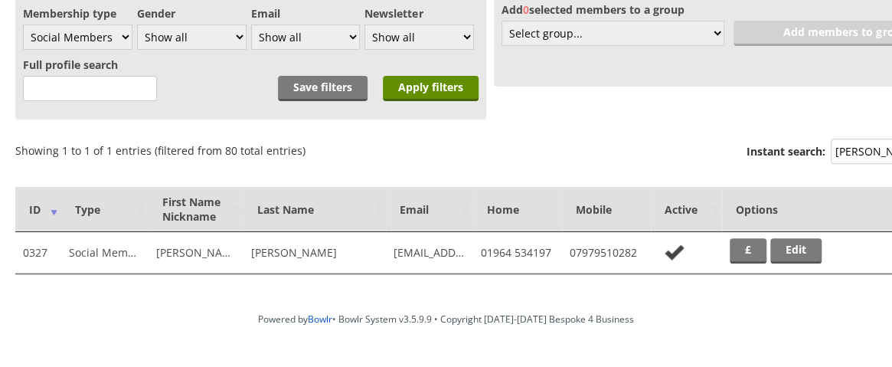
scroll to position [257, 0]
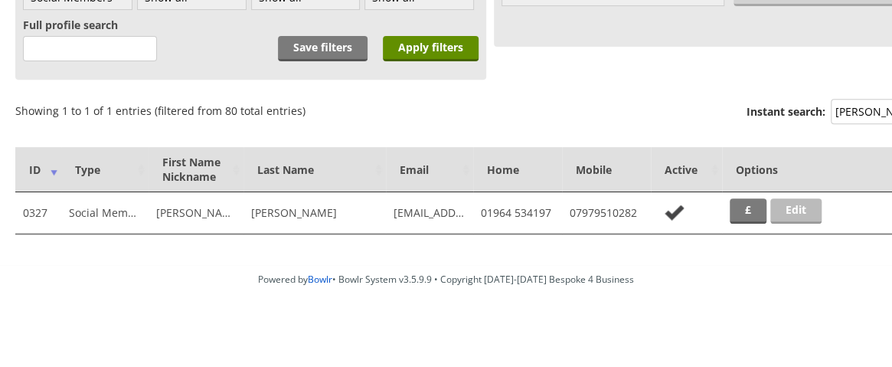
type input "gorton"
click at [798, 203] on link "Edit" at bounding box center [796, 210] width 51 height 25
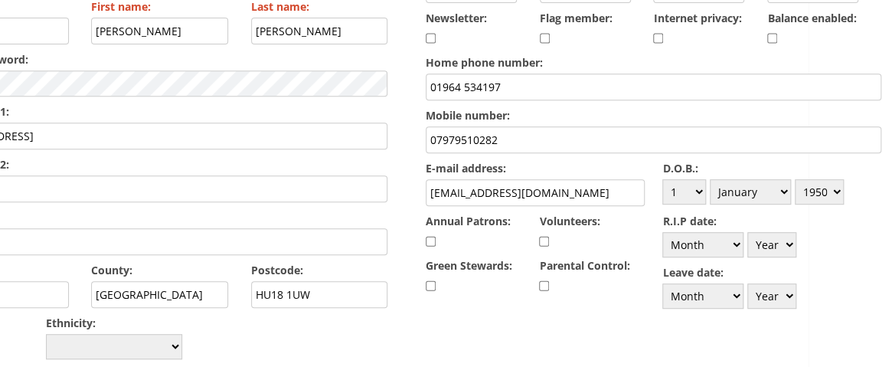
scroll to position [265, 84]
click at [695, 185] on select "Day 1 2 3 4 5 6 7 8 9 10 11 12 13 14 15 16 17 18 19 20 21 22 23 24 25 26 27 28 …" at bounding box center [684, 191] width 44 height 25
select select "30"
click at [662, 179] on select "Day 1 2 3 4 5 6 7 8 9 10 11 12 13 14 15 16 17 18 19 20 21 22 23 24 25 26 27 28 …" at bounding box center [684, 191] width 44 height 25
click at [784, 191] on select "Month January February March April May June July August September October Novem…" at bounding box center [749, 191] width 81 height 25
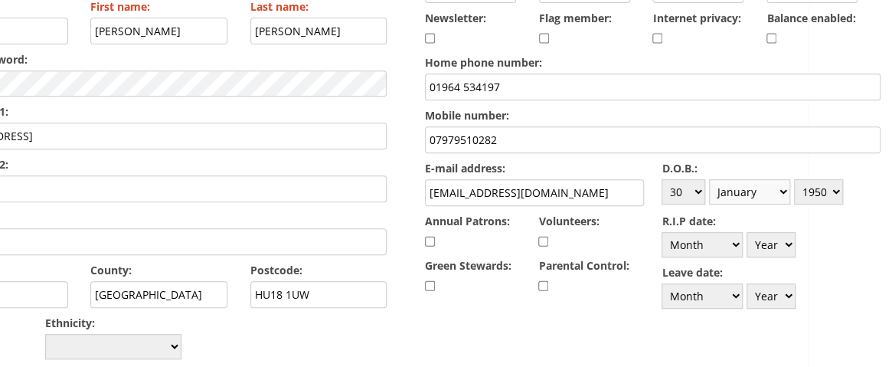
select select "4"
click at [710, 179] on select "Month January February March April May June July August September October Novem…" at bounding box center [749, 191] width 81 height 25
click at [835, 189] on select "Year [DATE] 1901 1902 1903 1904 1905 1906 1907 1908 1909 1910 1911 1912 1913 19…" at bounding box center [818, 191] width 49 height 25
select select "1944"
click at [795, 179] on select "Year [DATE] 1901 1902 1903 1904 1905 1906 1907 1908 1909 1910 1911 1912 1913 19…" at bounding box center [818, 191] width 49 height 25
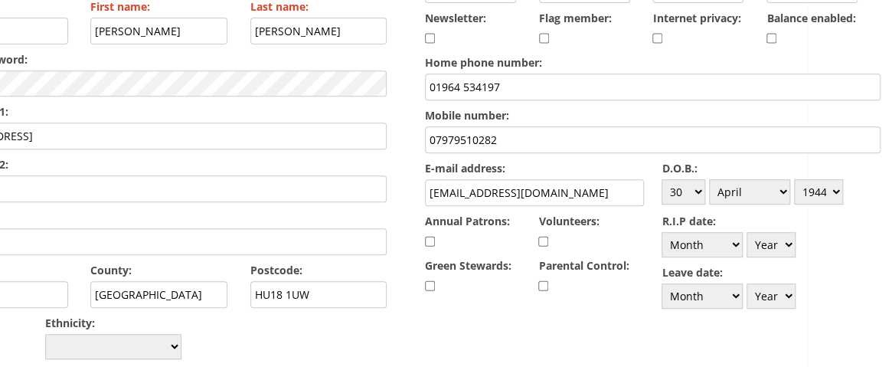
drag, startPoint x: 512, startPoint y: 83, endPoint x: 464, endPoint y: 79, distance: 47.6
click at [464, 79] on input "01964 534197" at bounding box center [653, 87] width 456 height 27
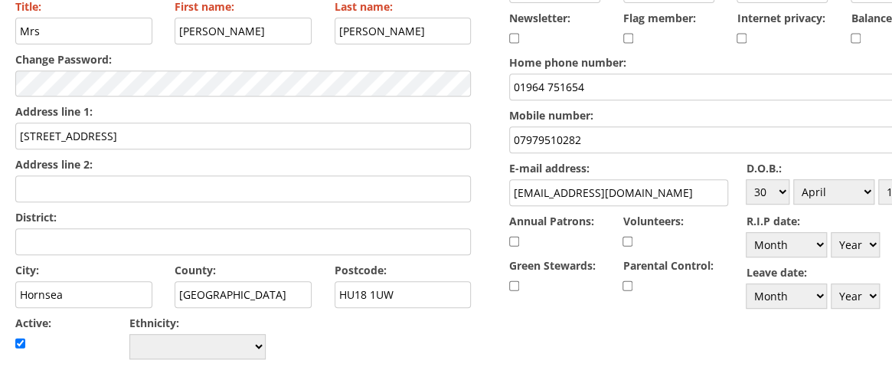
type input "01964 751654"
click at [63, 123] on input "16 Hull road" at bounding box center [243, 136] width 456 height 27
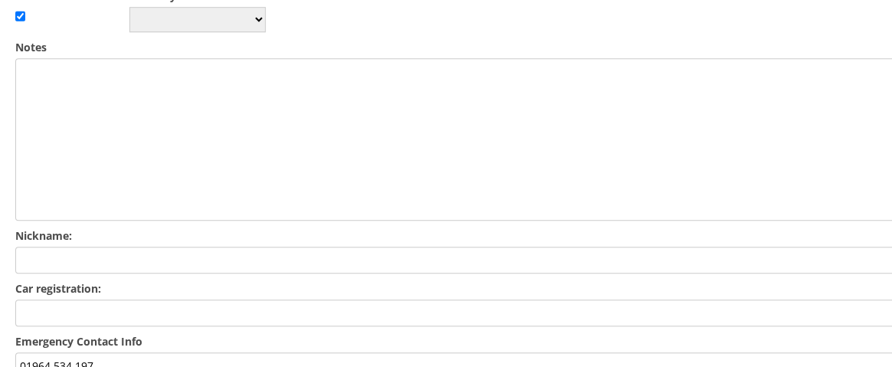
scroll to position [601, 0]
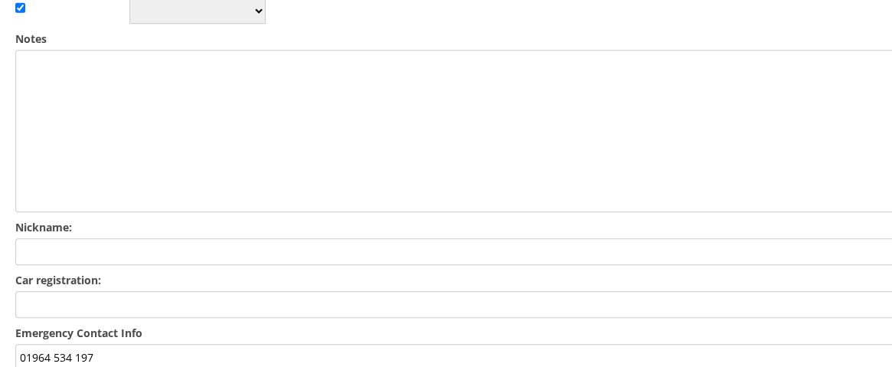
type input "16 Hull Road"
drag, startPoint x: 18, startPoint y: 309, endPoint x: 144, endPoint y: 307, distance: 125.6
click at [144, 344] on input "01964 534 197" at bounding box center [490, 357] width 950 height 27
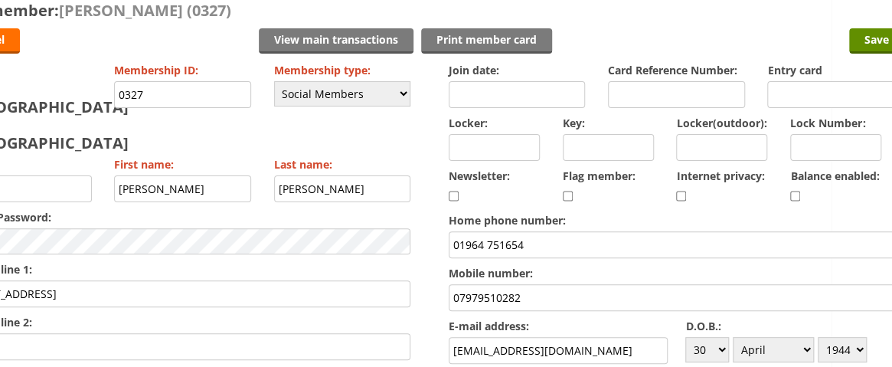
scroll to position [107, 88]
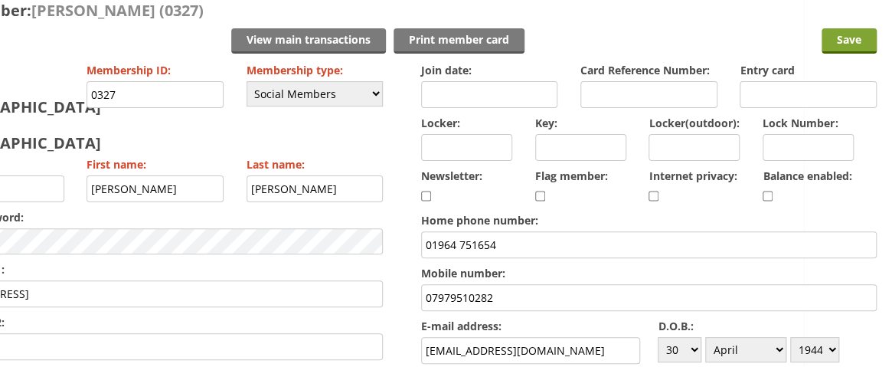
type input "Angela Prescott (Dau) 07979 510286"
click at [856, 42] on input "Save" at bounding box center [849, 40] width 55 height 25
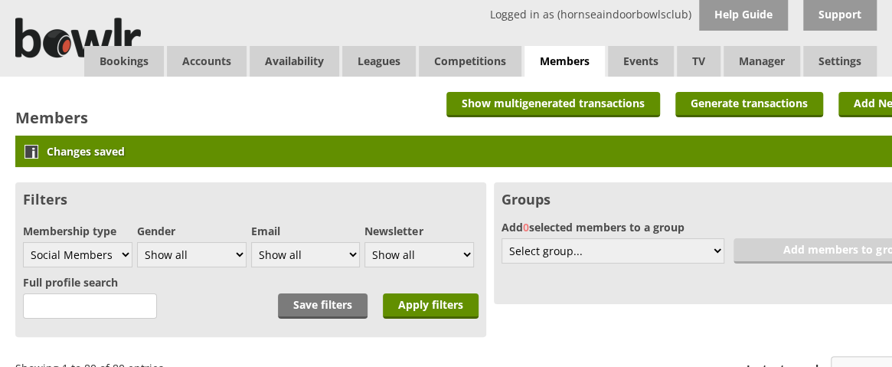
click at [856, 359] on input "Instant search:" at bounding box center [898, 368] width 134 height 25
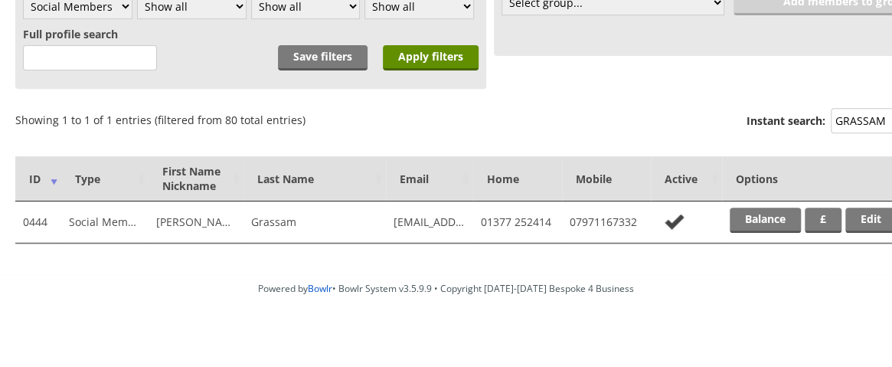
scroll to position [256, 0]
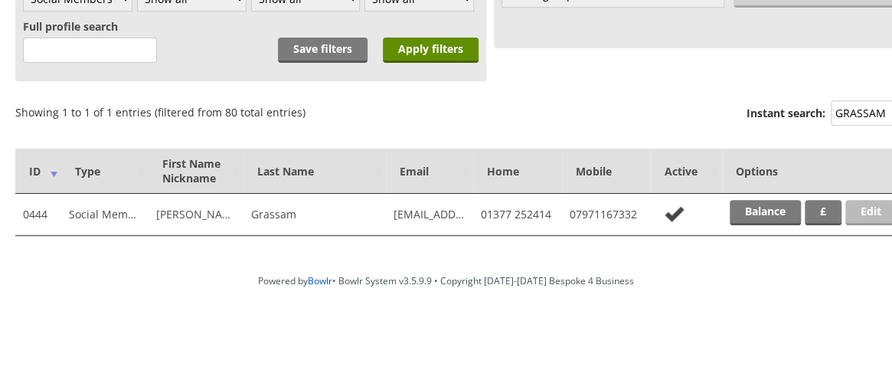
type input "GRASSAM"
click at [864, 211] on link "Edit" at bounding box center [871, 212] width 51 height 25
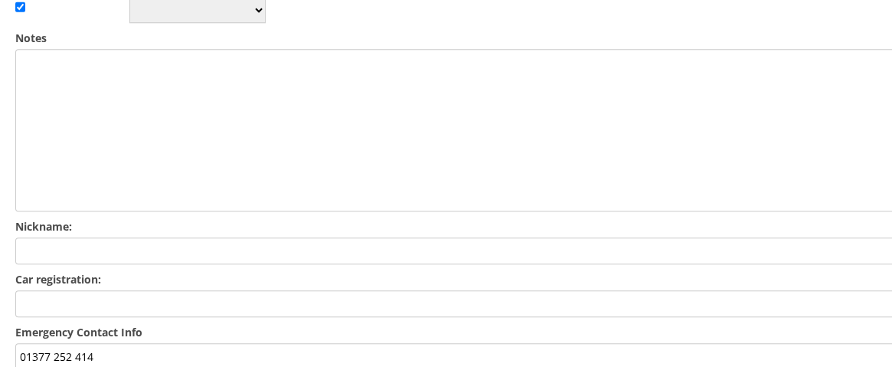
scroll to position [607, 0]
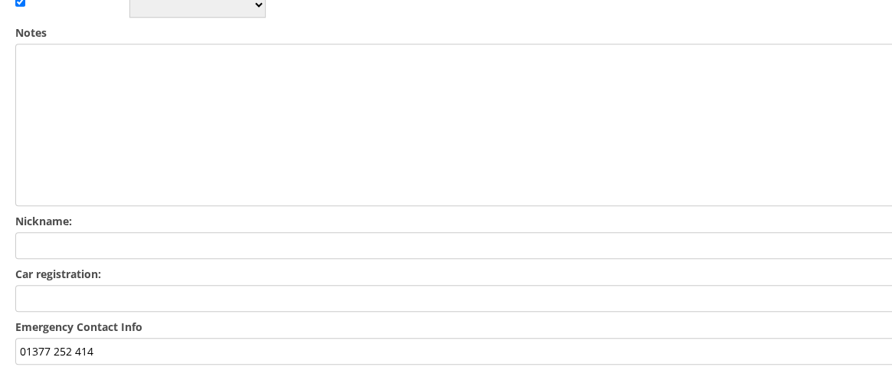
click at [20, 338] on input "01377 252 414" at bounding box center [490, 351] width 950 height 27
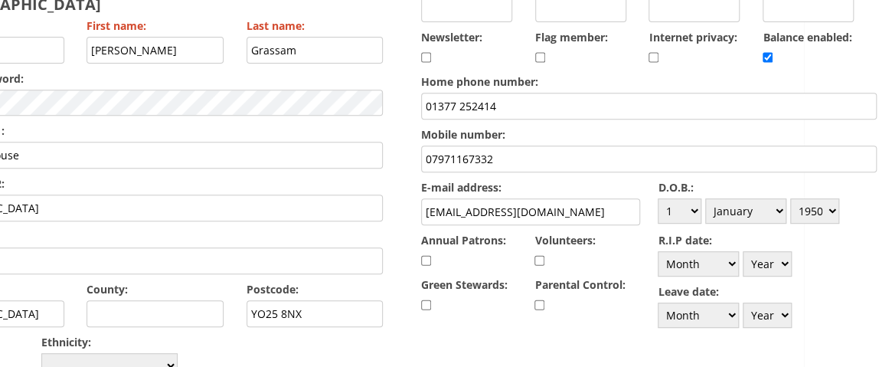
scroll to position [0, 88]
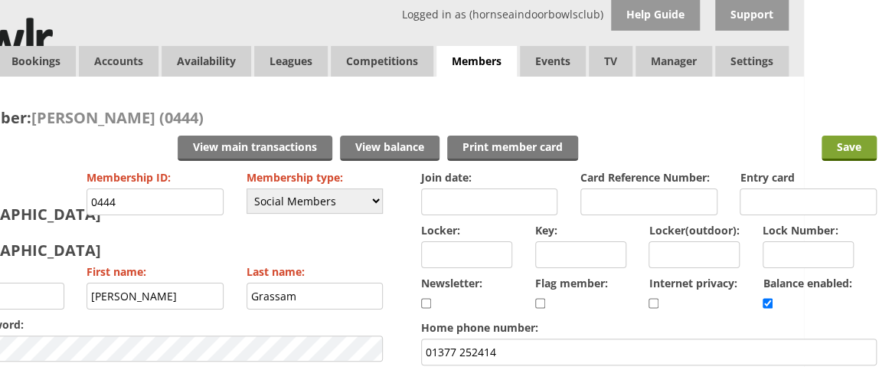
type input "GILL GRASSAM 01377 252 414"
click at [852, 143] on input "Save" at bounding box center [849, 148] width 55 height 25
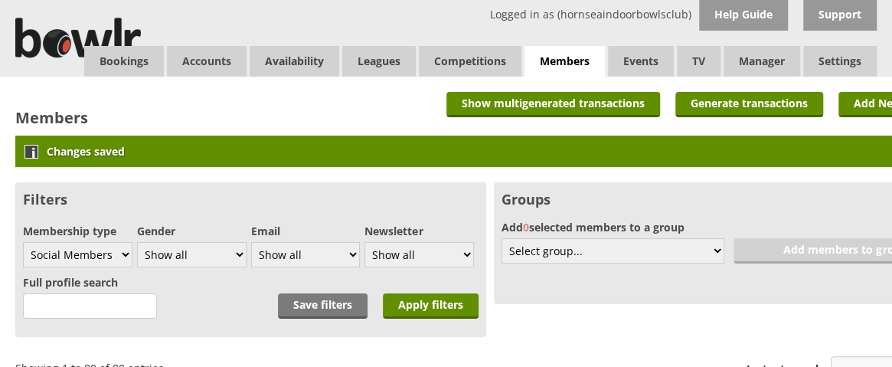
click at [845, 363] on input "Instant search:" at bounding box center [898, 368] width 134 height 25
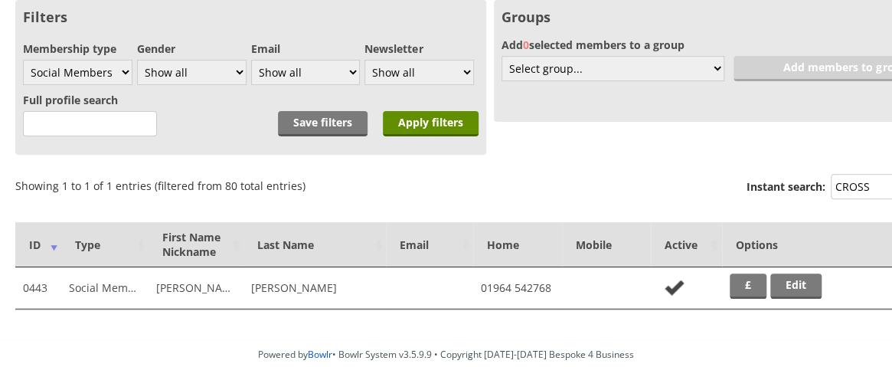
scroll to position [184, 0]
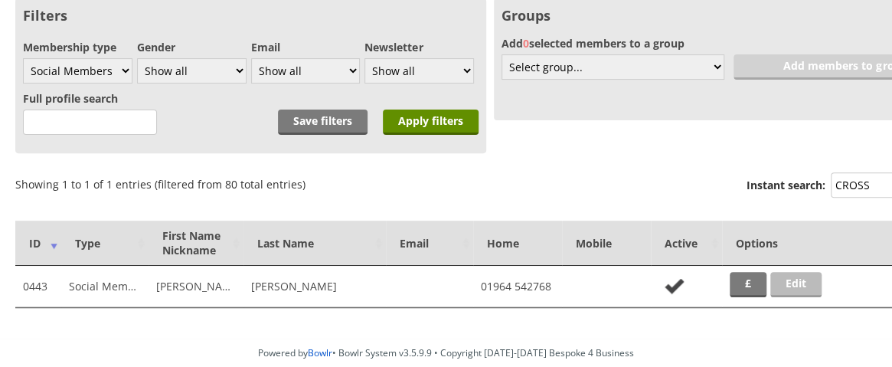
type input "CROSS"
click at [797, 277] on link "Edit" at bounding box center [796, 284] width 51 height 25
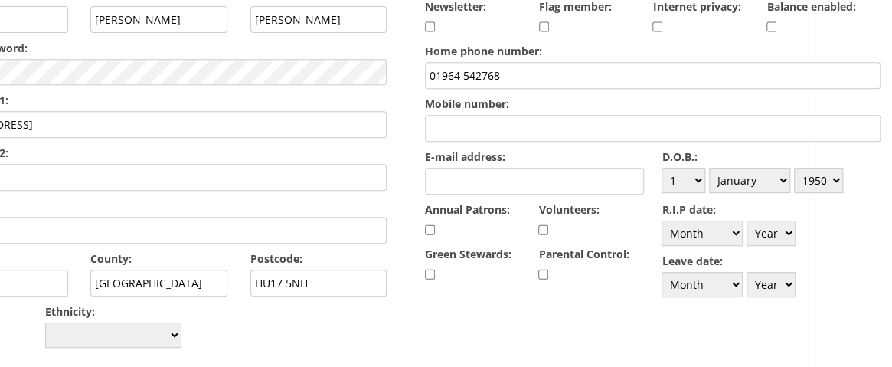
scroll to position [277, 88]
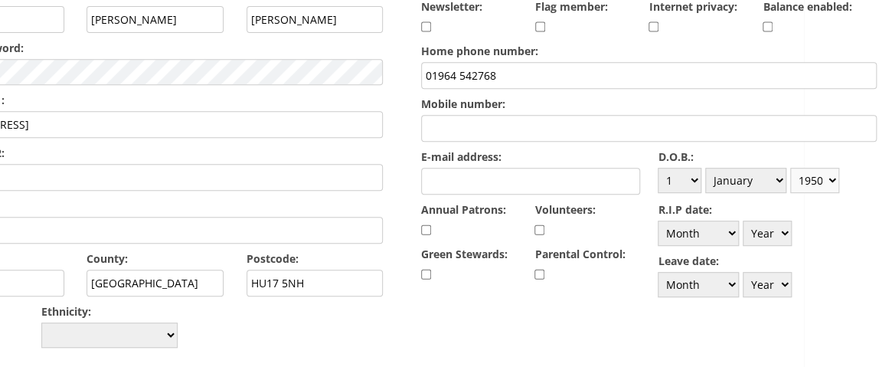
click at [839, 180] on select "Year 1900 1901 1902 1903 1904 1905 1906 1907 1908 1909 1910 1911 1912 1913 1914…" at bounding box center [814, 180] width 49 height 25
select select "1945"
click at [792, 168] on select "Year 1900 1901 1902 1903 1904 1905 1906 1907 1908 1909 1910 1911 1912 1913 1914…" at bounding box center [814, 180] width 49 height 25
click at [779, 176] on select "Month January February March April May June July August September October Novem…" at bounding box center [745, 180] width 81 height 25
select select "8"
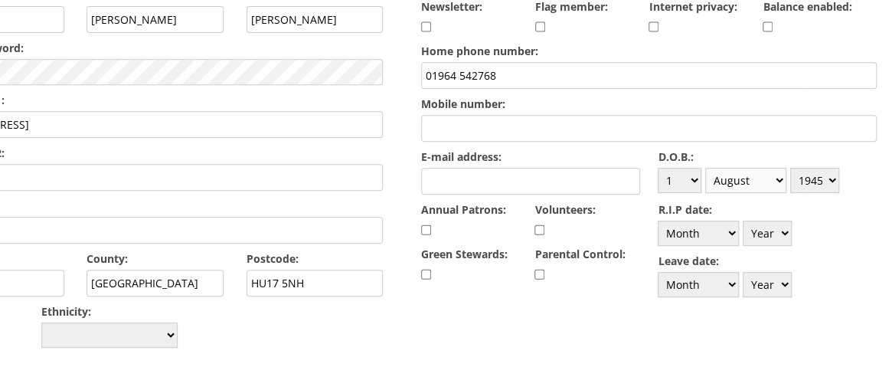
click at [706, 168] on select "Month January February March April May June July August September October Novem…" at bounding box center [745, 180] width 81 height 25
click at [695, 176] on select "Day 1 2 3 4 5 6 7 8 9 10 11 12 13 14 15 16 17 18 19 20 21 22 23 24 25 26 27 28 …" at bounding box center [680, 180] width 44 height 25
select select "12"
click at [658, 168] on select "Day 1 2 3 4 5 6 7 8 9 10 11 12 13 14 15 16 17 18 19 20 21 22 23 24 25 26 27 28 …" at bounding box center [680, 180] width 44 height 25
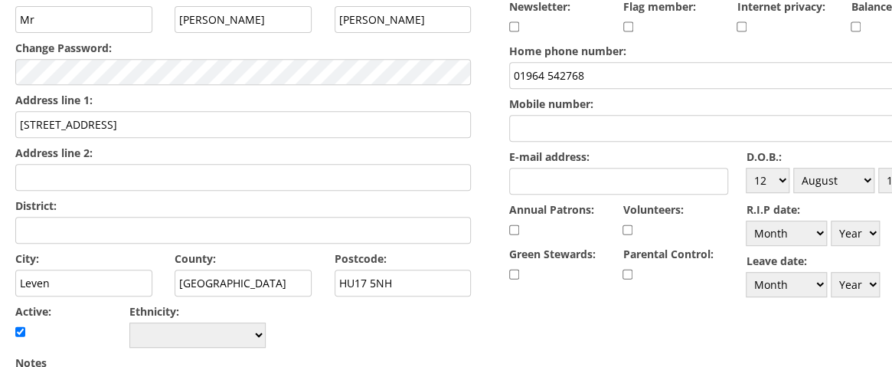
click at [77, 164] on input "Address line 2:" at bounding box center [243, 177] width 456 height 27
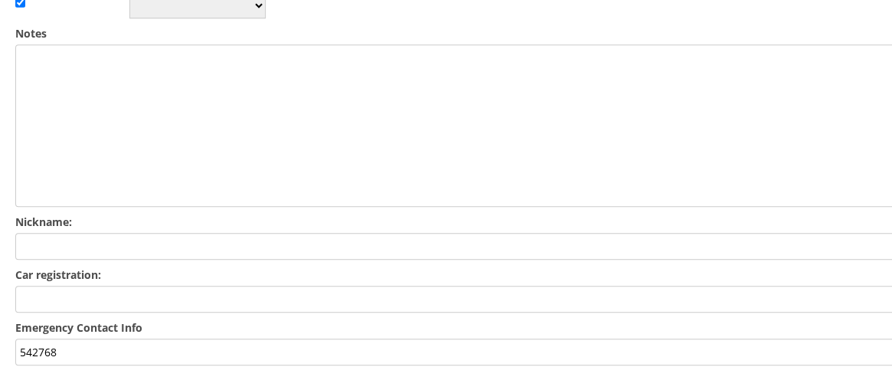
scroll to position [617, 0]
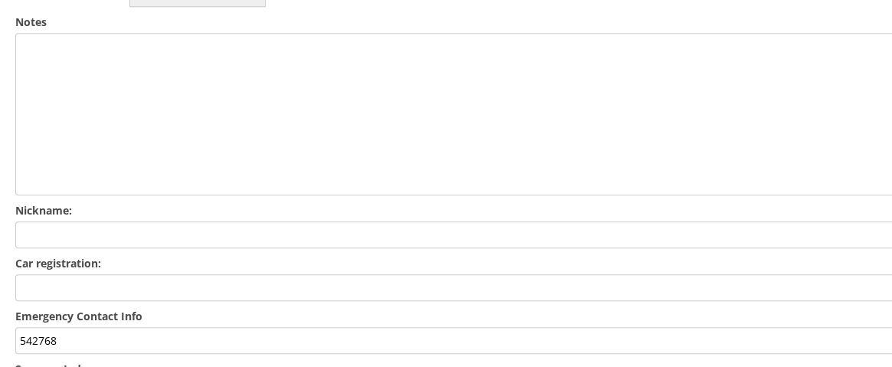
click at [19, 327] on input "542768" at bounding box center [490, 340] width 950 height 27
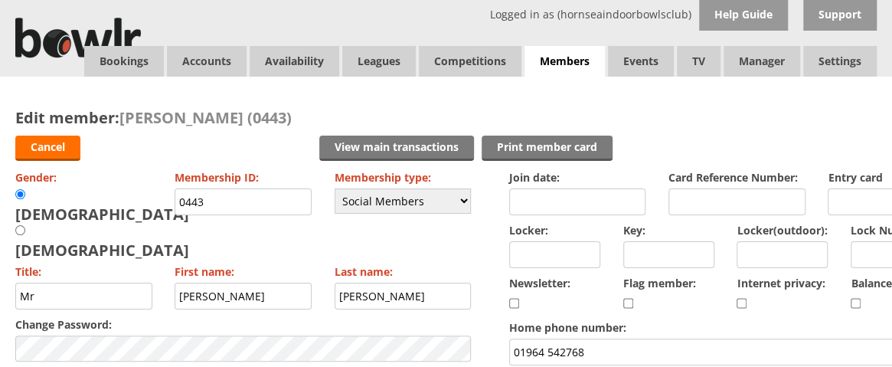
scroll to position [0, 88]
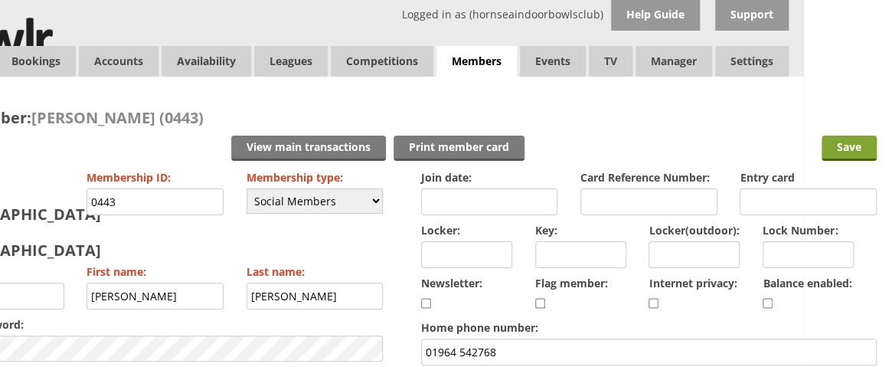
type input "Carole Crossland 01964 542768"
click at [866, 145] on input "Save" at bounding box center [849, 148] width 55 height 25
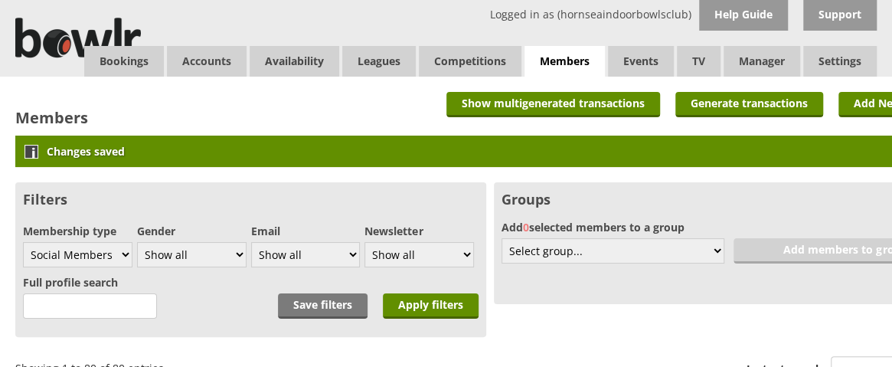
click at [884, 63] on div "Logged in as (hornseaindoorbowlsclub) Help Guide Support Bookings Accounts Rink…" at bounding box center [446, 38] width 892 height 77
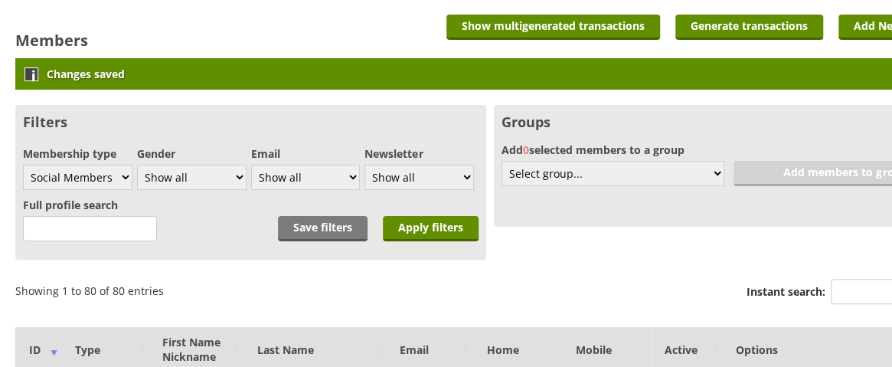
scroll to position [83, 0]
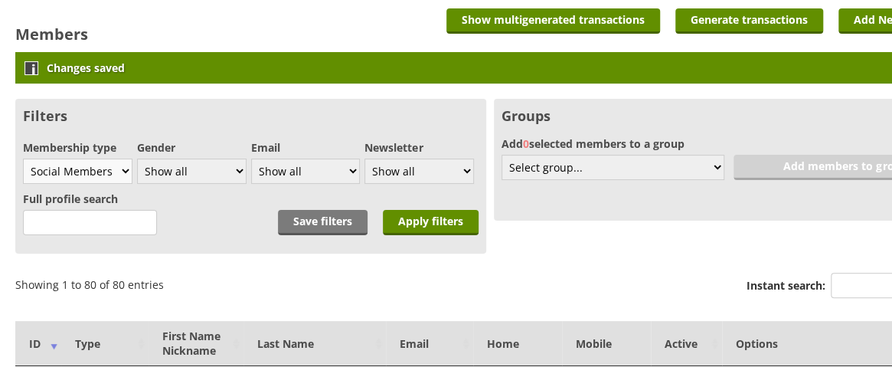
click at [129, 175] on select "Show all Full members Rollabowl Juniors Social Members Student Pending Left R.I…" at bounding box center [78, 171] width 110 height 25
select select "all"
click at [23, 159] on select "Show all Full members Rollabowl Juniors Social Members Student Pending Left R.I…" at bounding box center [78, 171] width 110 height 25
click at [414, 217] on input "Apply filters" at bounding box center [431, 222] width 96 height 25
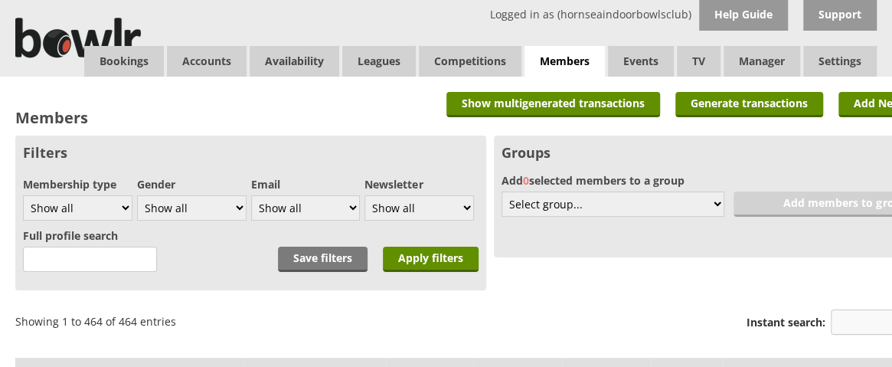
click at [871, 329] on input "Instant search:" at bounding box center [898, 321] width 134 height 25
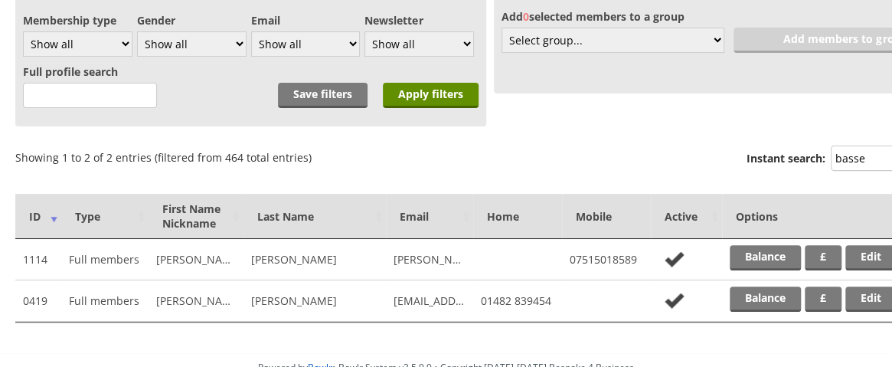
scroll to position [166, 0]
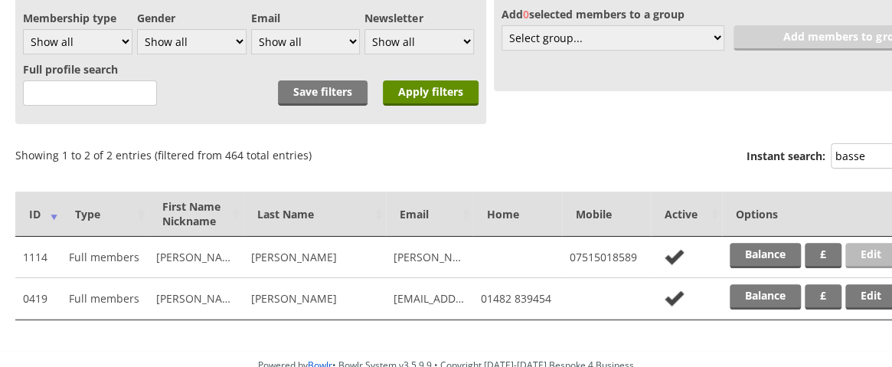
type input "basse"
click at [868, 252] on link "Edit" at bounding box center [871, 255] width 51 height 25
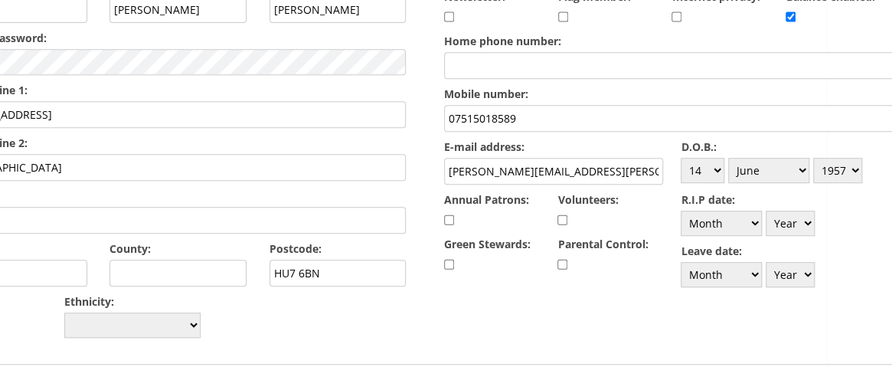
scroll to position [286, 66]
click at [805, 172] on select "Month January February March April May June July August September October Novem…" at bounding box center [768, 170] width 81 height 25
select select "7"
click at [729, 158] on select "Month January February March April May June July August September October Novem…" at bounding box center [768, 170] width 81 height 25
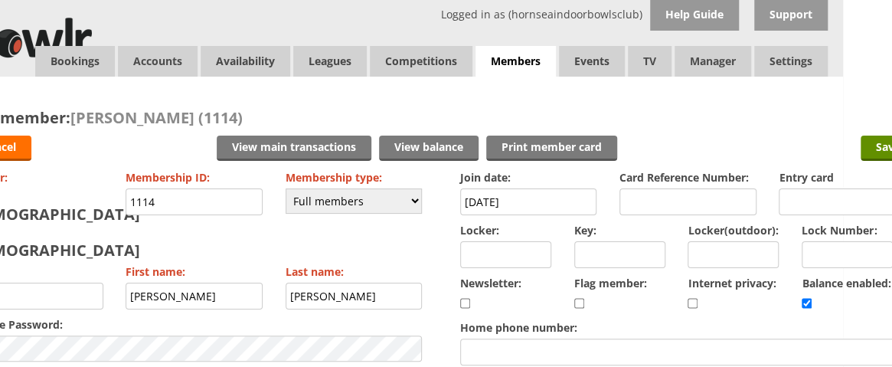
scroll to position [0, 88]
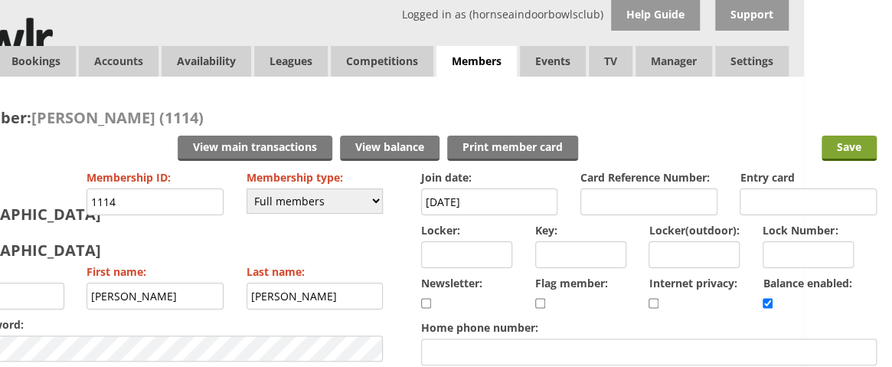
click at [843, 139] on input "Save" at bounding box center [849, 148] width 55 height 25
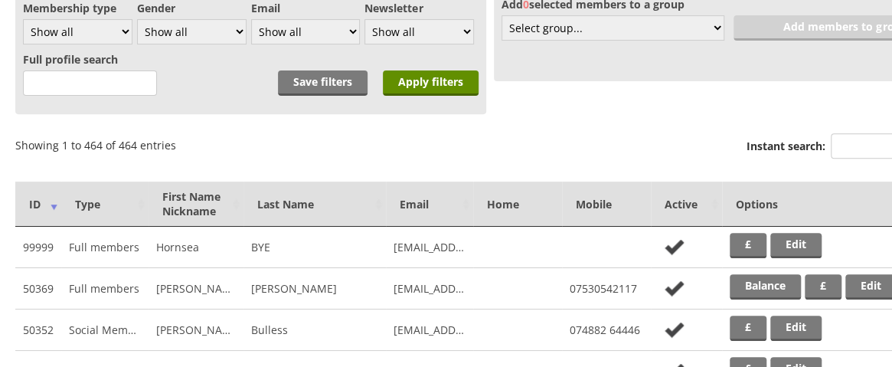
scroll to position [193, 0]
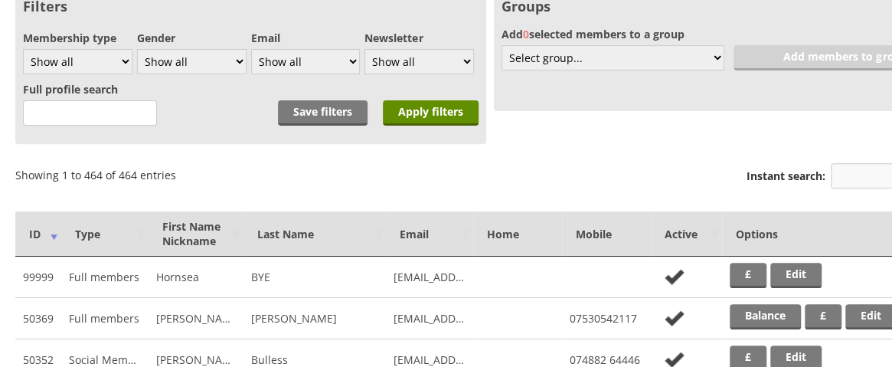
click at [842, 179] on input "Instant search:" at bounding box center [898, 175] width 134 height 25
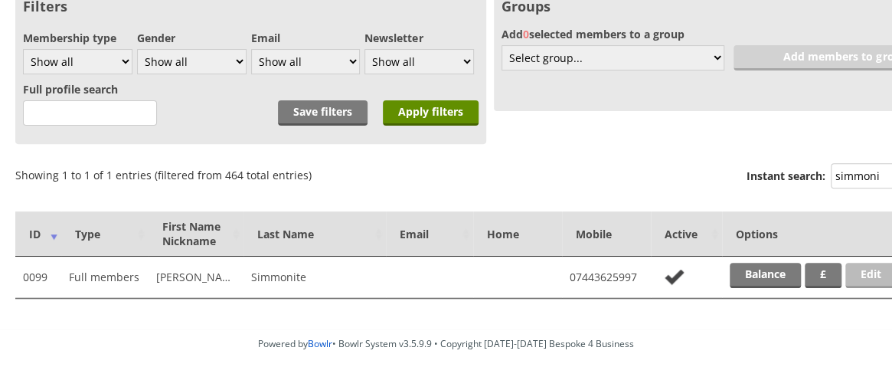
type input "simmoni"
click at [872, 275] on link "Edit" at bounding box center [871, 275] width 51 height 25
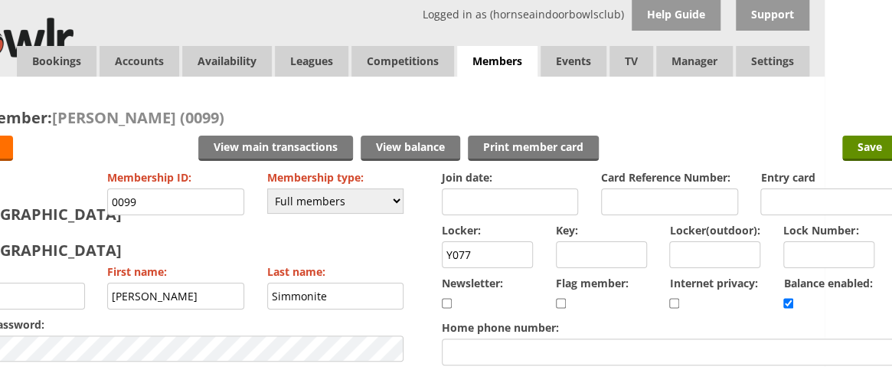
scroll to position [0, 88]
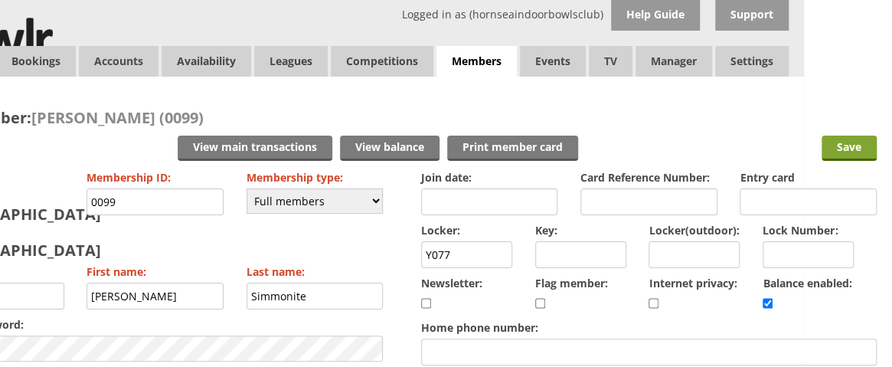
click at [850, 147] on input "Save" at bounding box center [849, 148] width 55 height 25
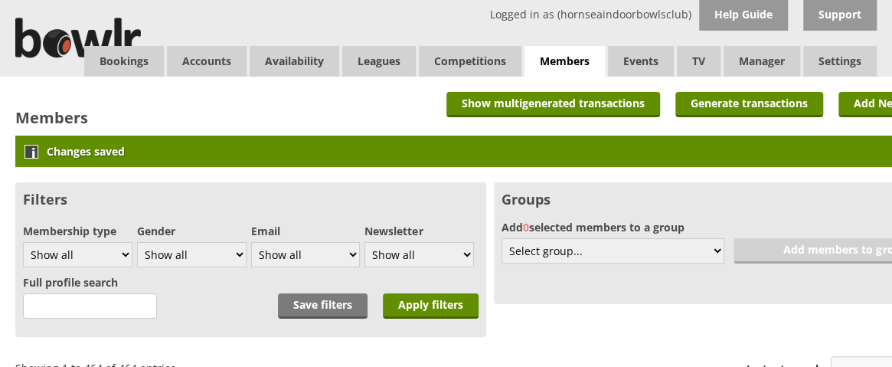
click at [843, 359] on input "Instant search:" at bounding box center [898, 368] width 134 height 25
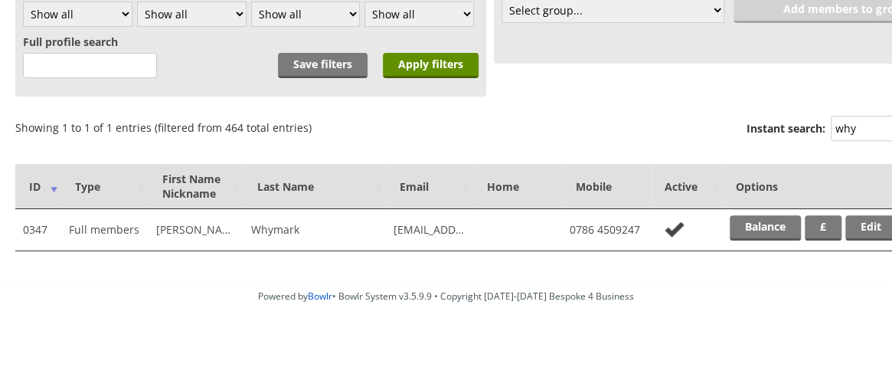
scroll to position [242, 0]
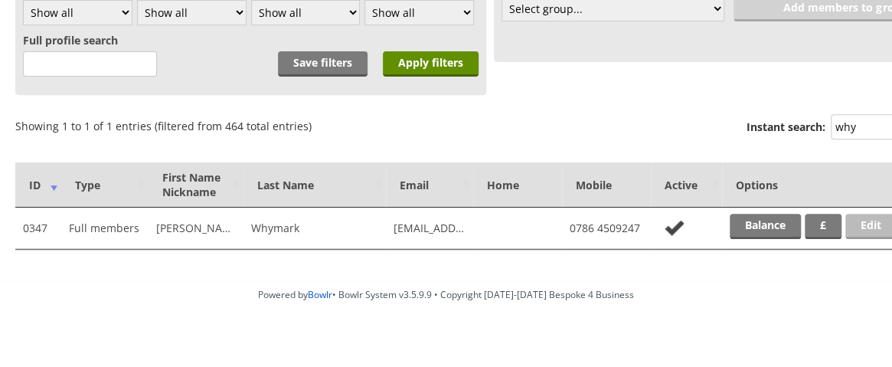
type input "why"
click at [872, 225] on link "Edit" at bounding box center [871, 226] width 51 height 25
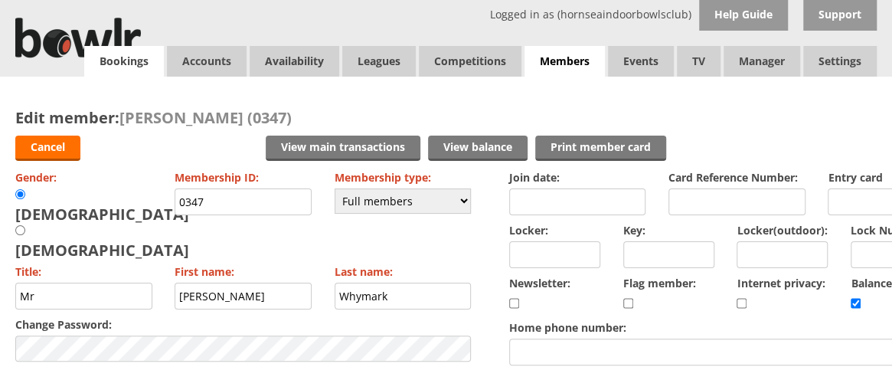
click at [126, 59] on link "Bookings" at bounding box center [124, 61] width 80 height 31
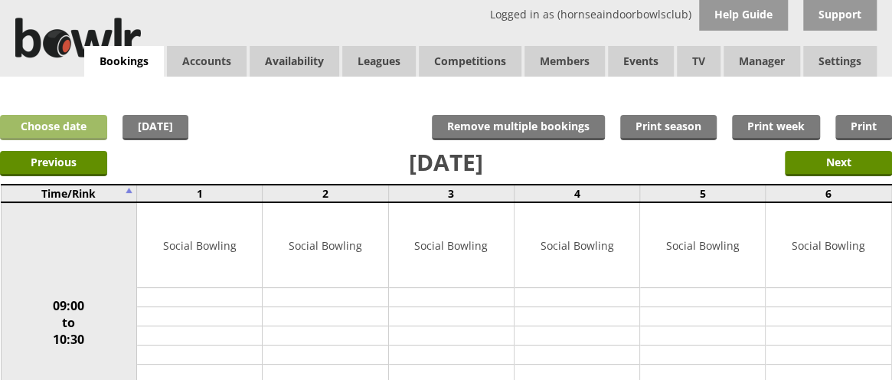
click at [76, 125] on link "Choose date" at bounding box center [53, 127] width 107 height 25
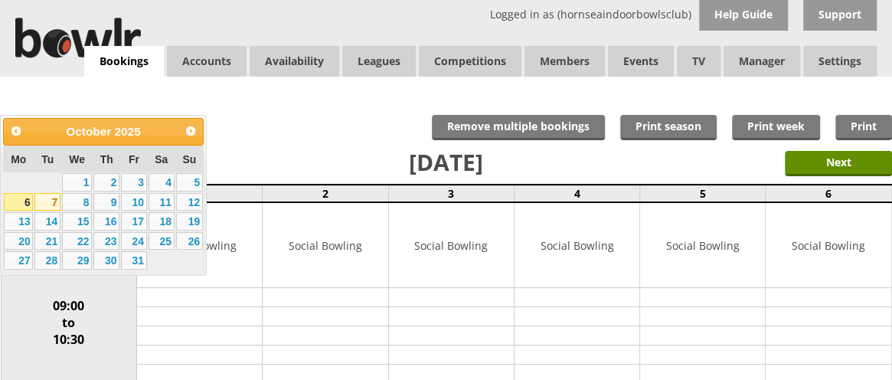
click at [51, 195] on link "7" at bounding box center [47, 202] width 26 height 18
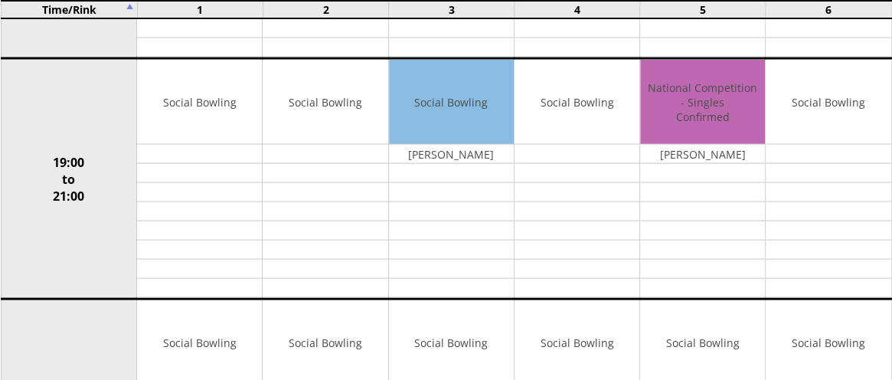
scroll to position [1343, 0]
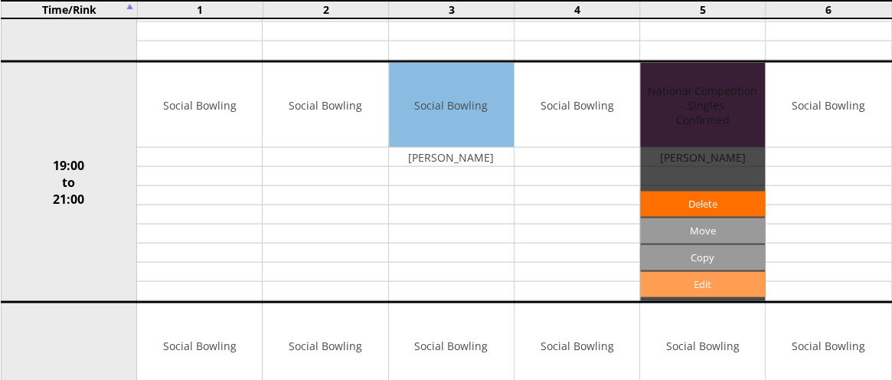
click at [723, 272] on link "Edit" at bounding box center [702, 284] width 125 height 25
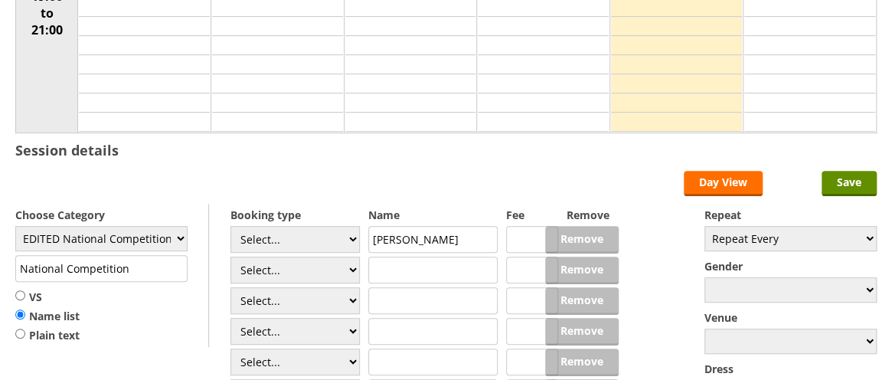
scroll to position [282, 0]
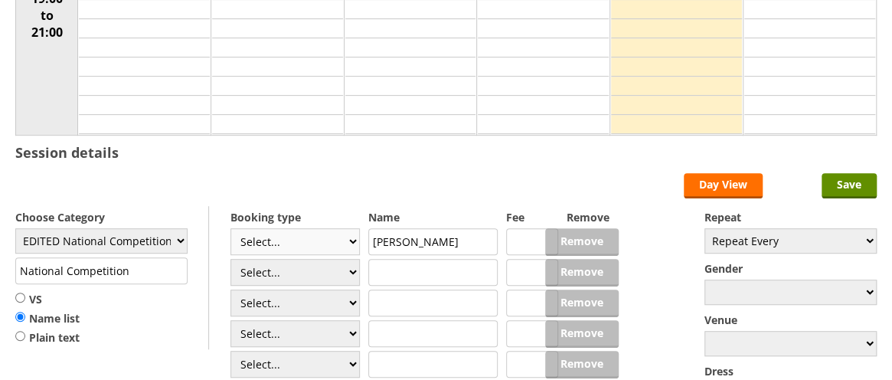
click at [349, 240] on select "Select... Club Competition (Member) Club Competition (Visitor) National (Member…" at bounding box center [295, 241] width 129 height 27
select select "1_46"
click at [231, 228] on select "Select... Club Competition (Member) Club Competition (Visitor) National (Member…" at bounding box center [295, 241] width 129 height 27
type input "EDITED National Competition"
type input "6.0000"
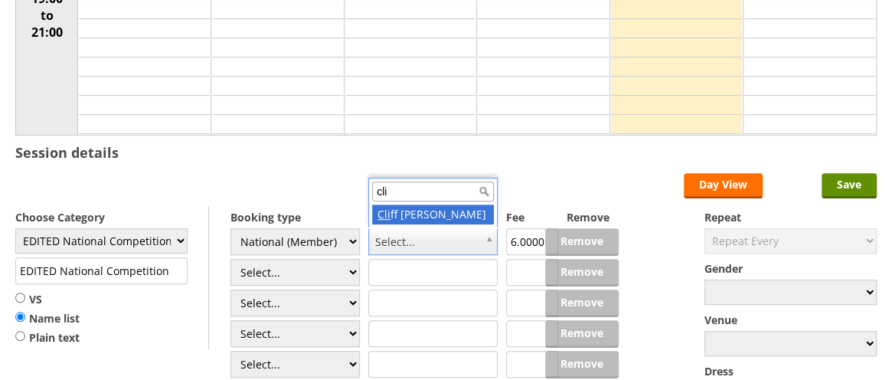
type input "cli"
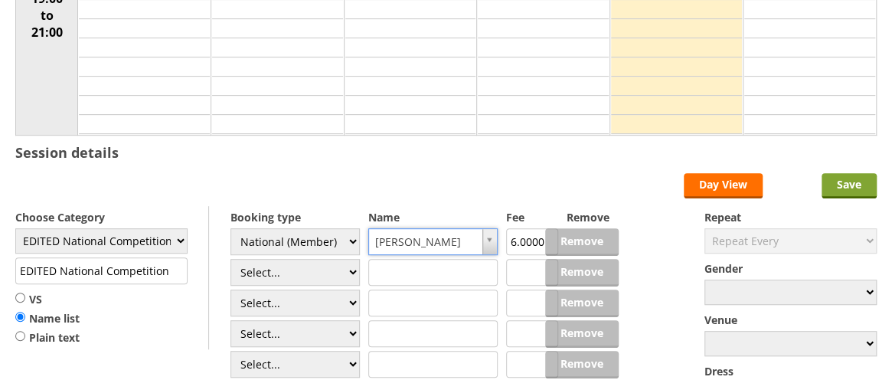
click at [851, 182] on input "Save" at bounding box center [849, 185] width 55 height 25
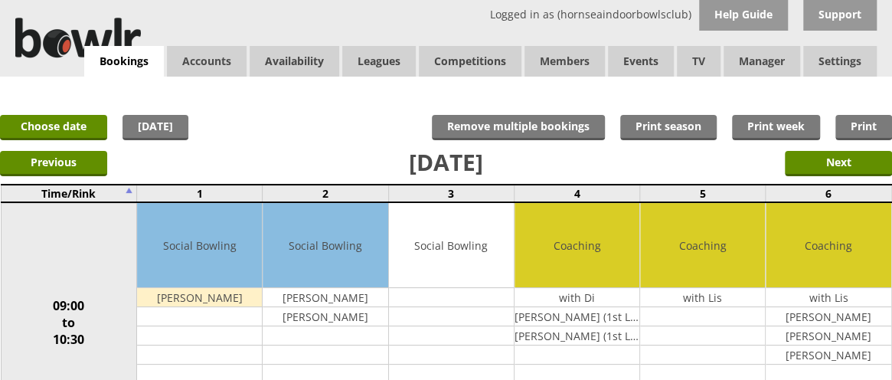
scroll to position [44, 0]
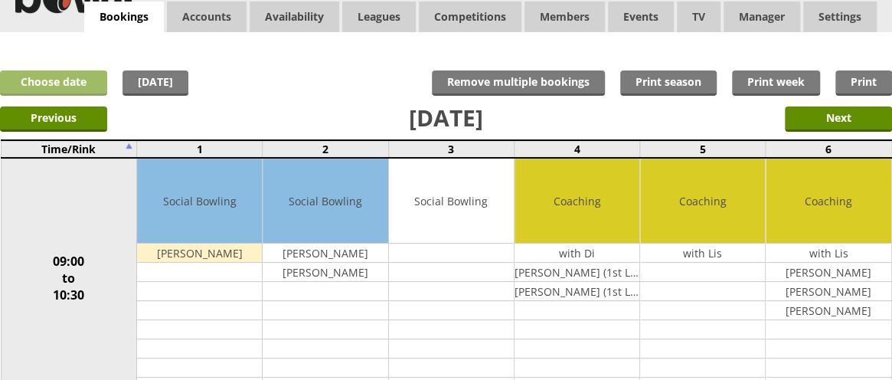
click at [78, 83] on link "Choose date" at bounding box center [53, 82] width 107 height 25
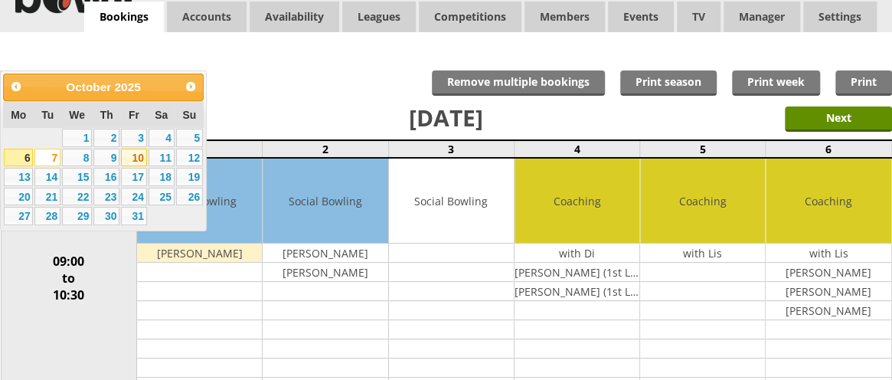
click at [127, 155] on link "10" at bounding box center [134, 158] width 26 height 18
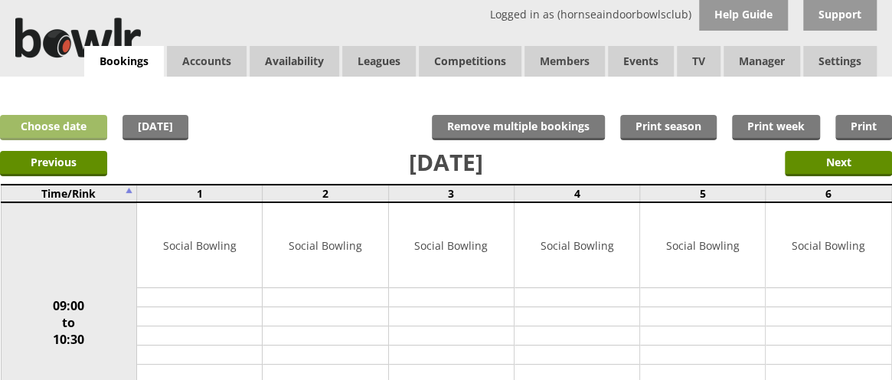
click at [49, 125] on link "Choose date" at bounding box center [53, 127] width 107 height 25
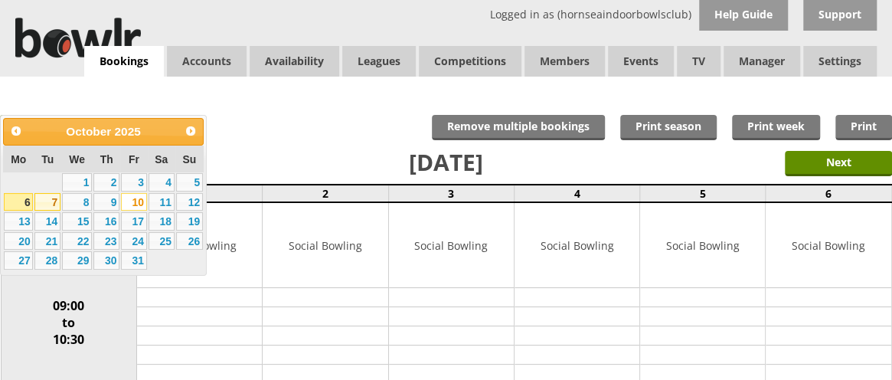
click at [41, 205] on link "7" at bounding box center [47, 202] width 26 height 18
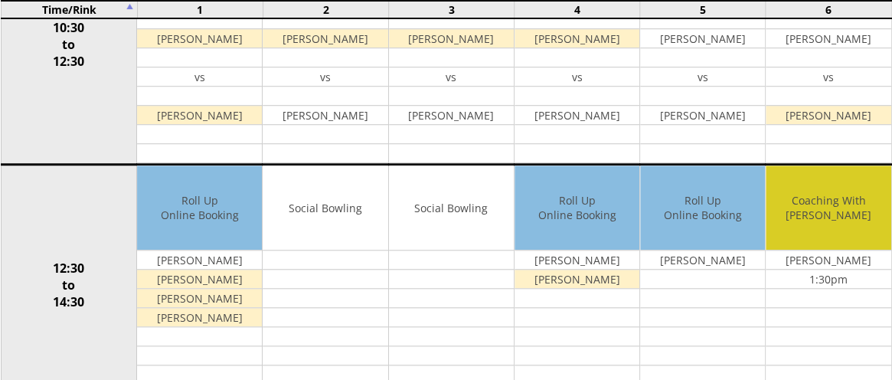
scroll to position [525, 0]
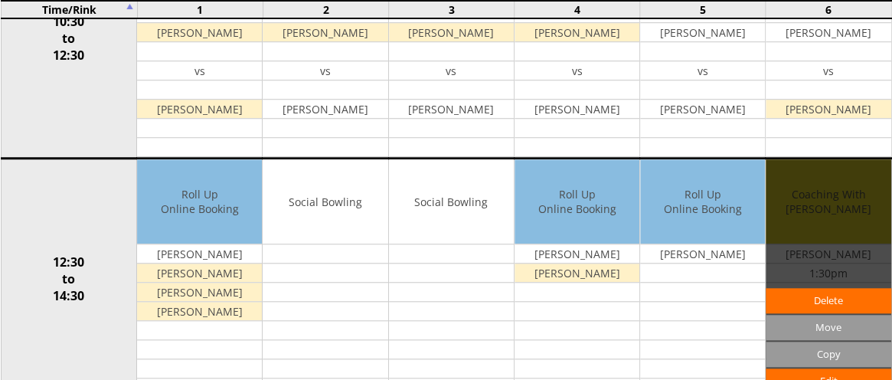
click at [888, 159] on div "Edit Move Copy [GEOGRAPHIC_DATA]" at bounding box center [828, 278] width 125 height 238
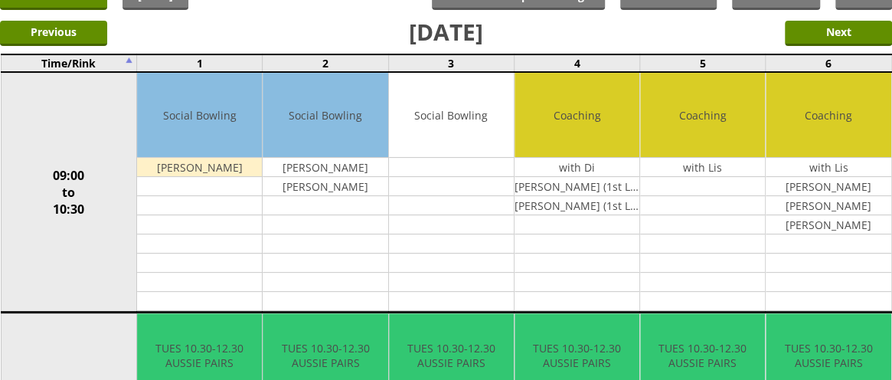
scroll to position [0, 0]
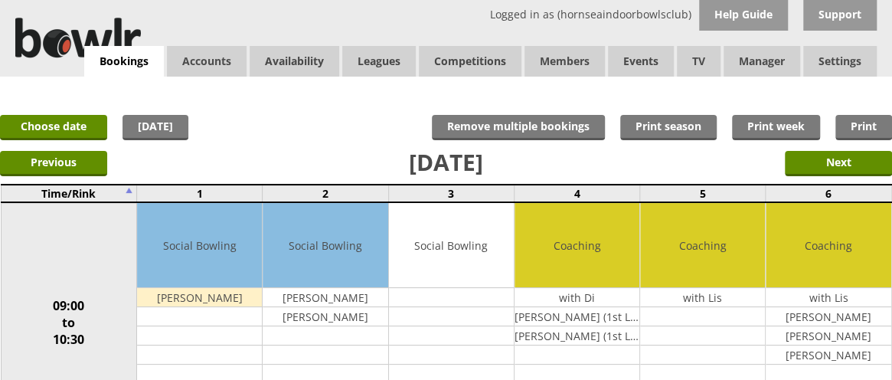
click at [853, 99] on div "x Move Booking Move to other date: [DATE] 09:00 to 10:30 10:30 to 12:30 12:30 t…" at bounding box center [446, 92] width 892 height 31
click at [76, 123] on link "Choose date" at bounding box center [53, 127] width 107 height 25
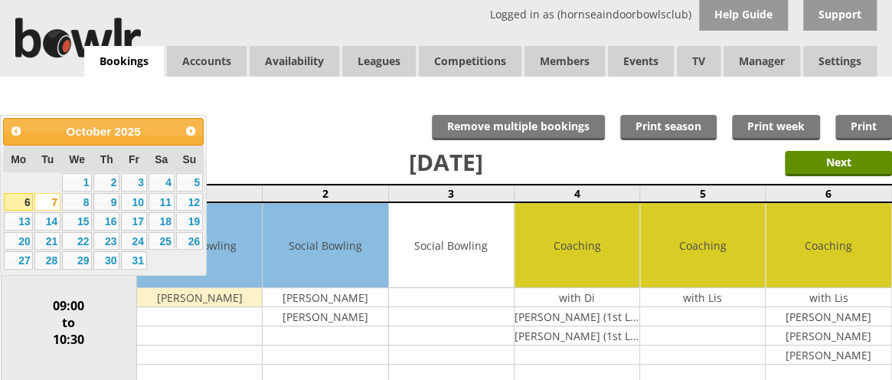
click at [41, 205] on link "7" at bounding box center [47, 202] width 26 height 18
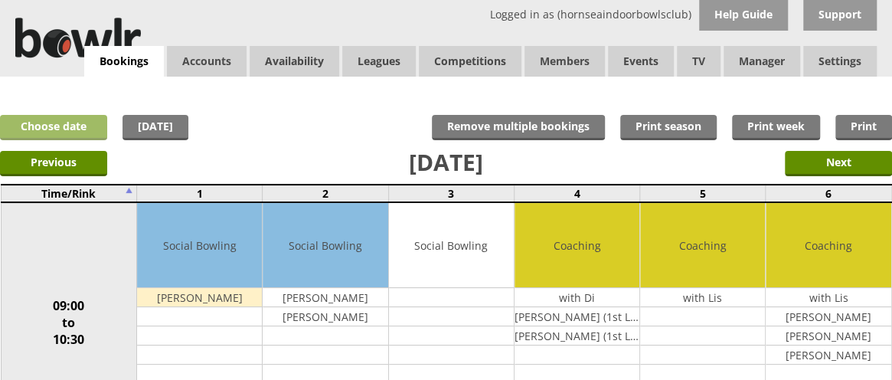
click at [74, 127] on link "Choose date" at bounding box center [53, 127] width 107 height 25
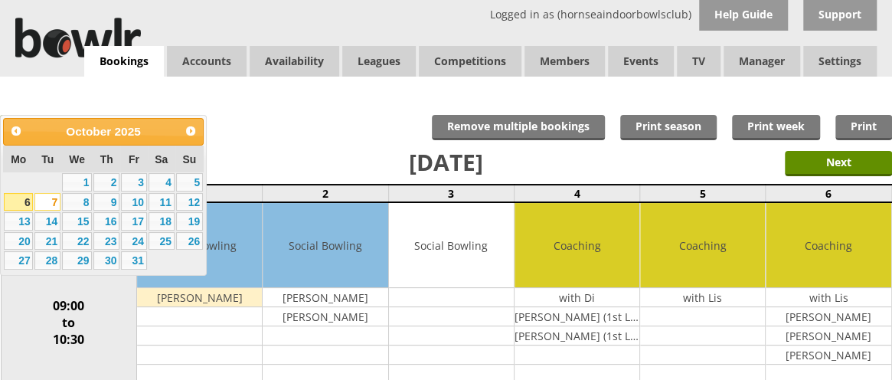
click at [12, 201] on link "6" at bounding box center [18, 202] width 29 height 18
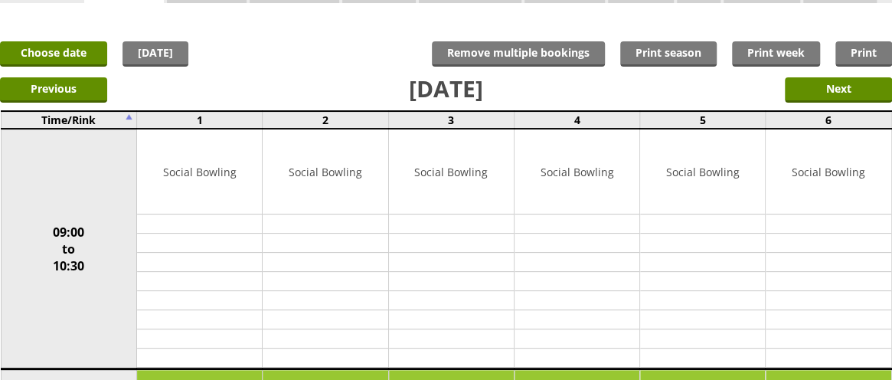
scroll to position [10, 0]
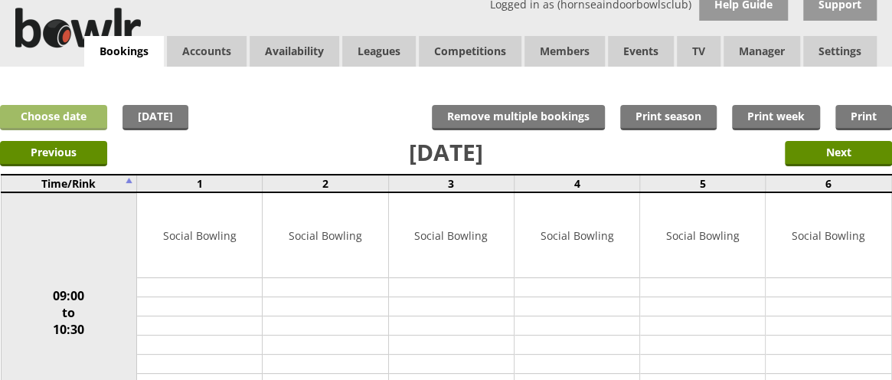
click at [80, 116] on link "Choose date" at bounding box center [53, 117] width 107 height 25
